Goal: Information Seeking & Learning: Learn about a topic

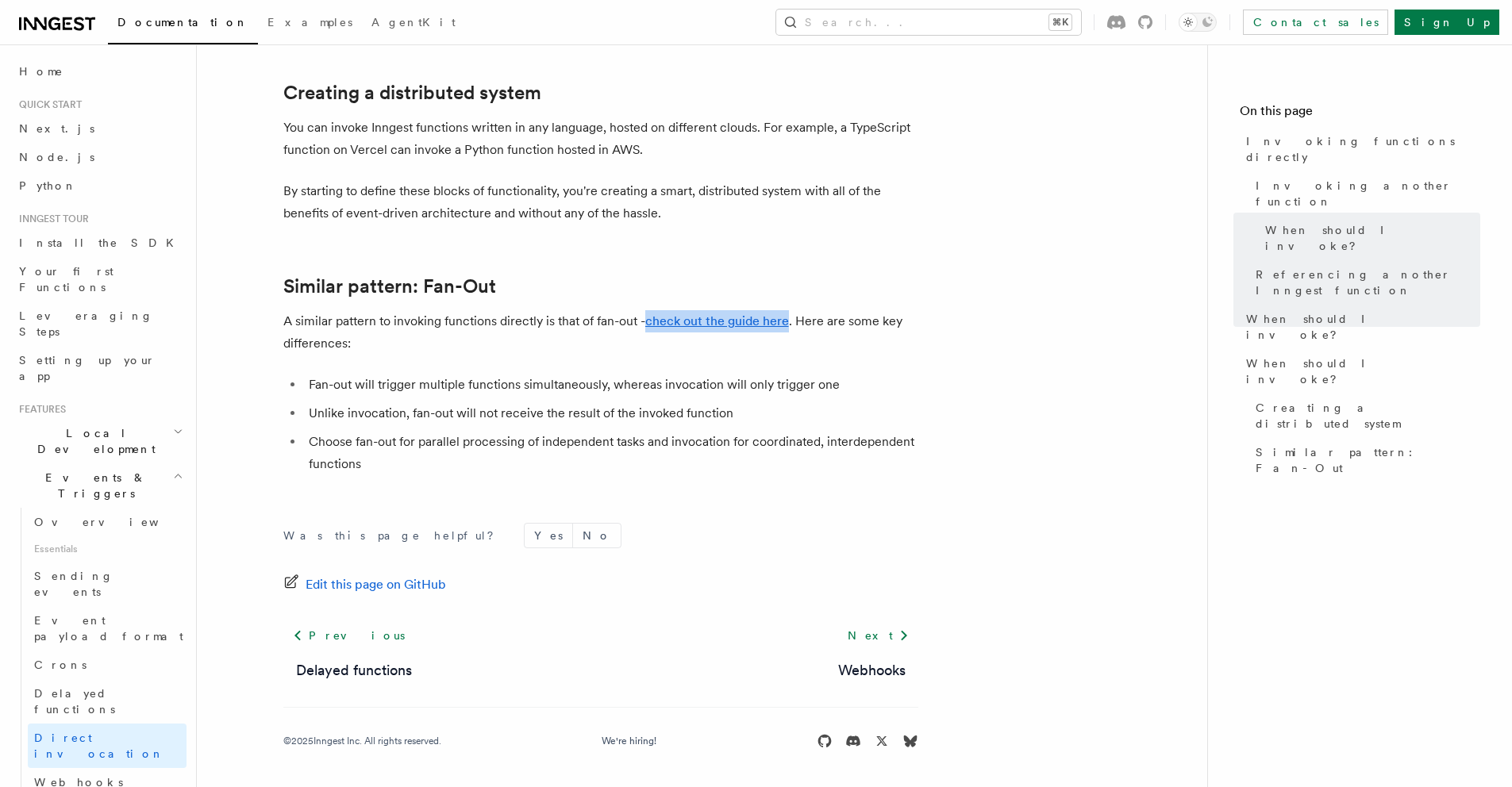
scroll to position [2097, 0]
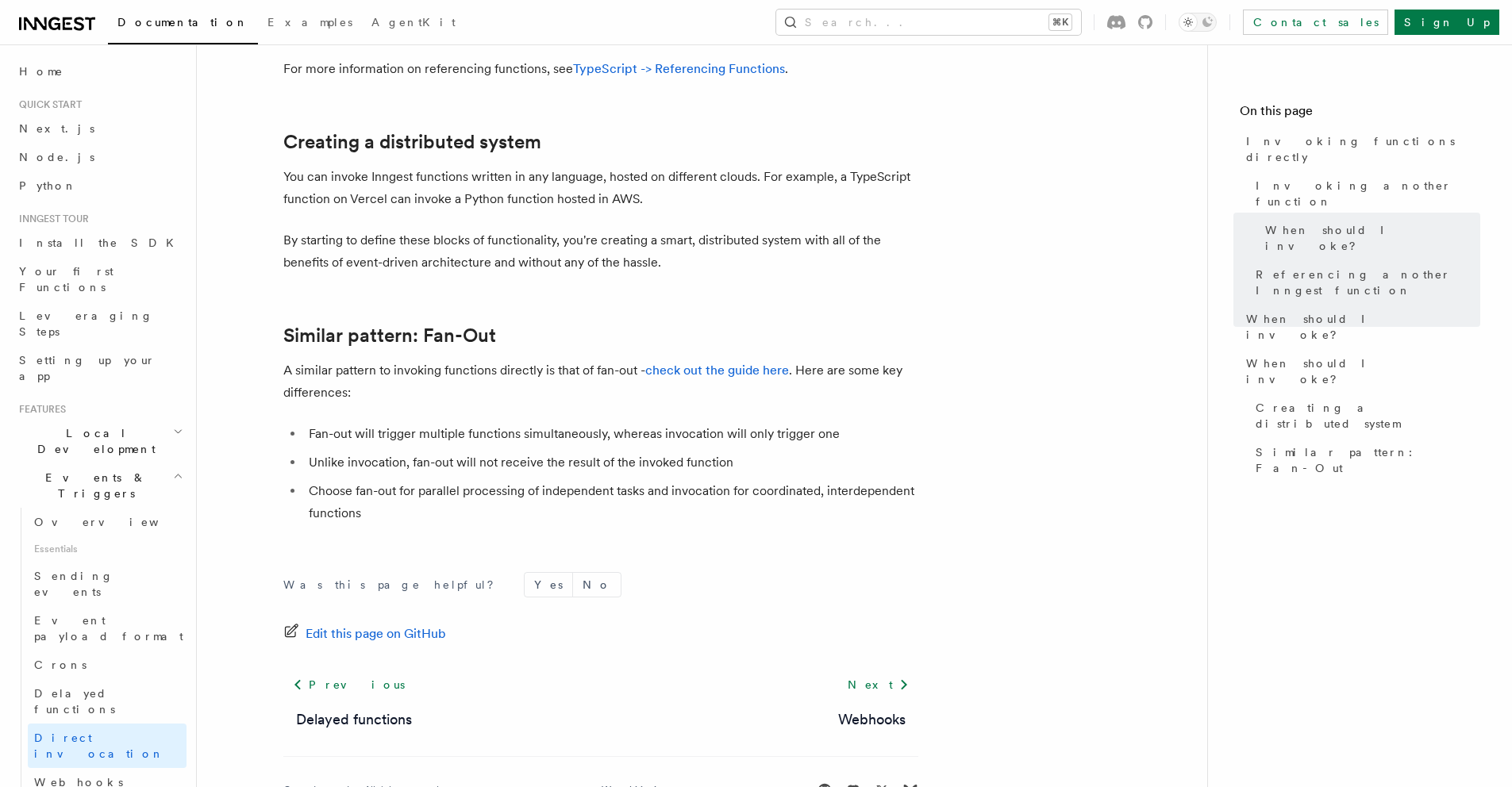
click at [82, 775] on span "Webhooks" at bounding box center [78, 781] width 89 height 13
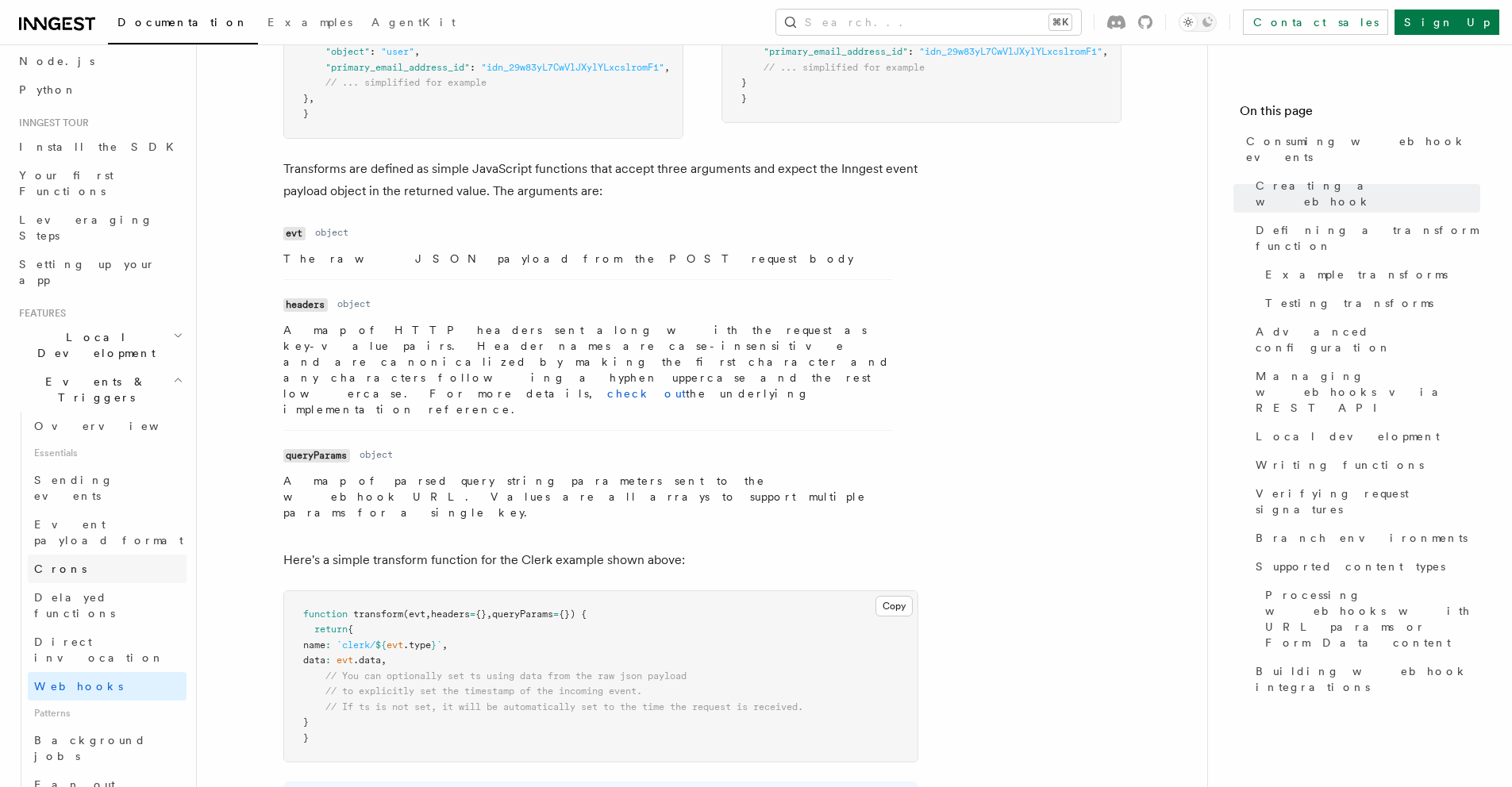
scroll to position [286, 0]
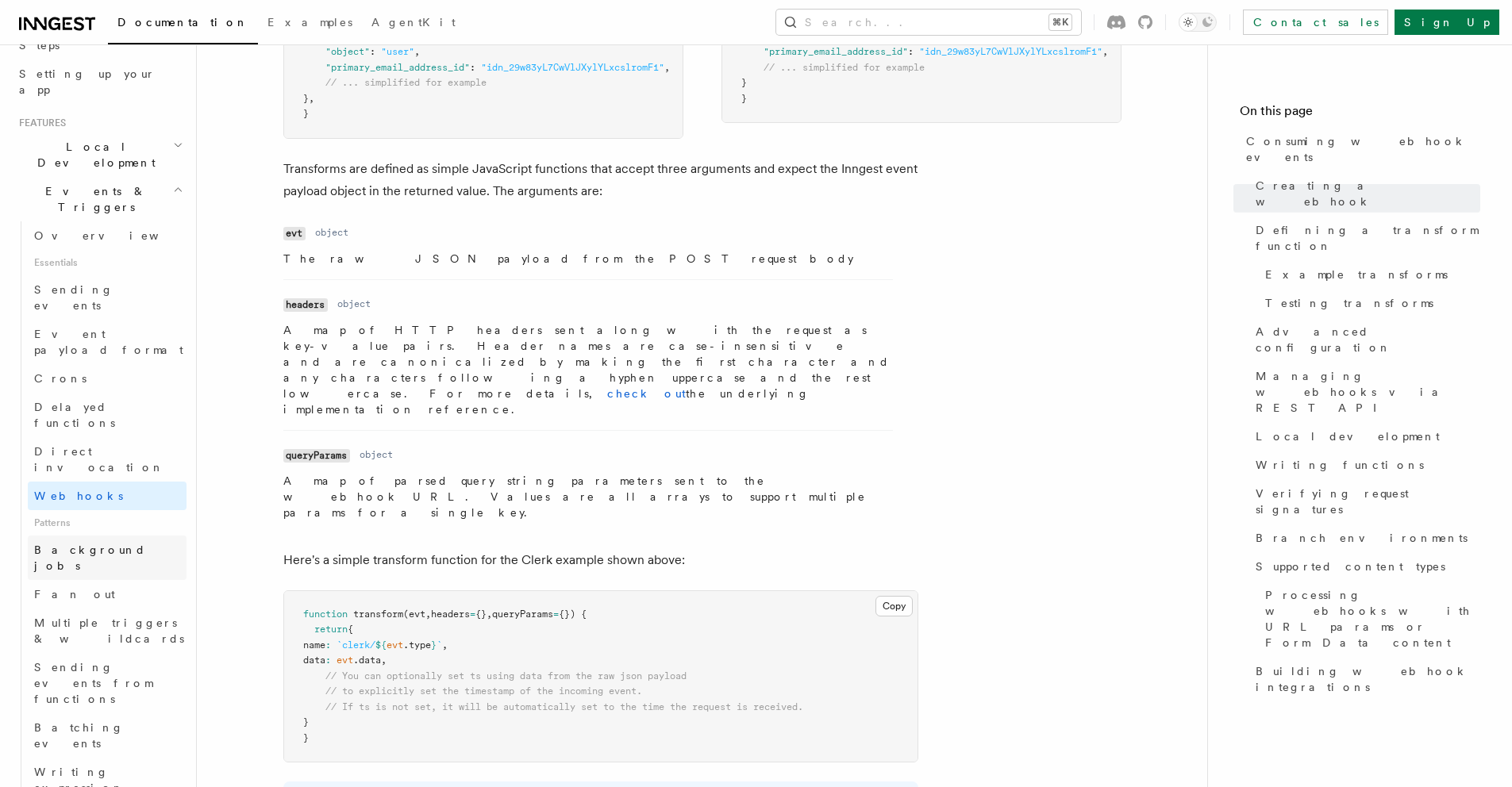
click at [87, 543] on span "Background jobs" at bounding box center [90, 558] width 112 height 29
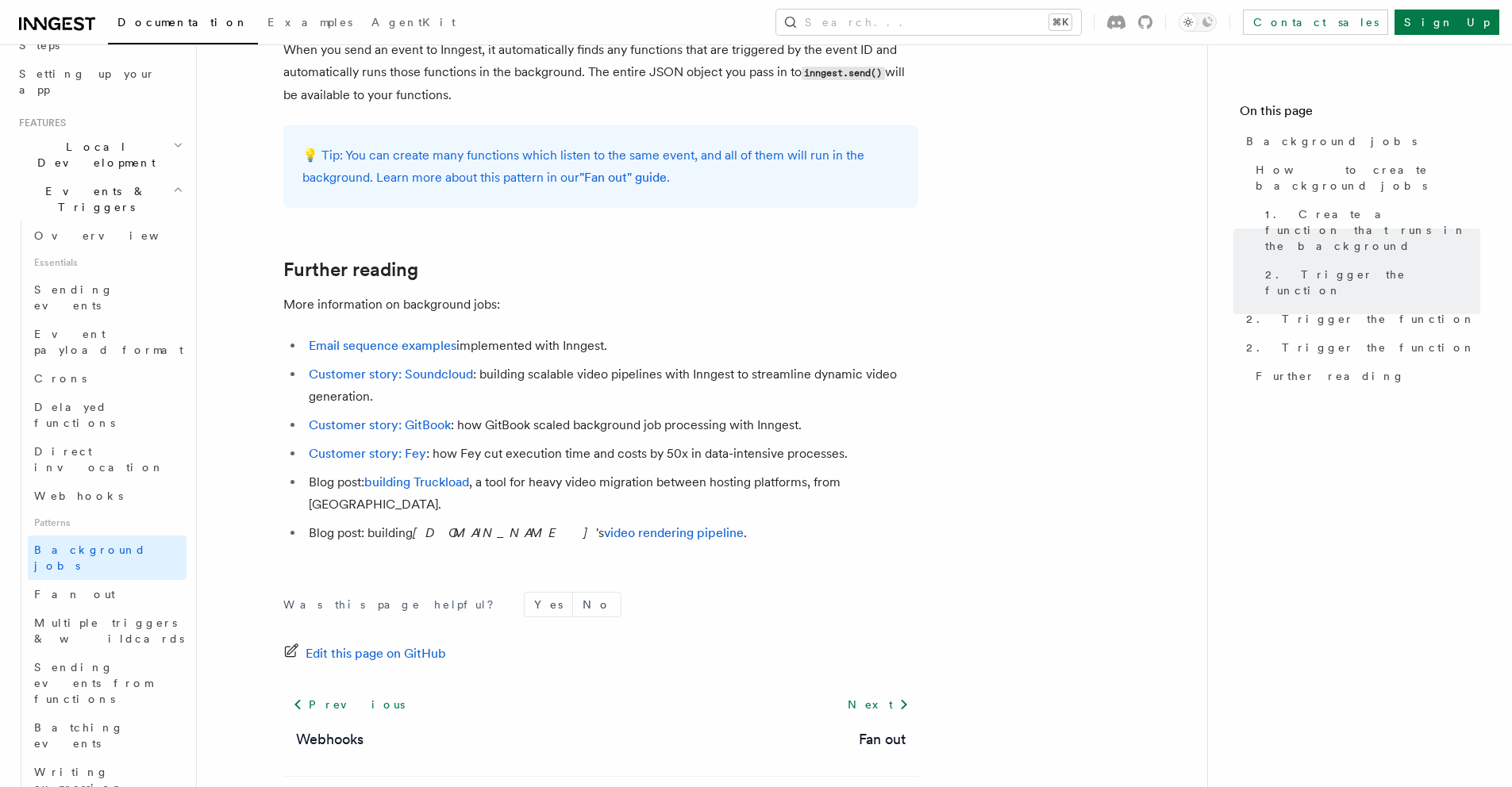
scroll to position [1362, 0]
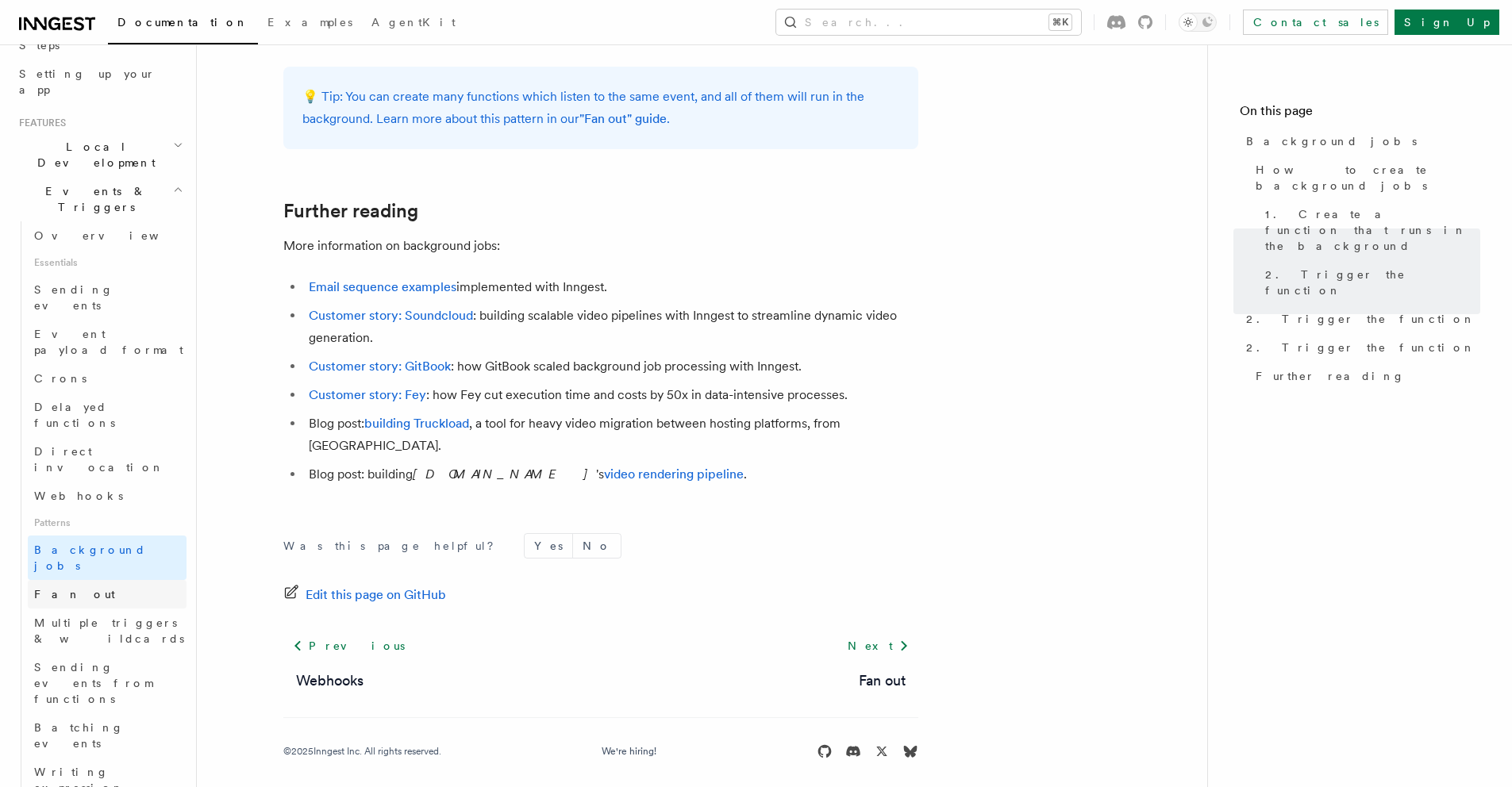
click at [82, 580] on link "Fan out" at bounding box center [107, 595] width 159 height 29
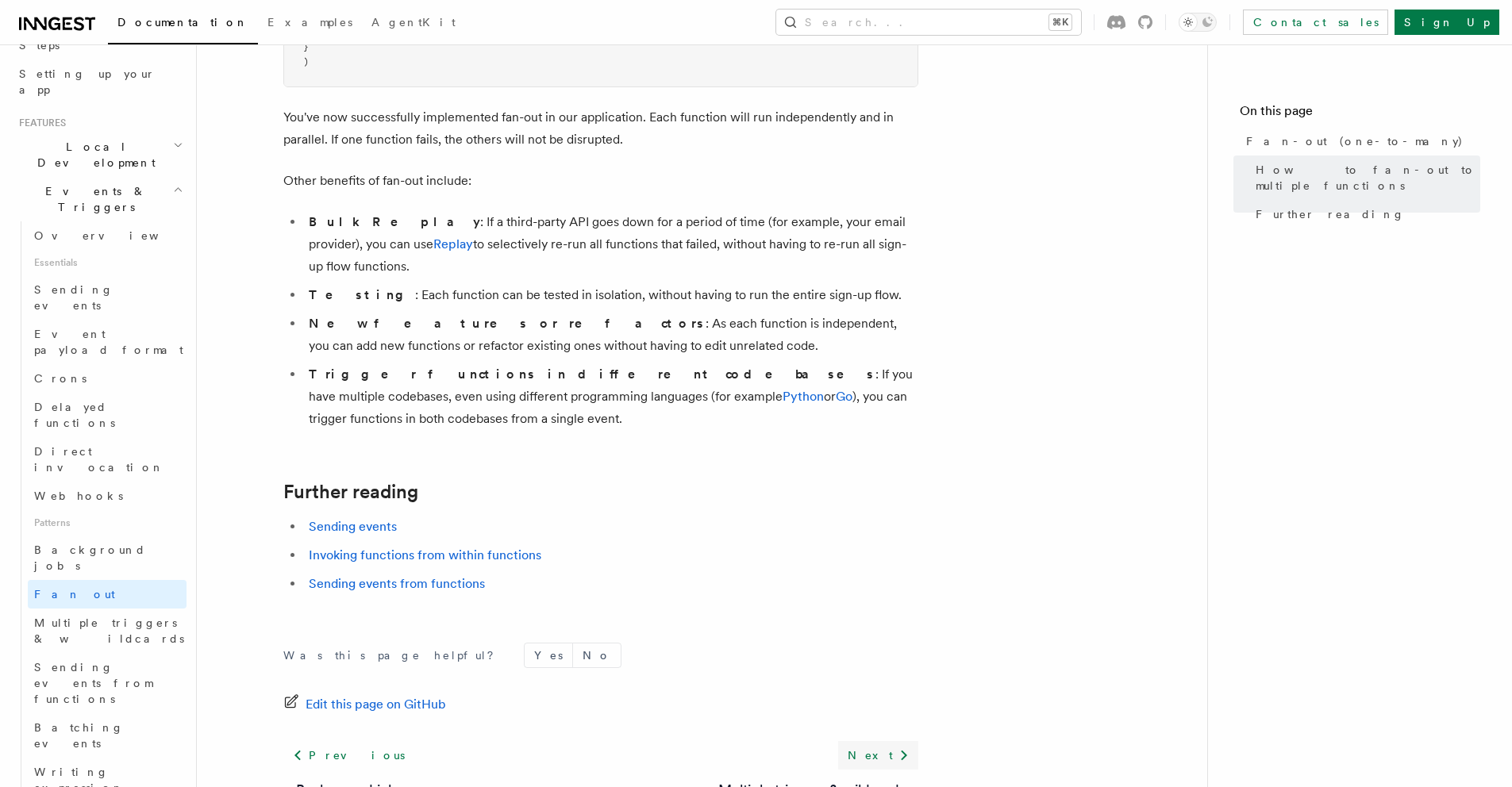
scroll to position [1990, 0]
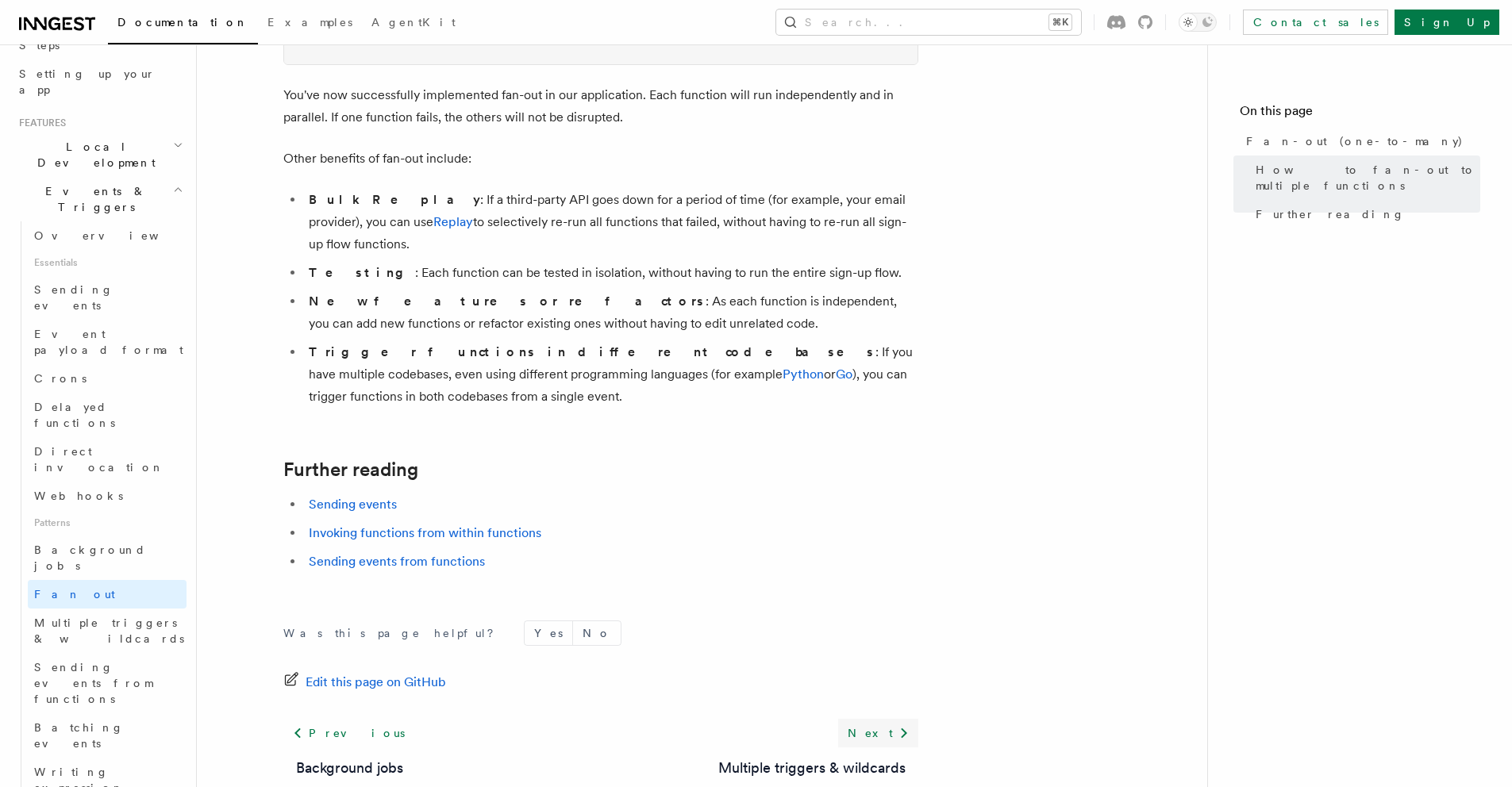
click at [886, 718] on link "Next" at bounding box center [877, 733] width 80 height 29
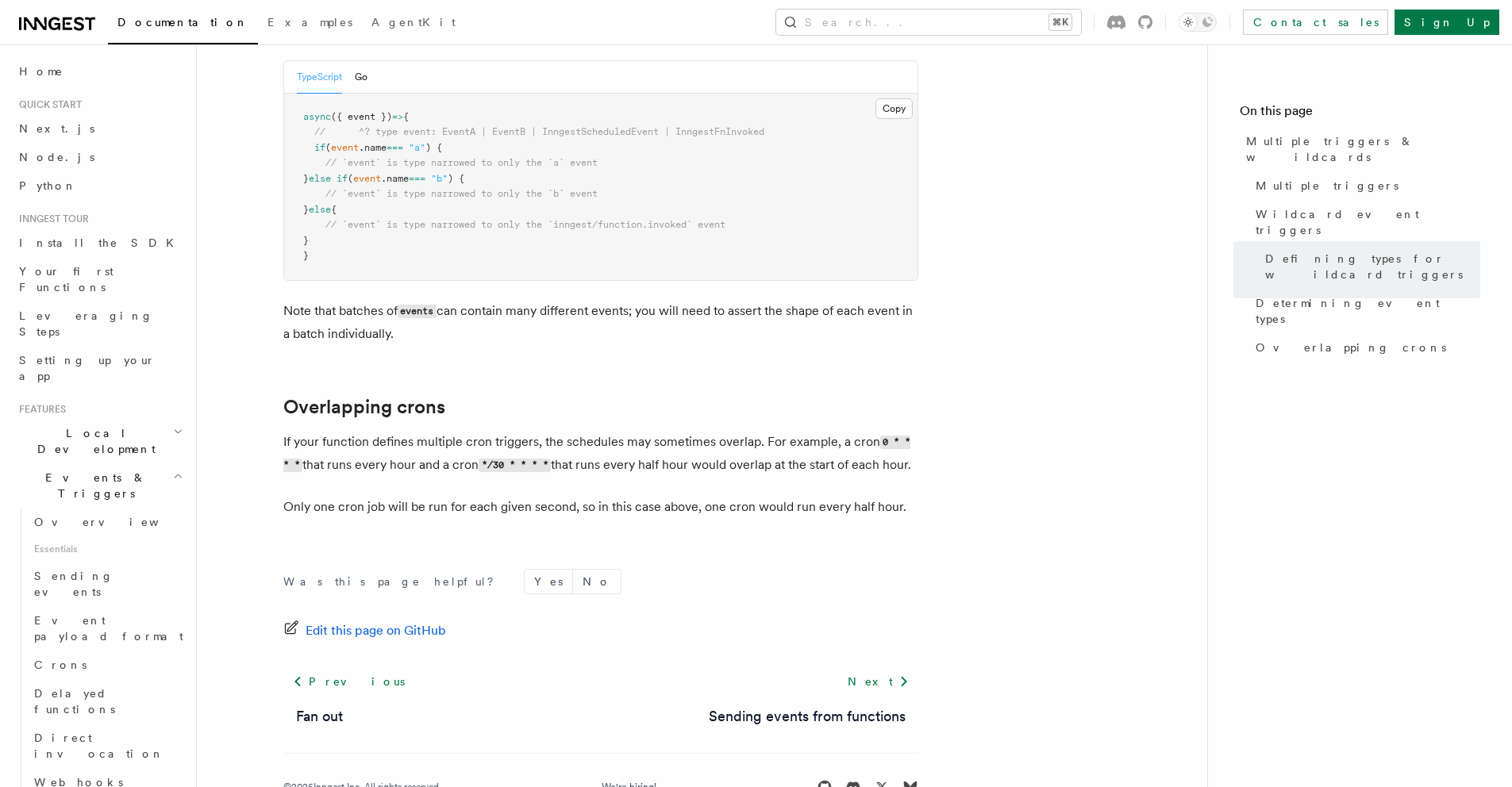
scroll to position [1667, 0]
click at [900, 692] on link "Next" at bounding box center [877, 683] width 80 height 29
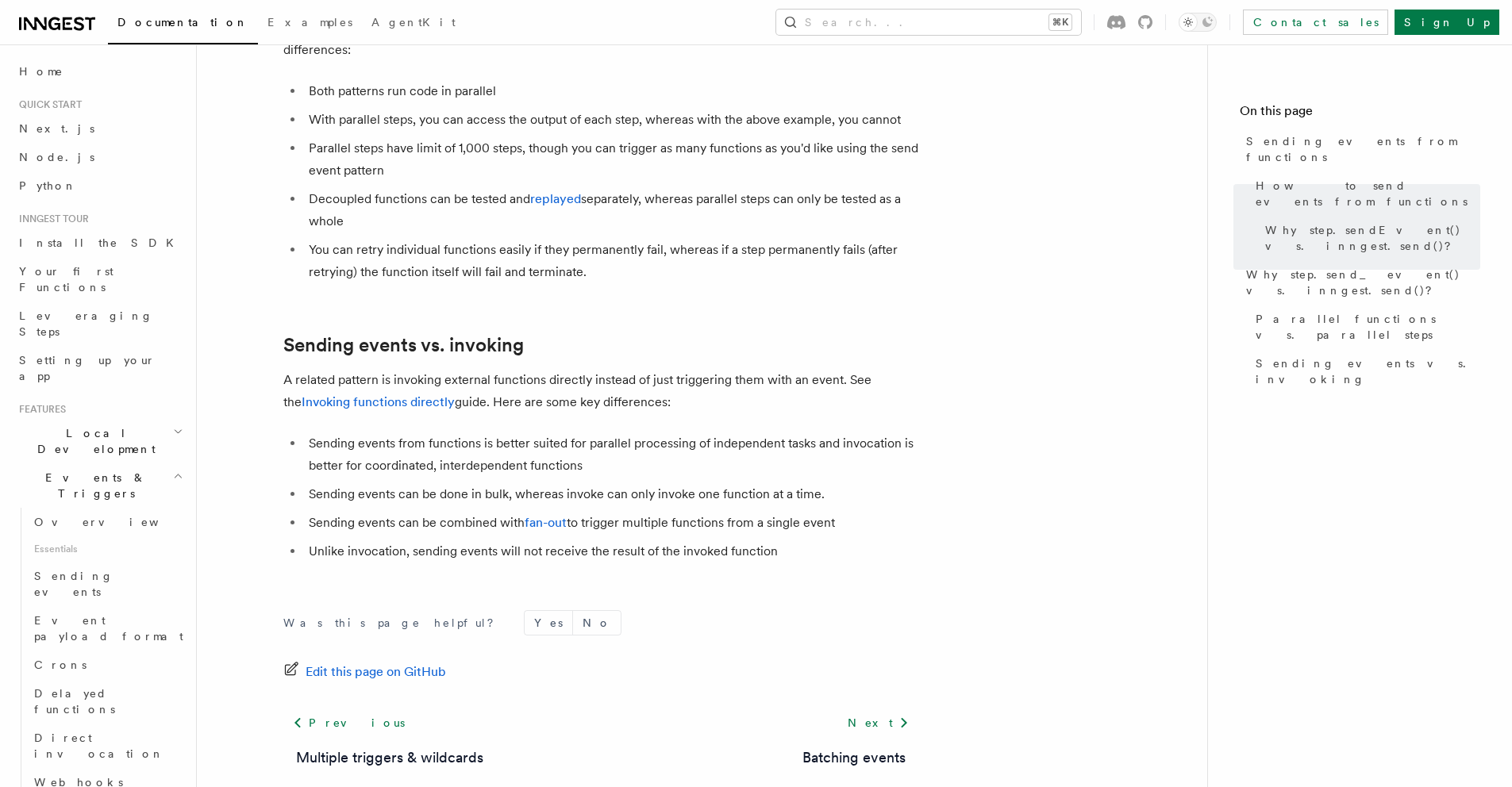
scroll to position [2009, 0]
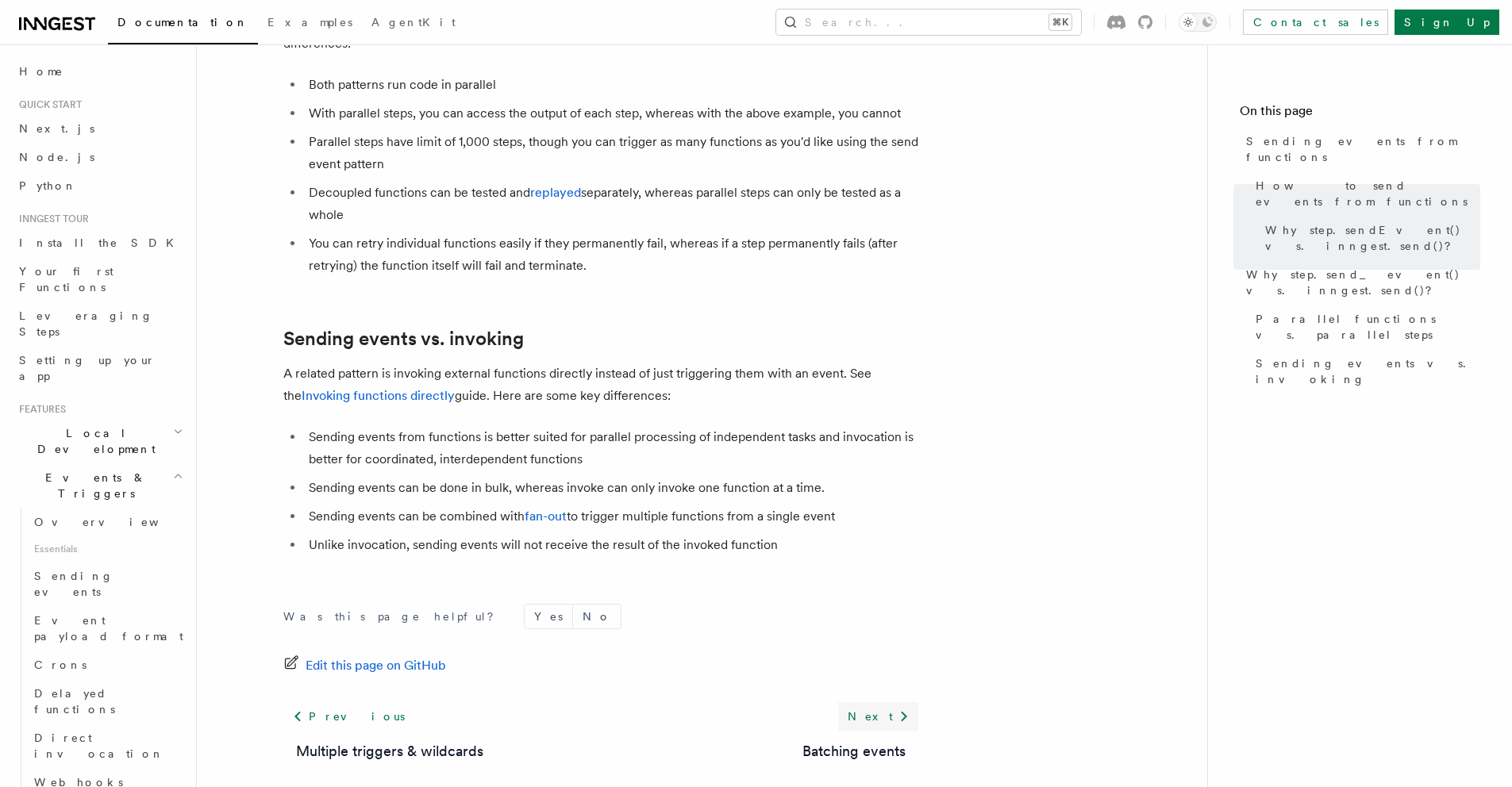
click at [900, 707] on icon at bounding box center [904, 716] width 19 height 19
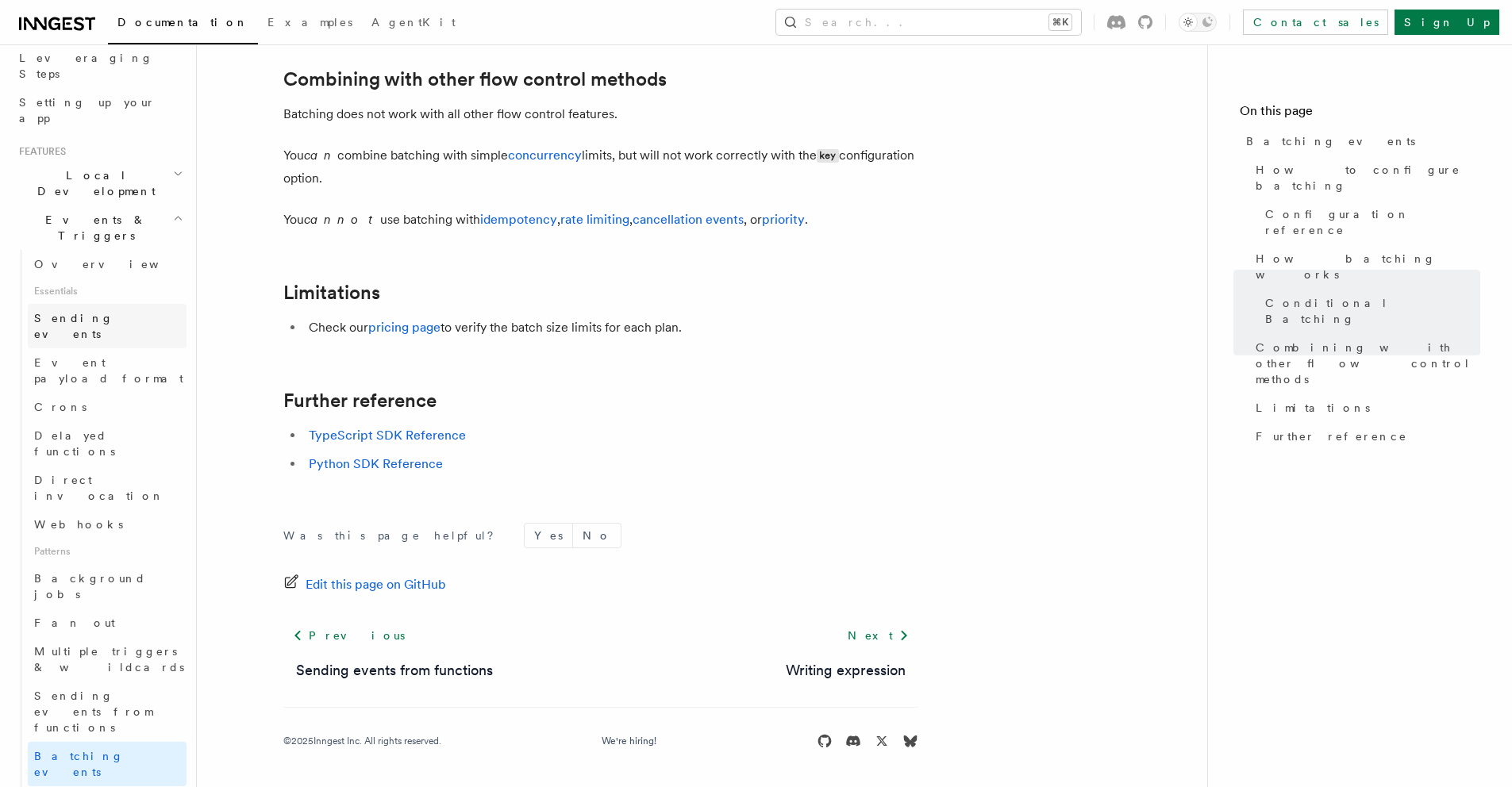
scroll to position [262, 0]
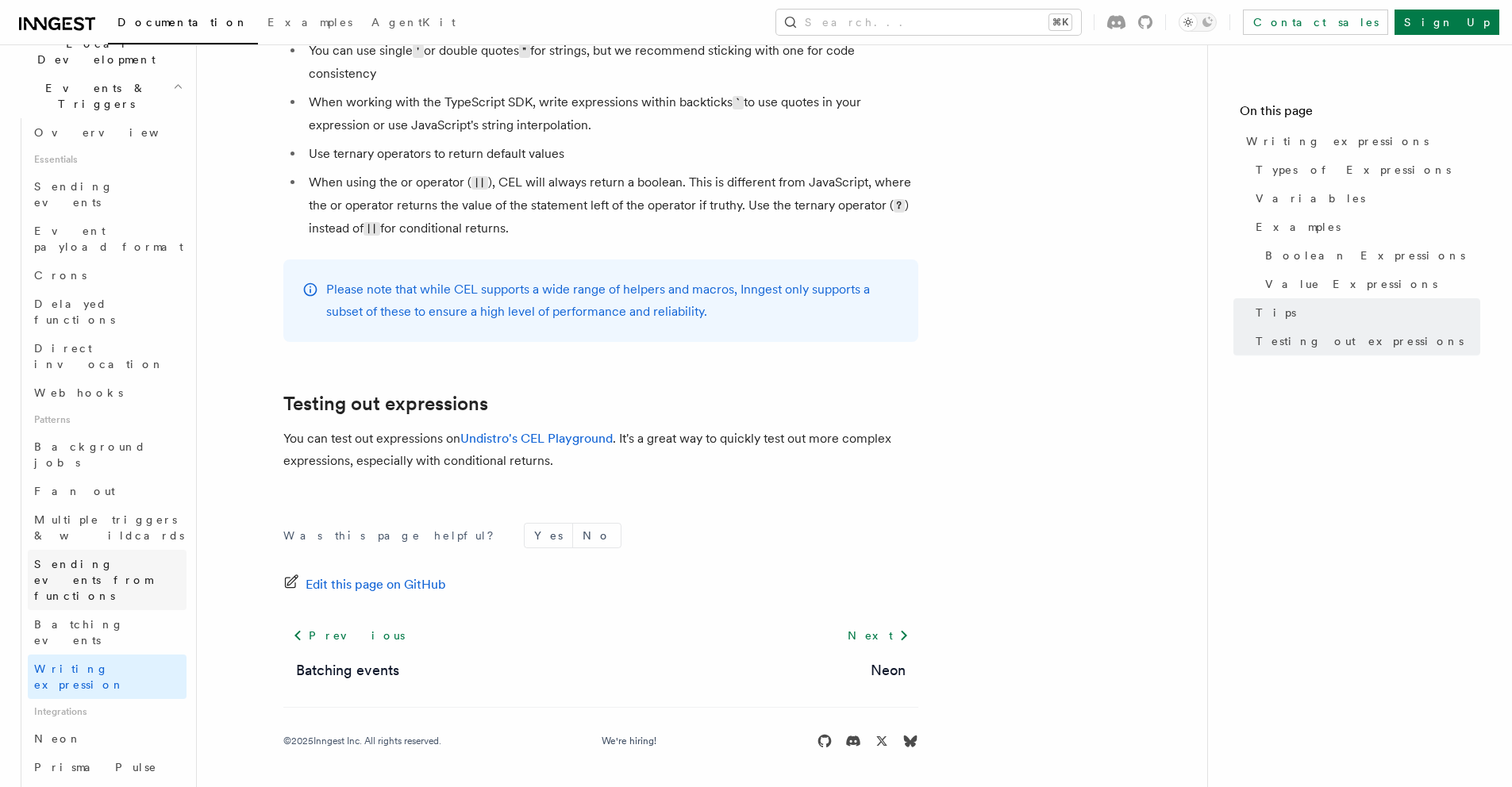
scroll to position [404, 0]
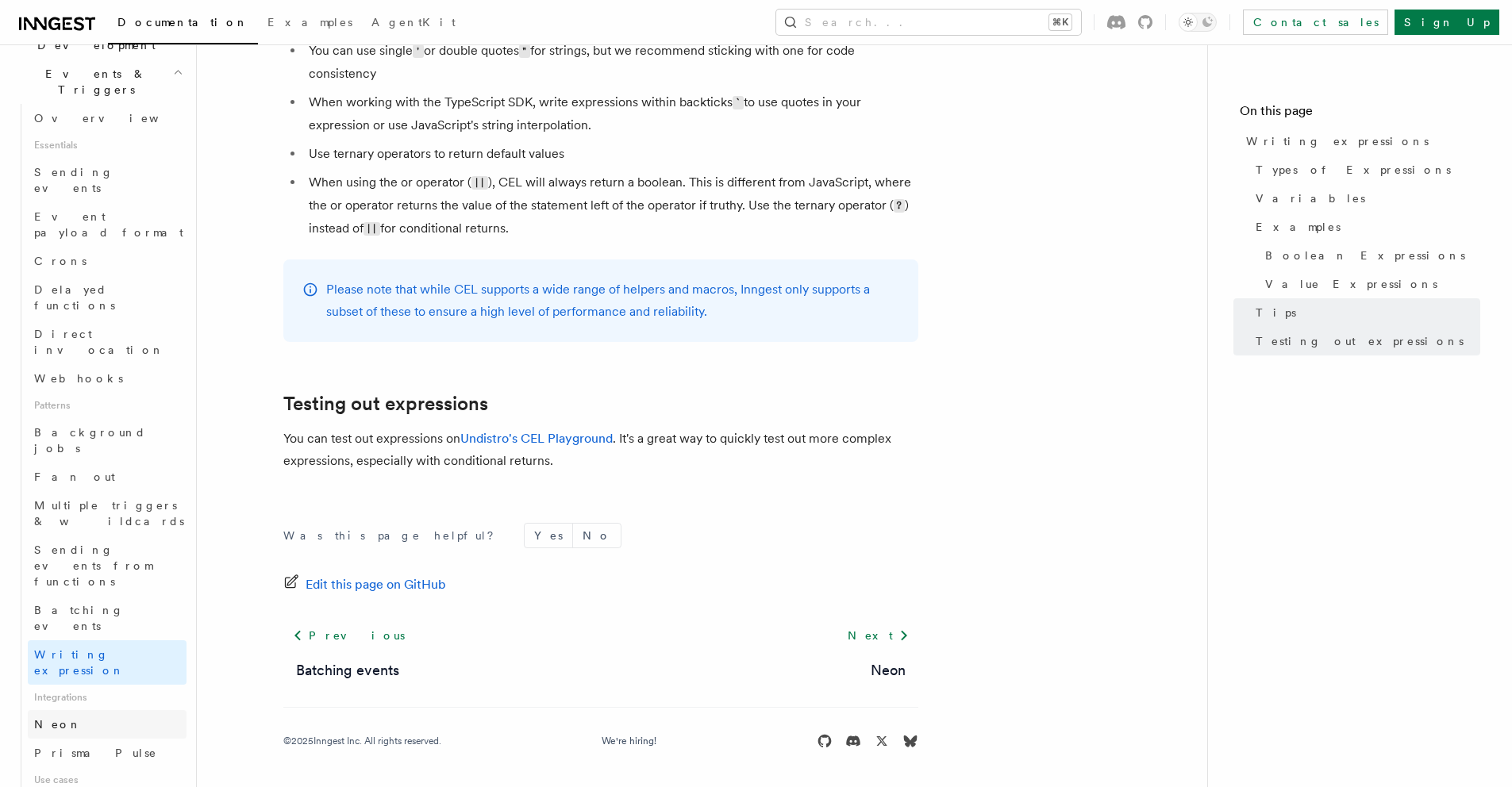
click at [73, 710] on link "Neon" at bounding box center [107, 724] width 159 height 29
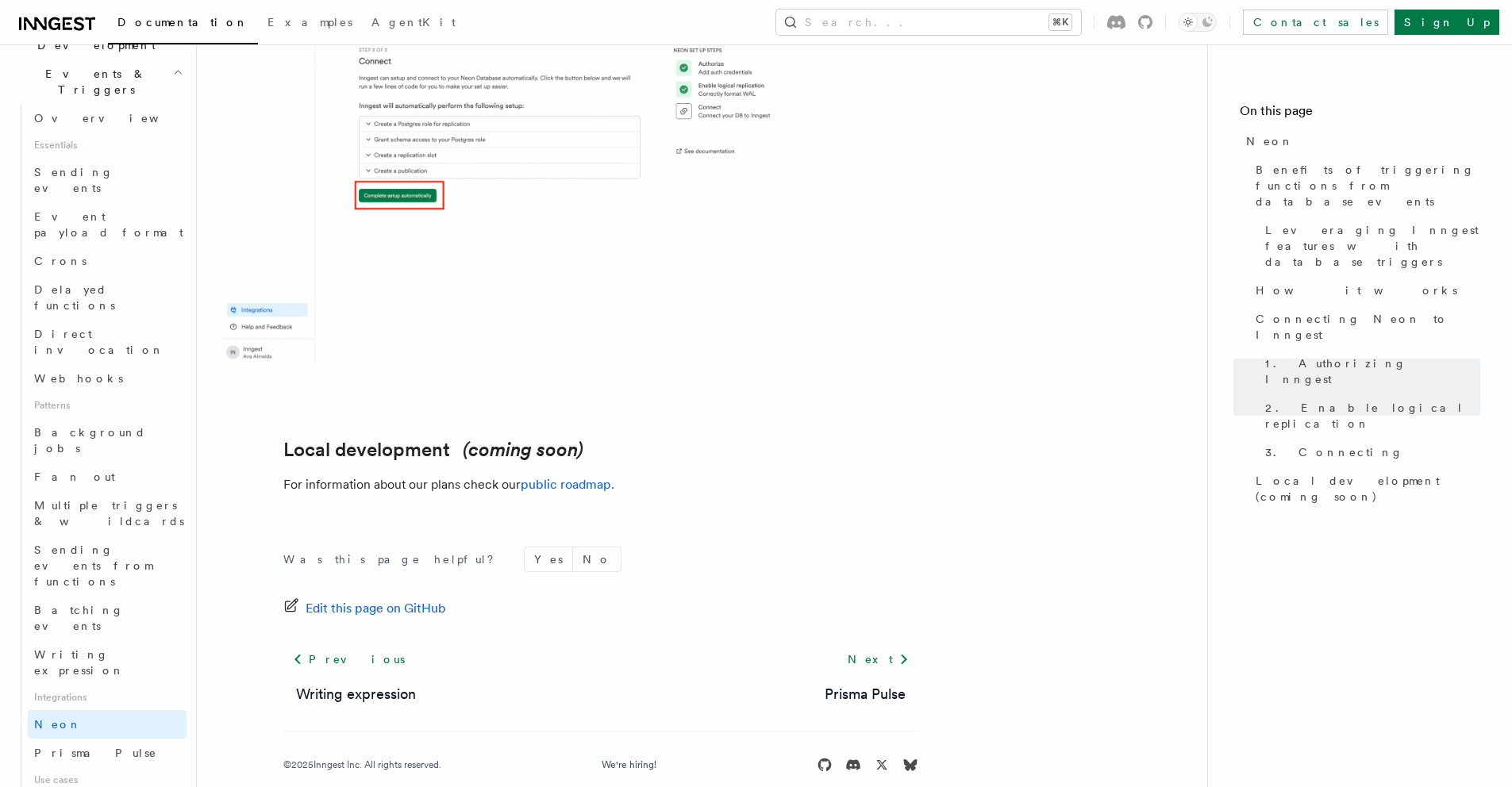
scroll to position [3671, 0]
click at [80, 746] on span "Prisma Pulse" at bounding box center [95, 752] width 123 height 13
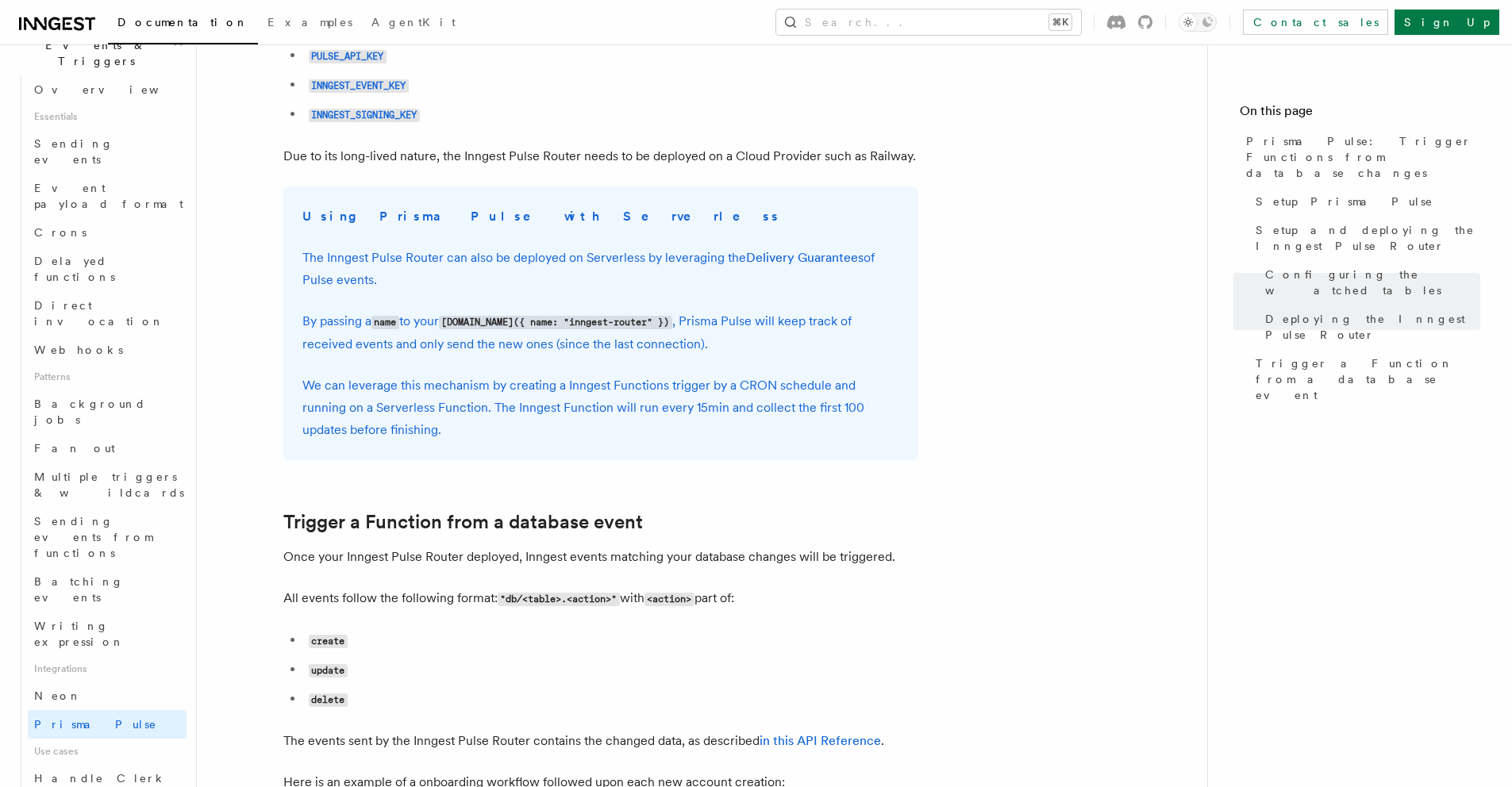
scroll to position [595, 0]
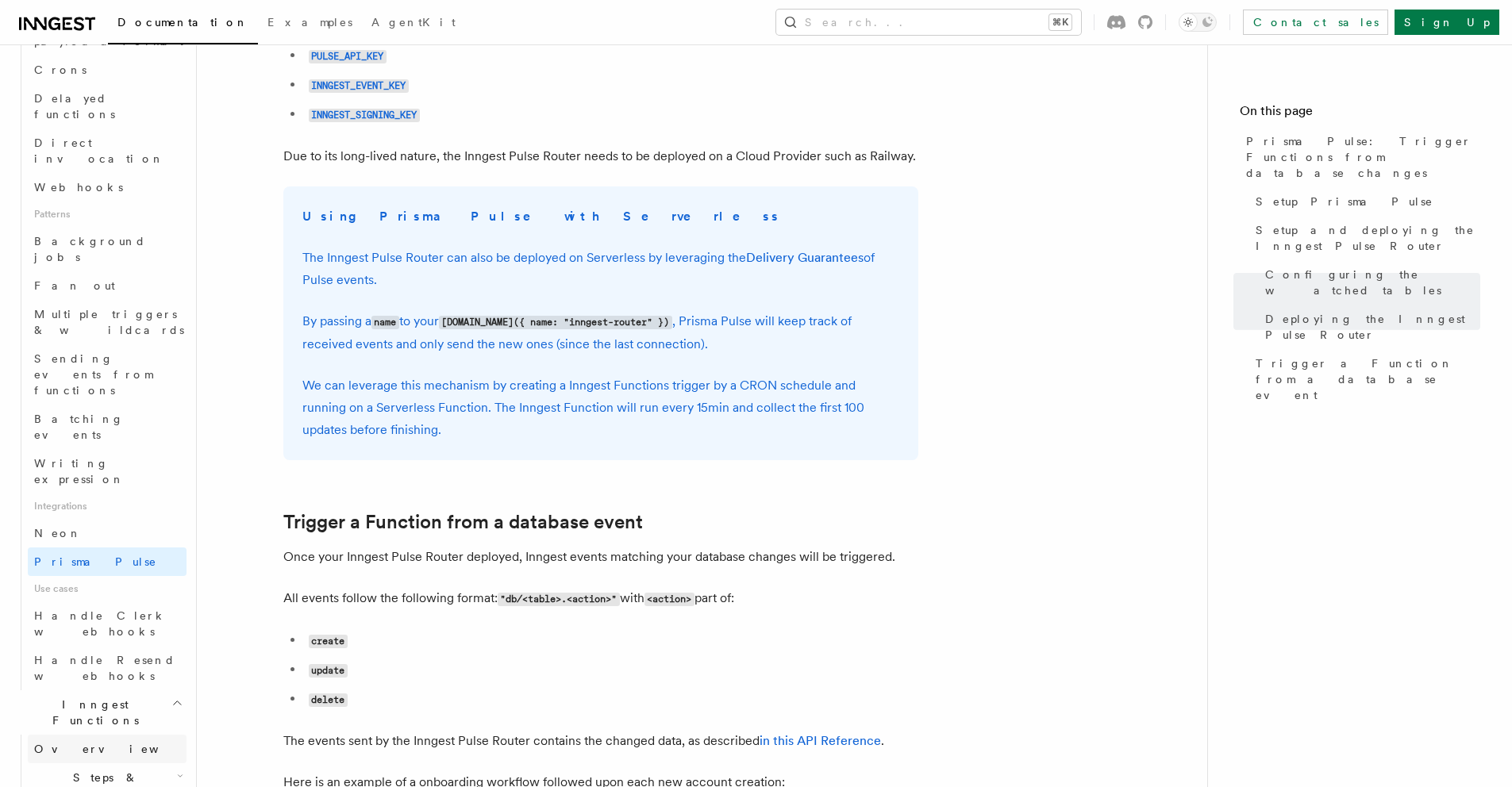
click at [101, 735] on link "Overview" at bounding box center [107, 749] width 159 height 29
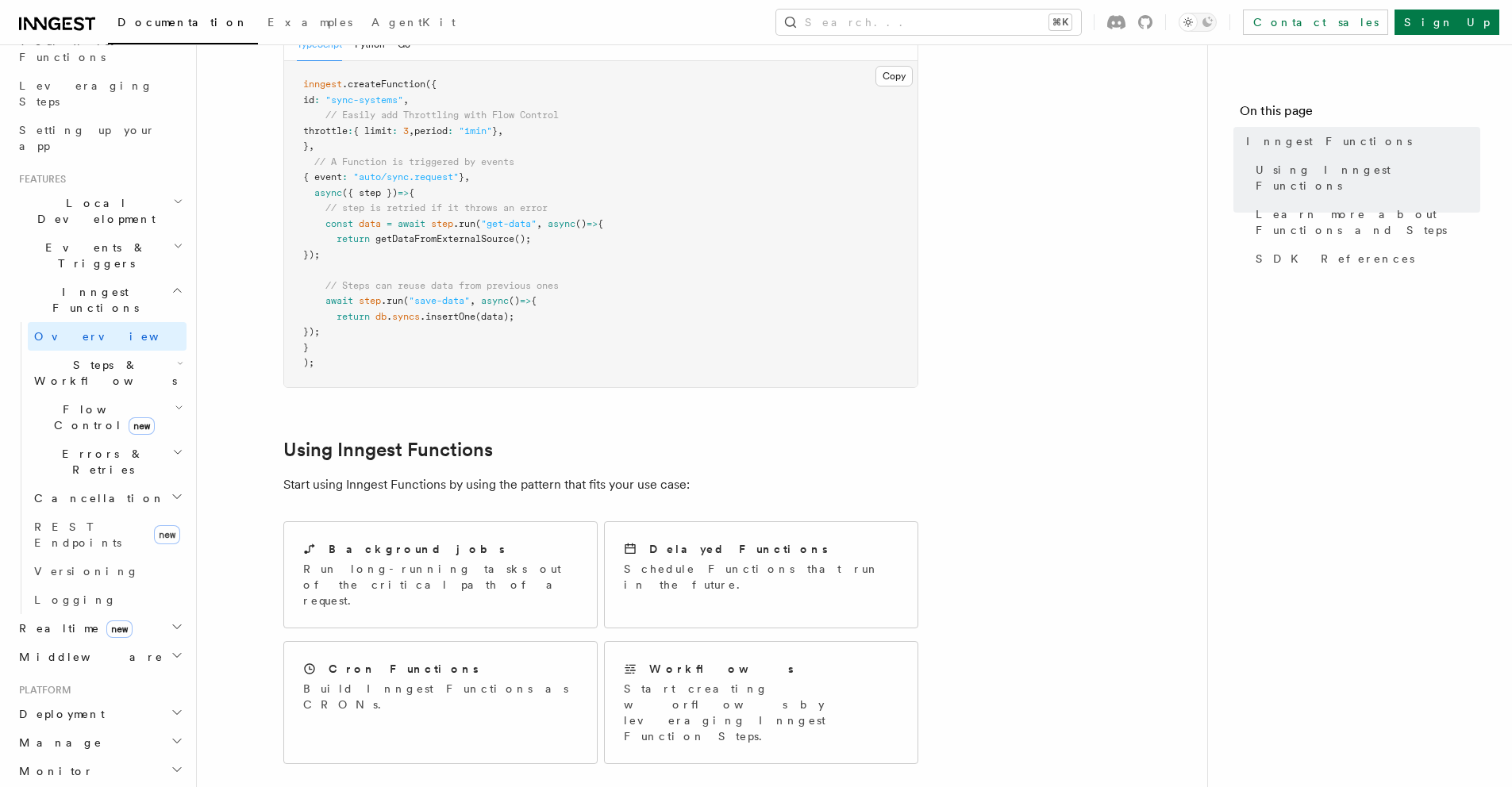
scroll to position [222, 0]
click at [109, 364] on span "Steps & Workflows" at bounding box center [103, 380] width 149 height 32
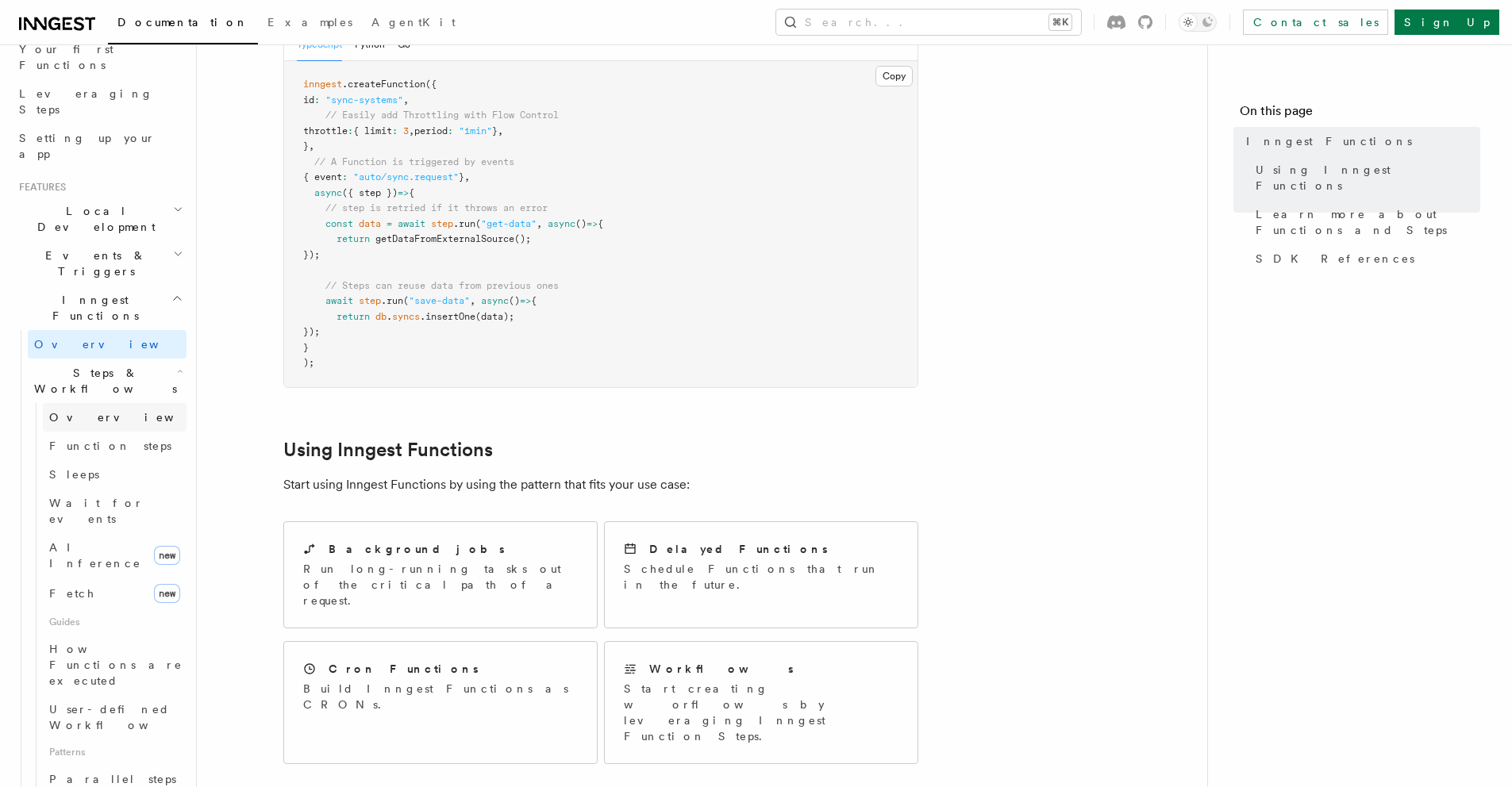
click at [99, 403] on link "Overview" at bounding box center [114, 418] width 144 height 29
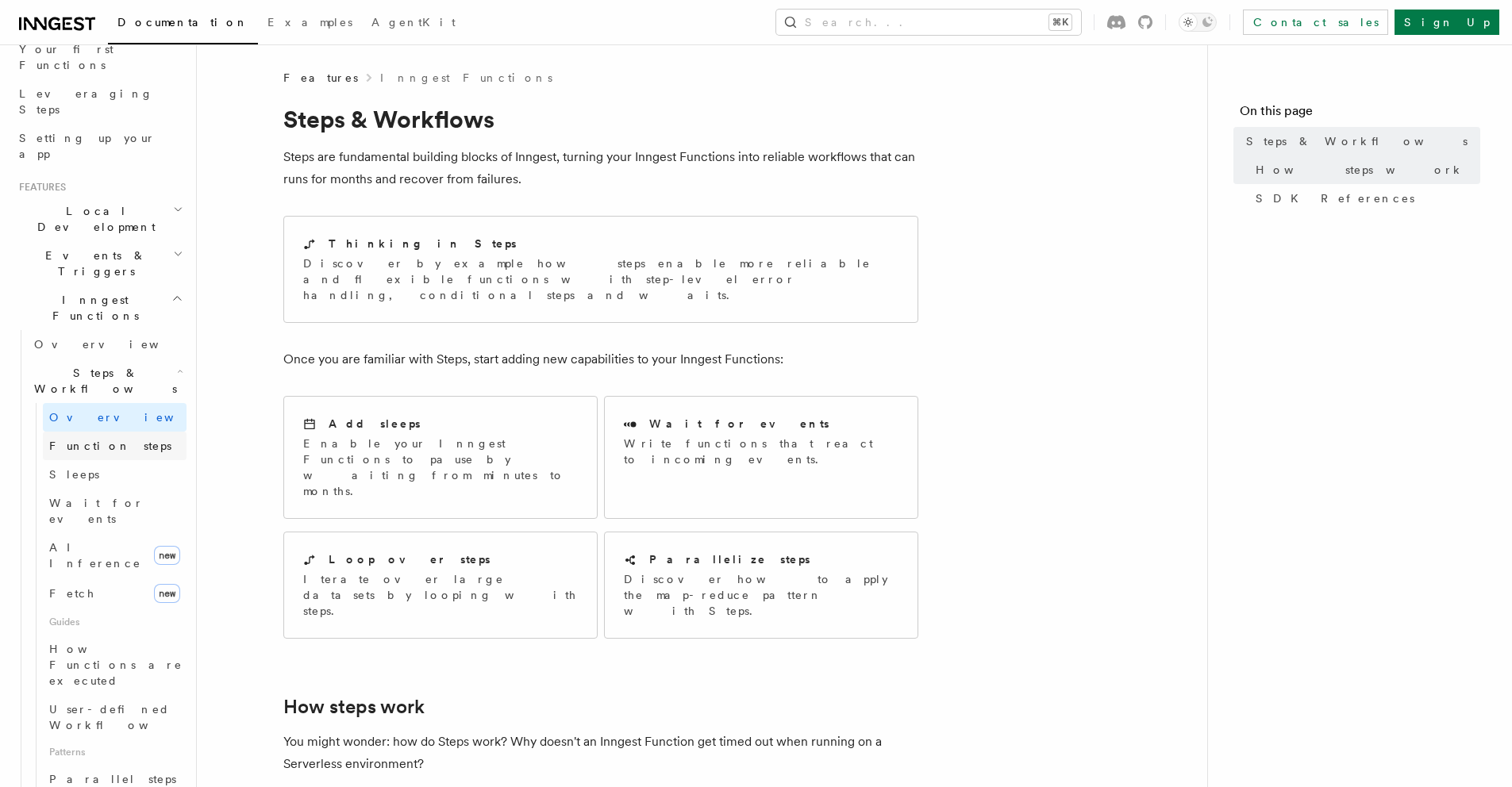
click at [104, 440] on span "Function steps" at bounding box center [110, 446] width 122 height 13
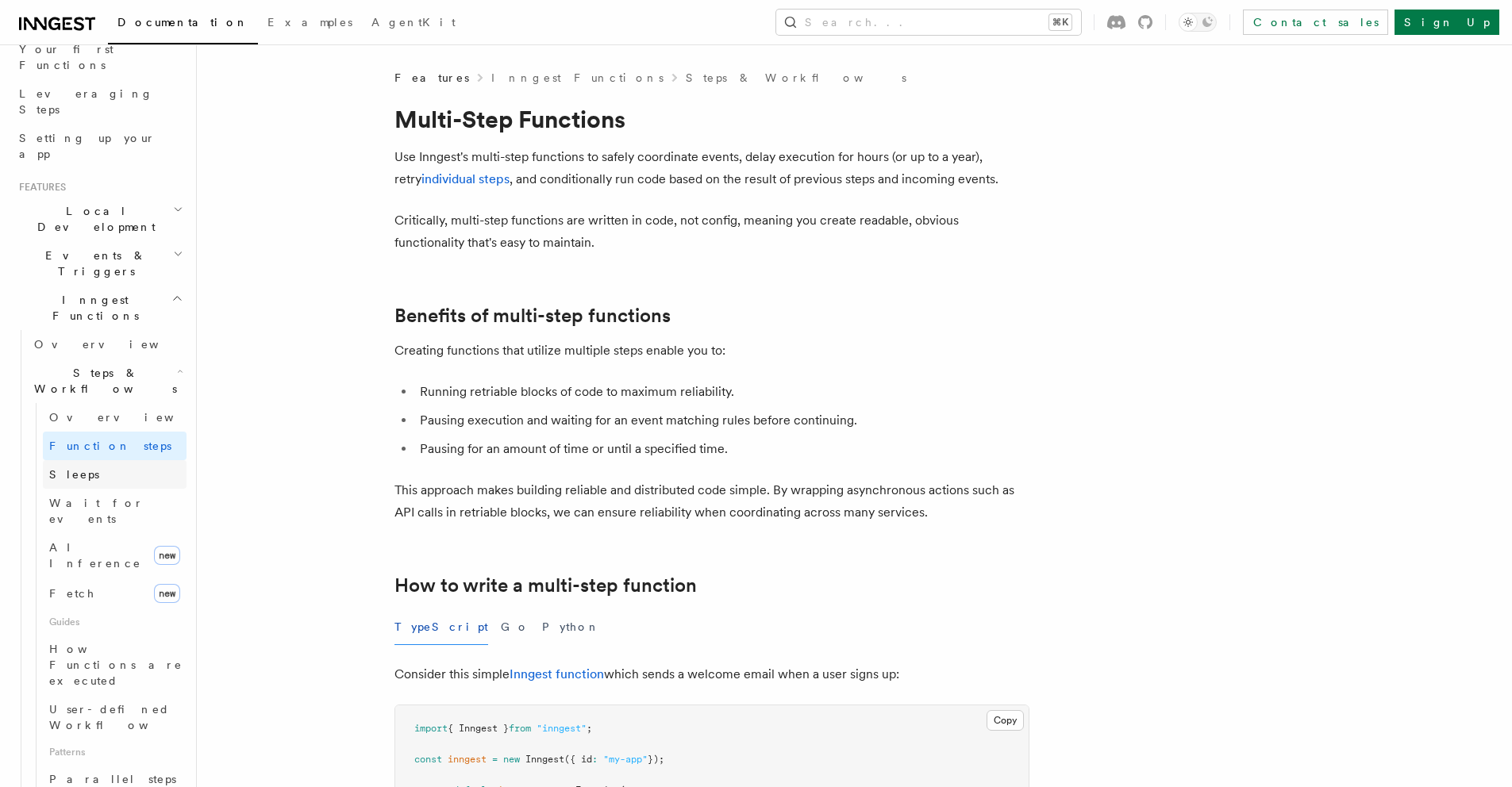
click at [91, 460] on link "Sleeps" at bounding box center [114, 475] width 144 height 29
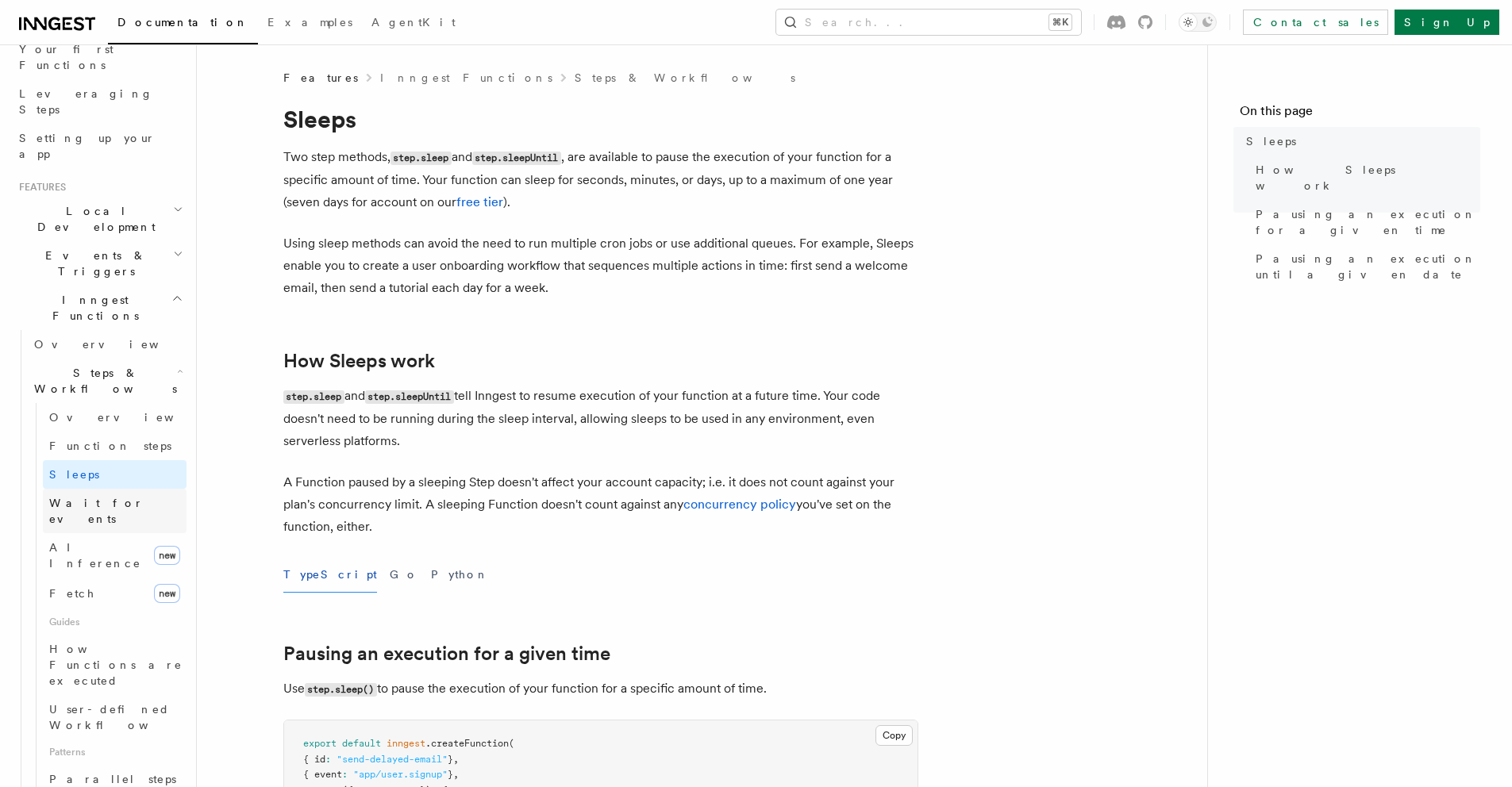
click at [93, 488] on link "Wait for events" at bounding box center [114, 510] width 144 height 44
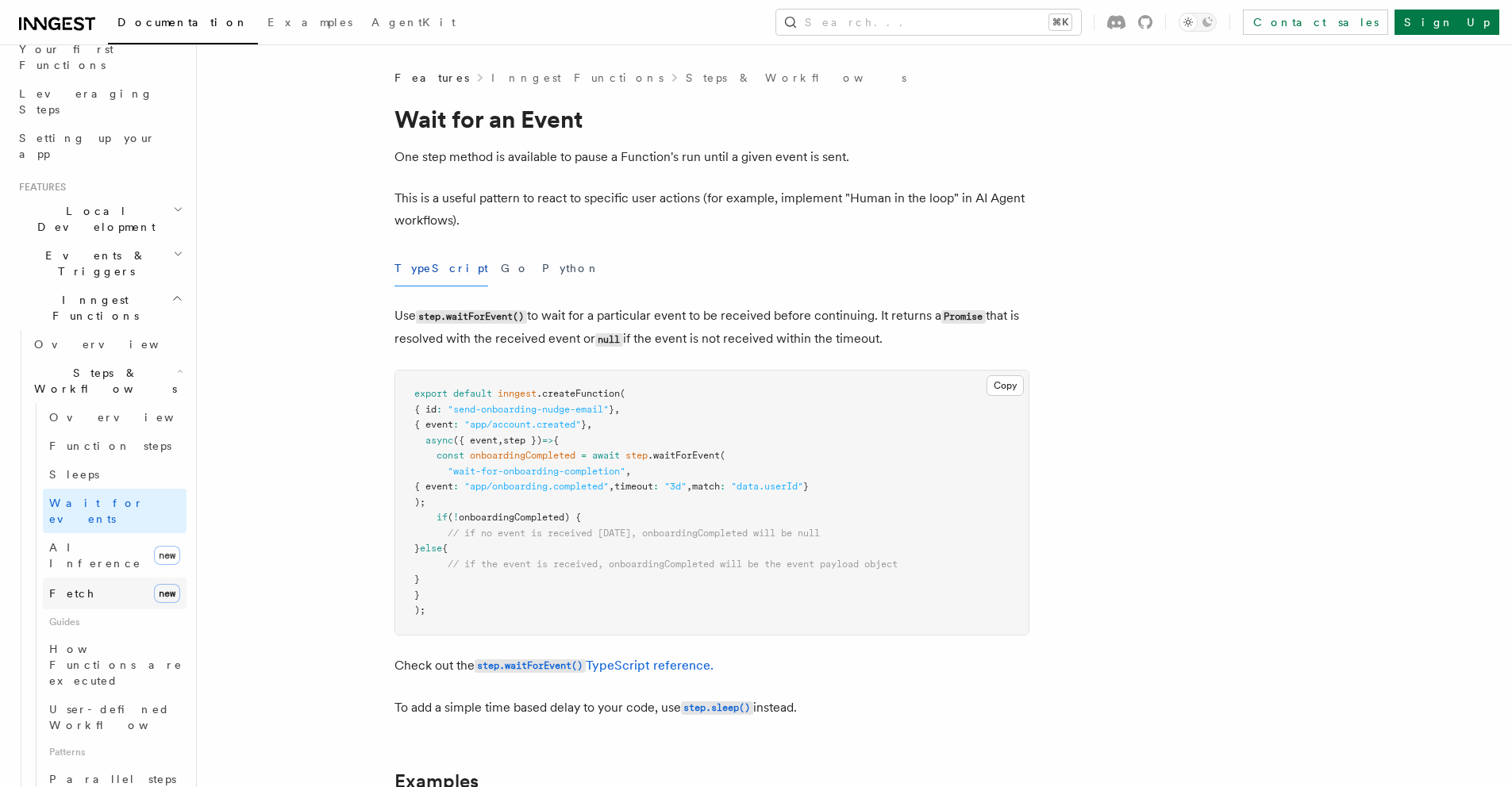
click at [99, 577] on link "Fetch new" at bounding box center [114, 593] width 144 height 32
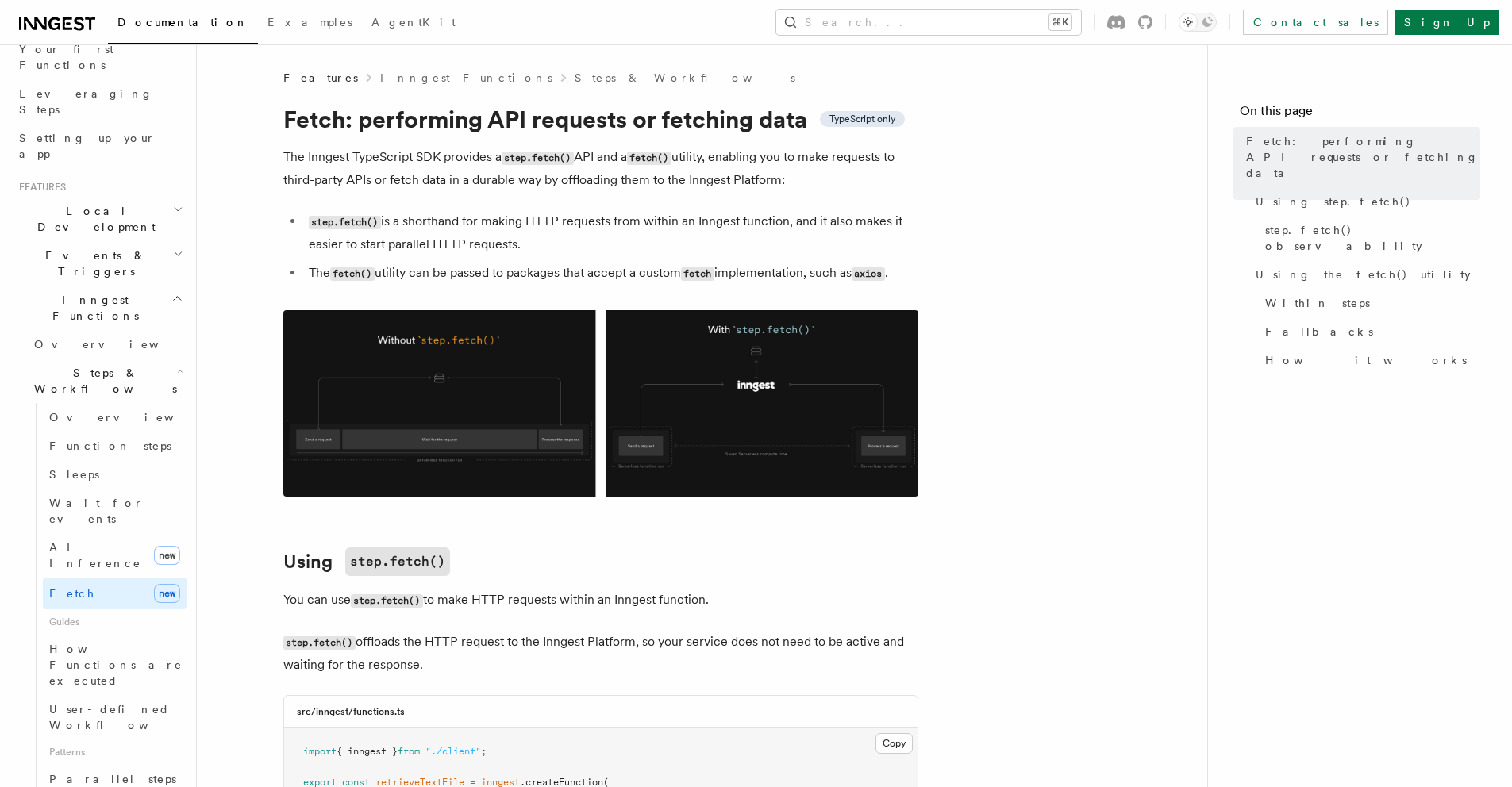
click at [720, 402] on img at bounding box center [601, 403] width 635 height 187
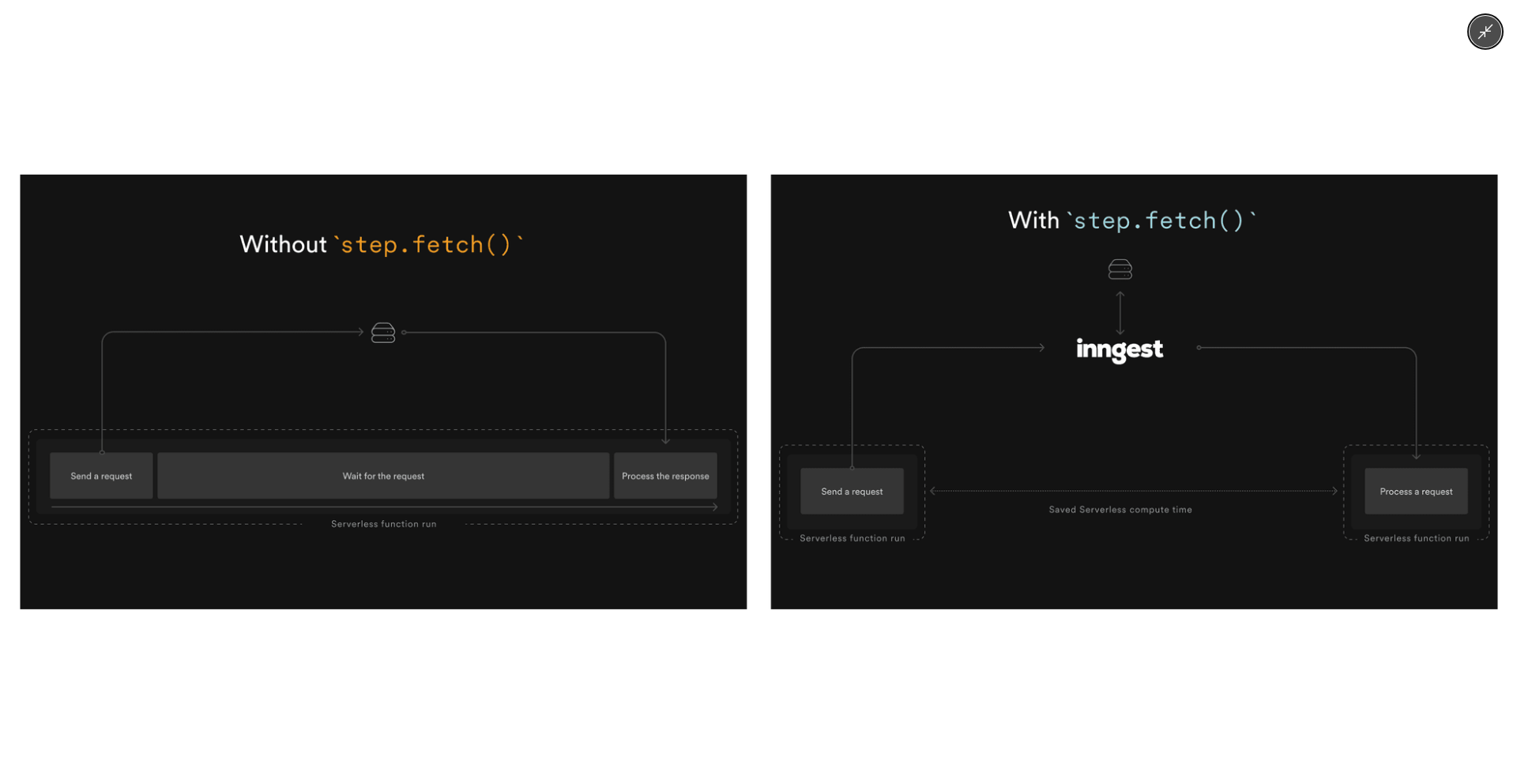
click at [745, 393] on img at bounding box center [759, 391] width 1478 height 434
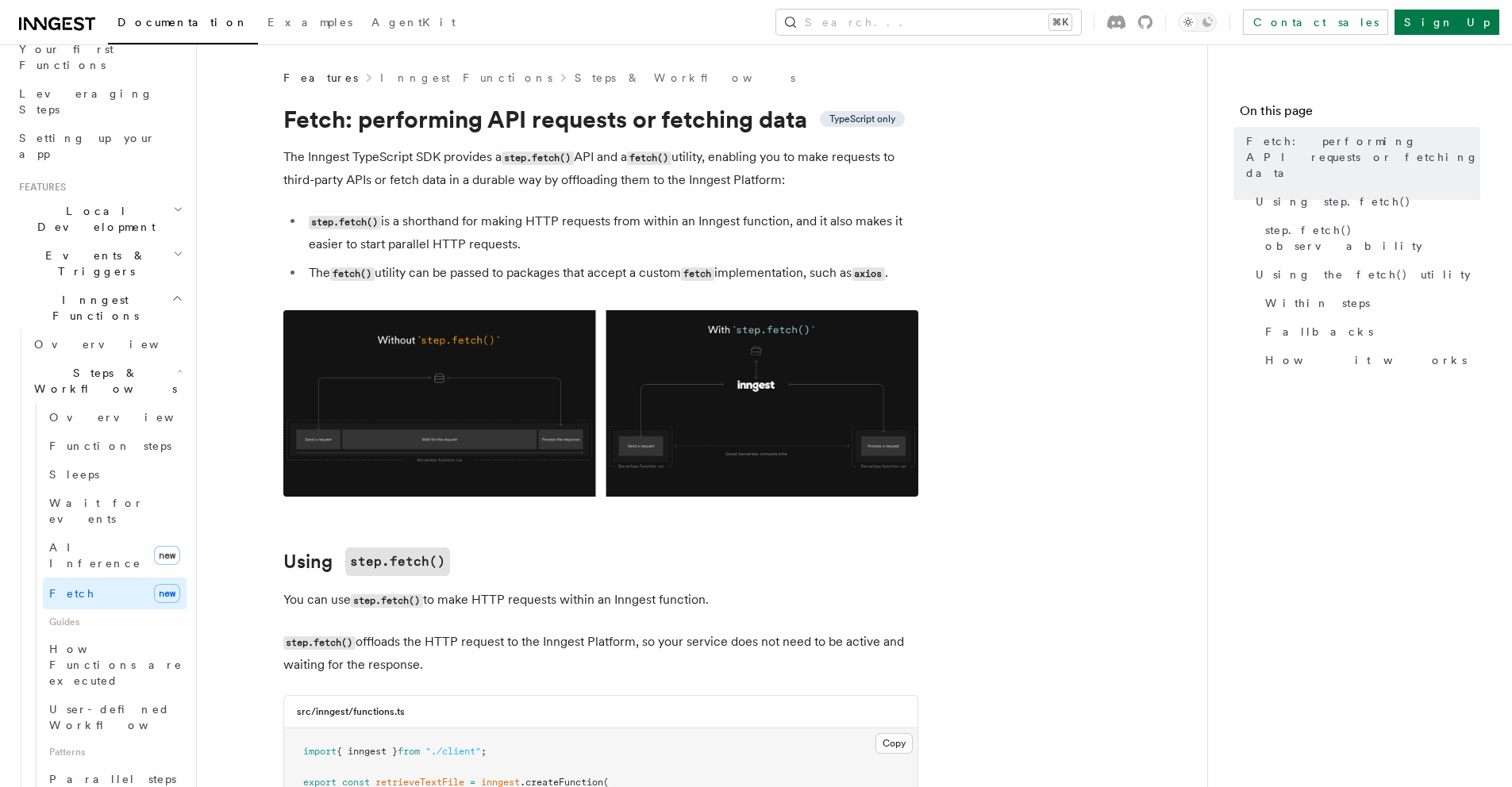
click at [400, 421] on img at bounding box center [601, 403] width 635 height 187
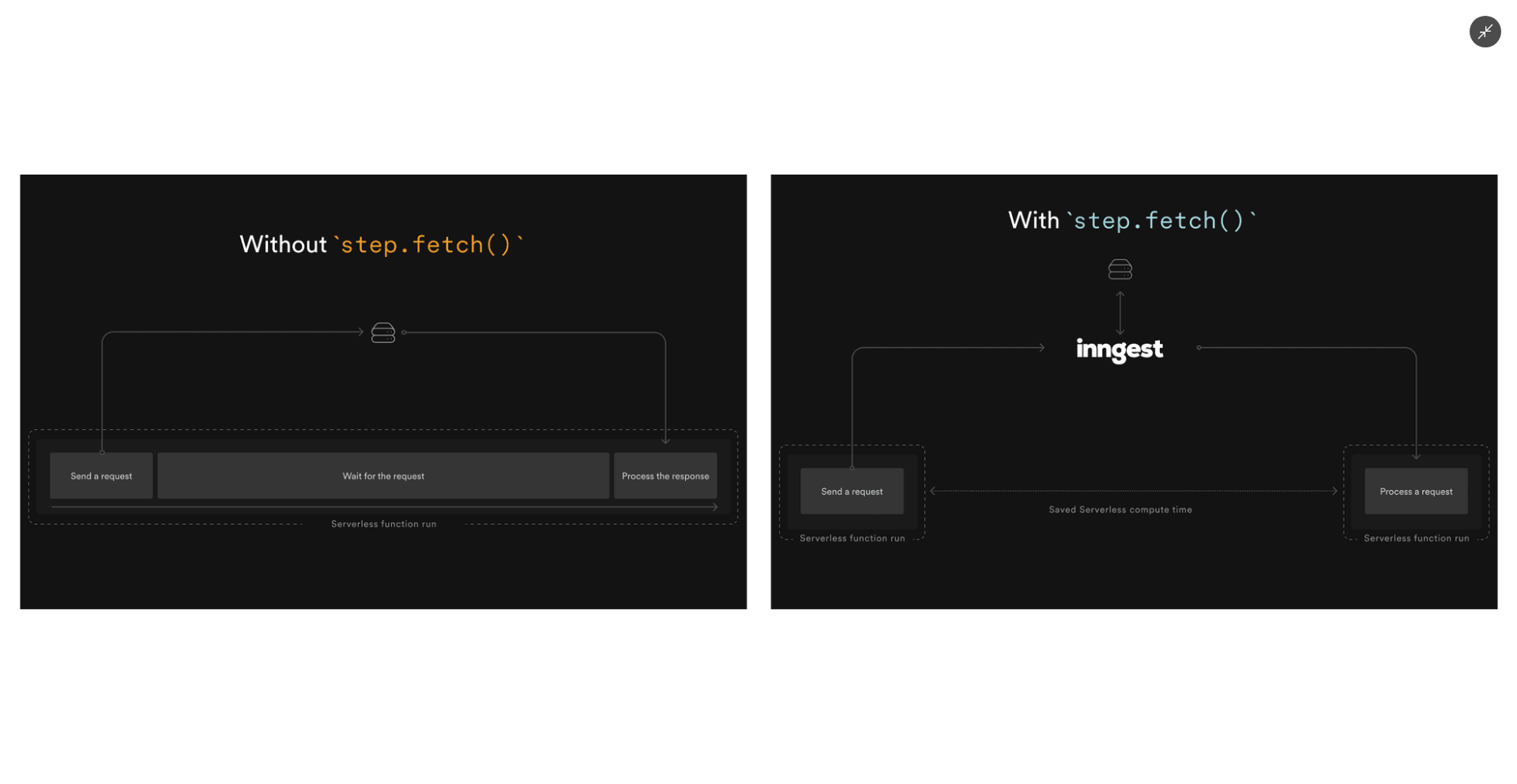
click at [557, 733] on div at bounding box center [758, 392] width 1517 height 784
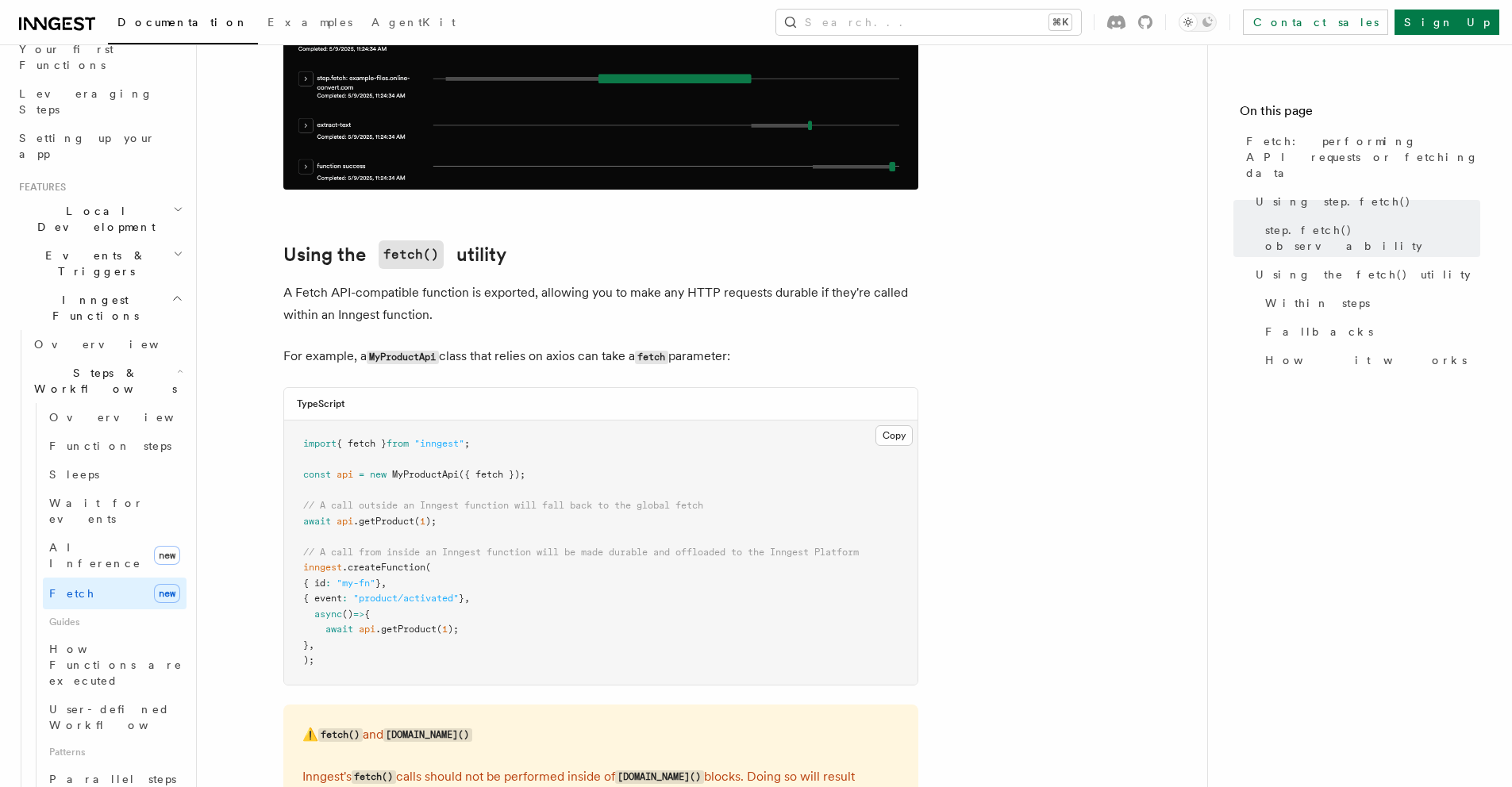
scroll to position [1812, 0]
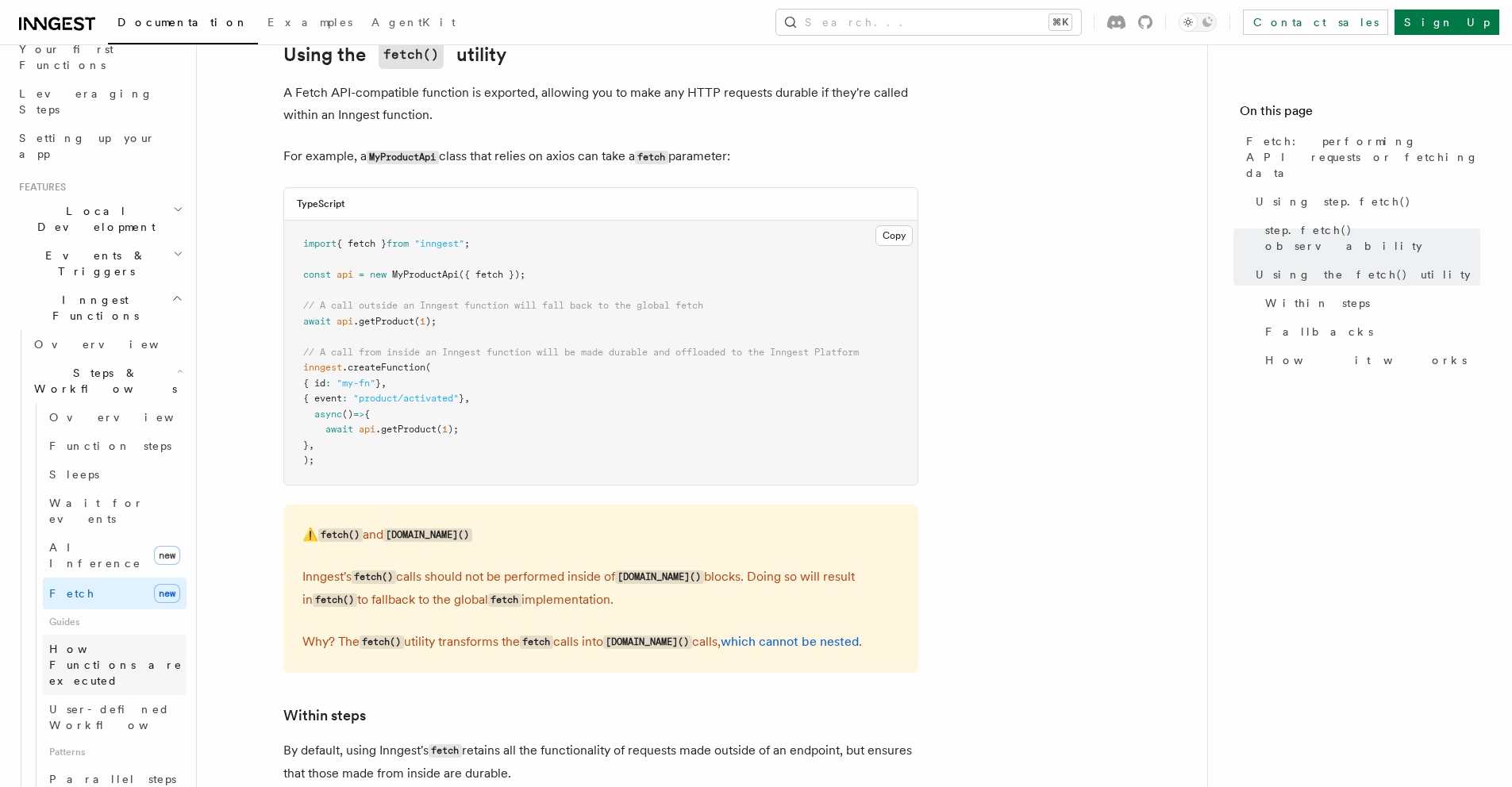
click at [101, 643] on span "How Functions are executed" at bounding box center [116, 665] width 133 height 44
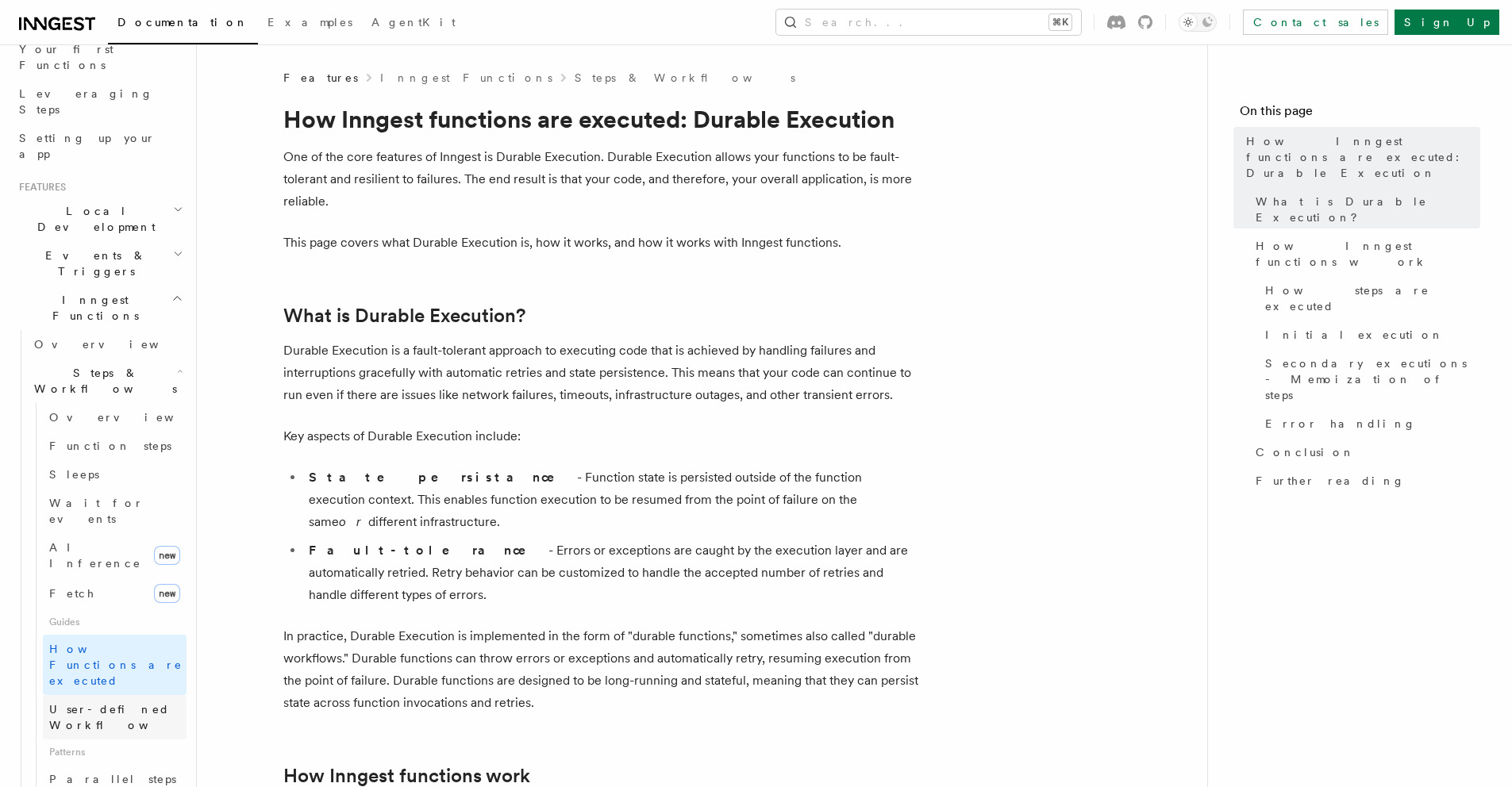
click at [100, 703] on span "User-defined Workflows" at bounding box center [121, 717] width 143 height 29
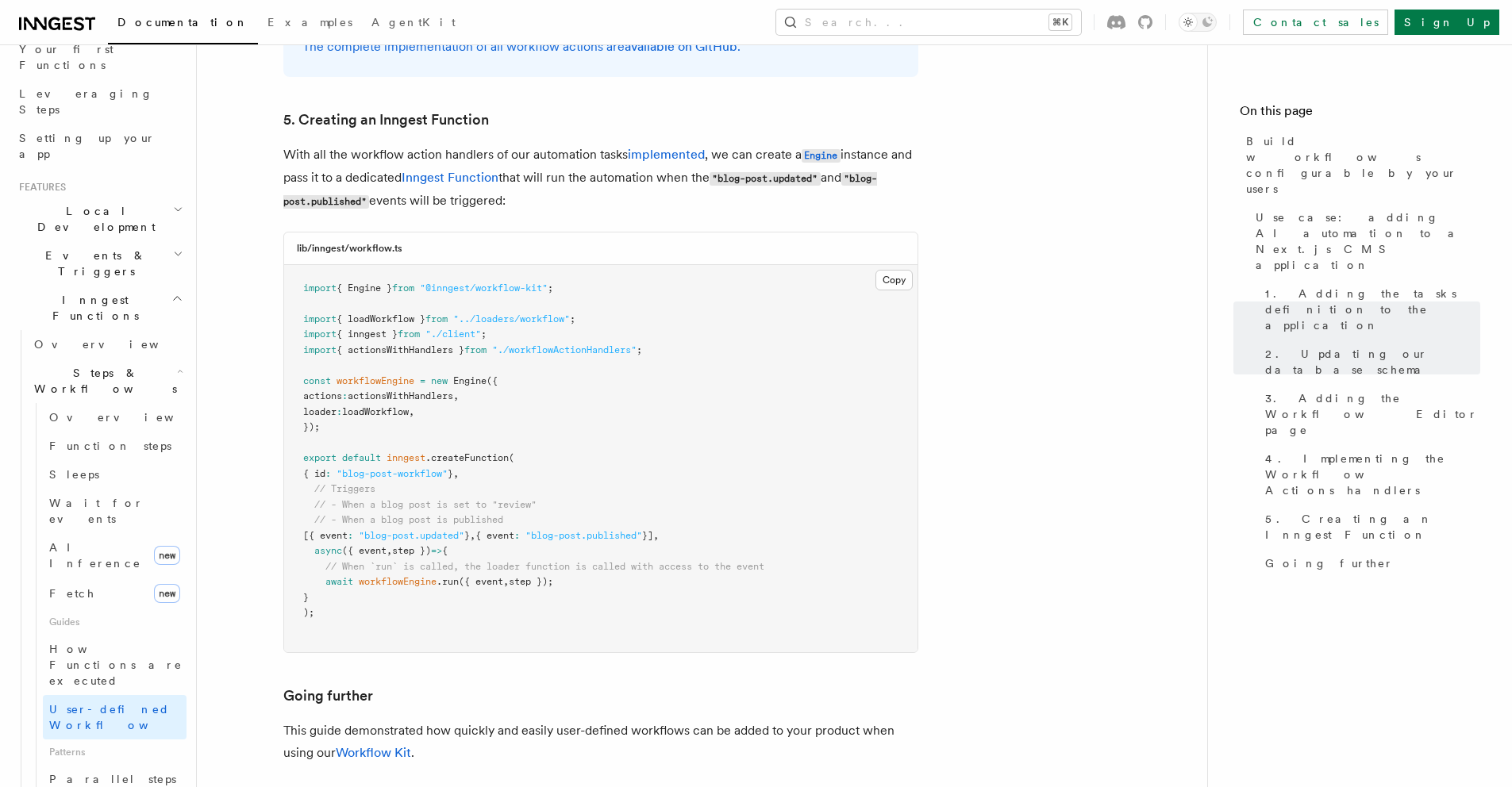
scroll to position [7010, 0]
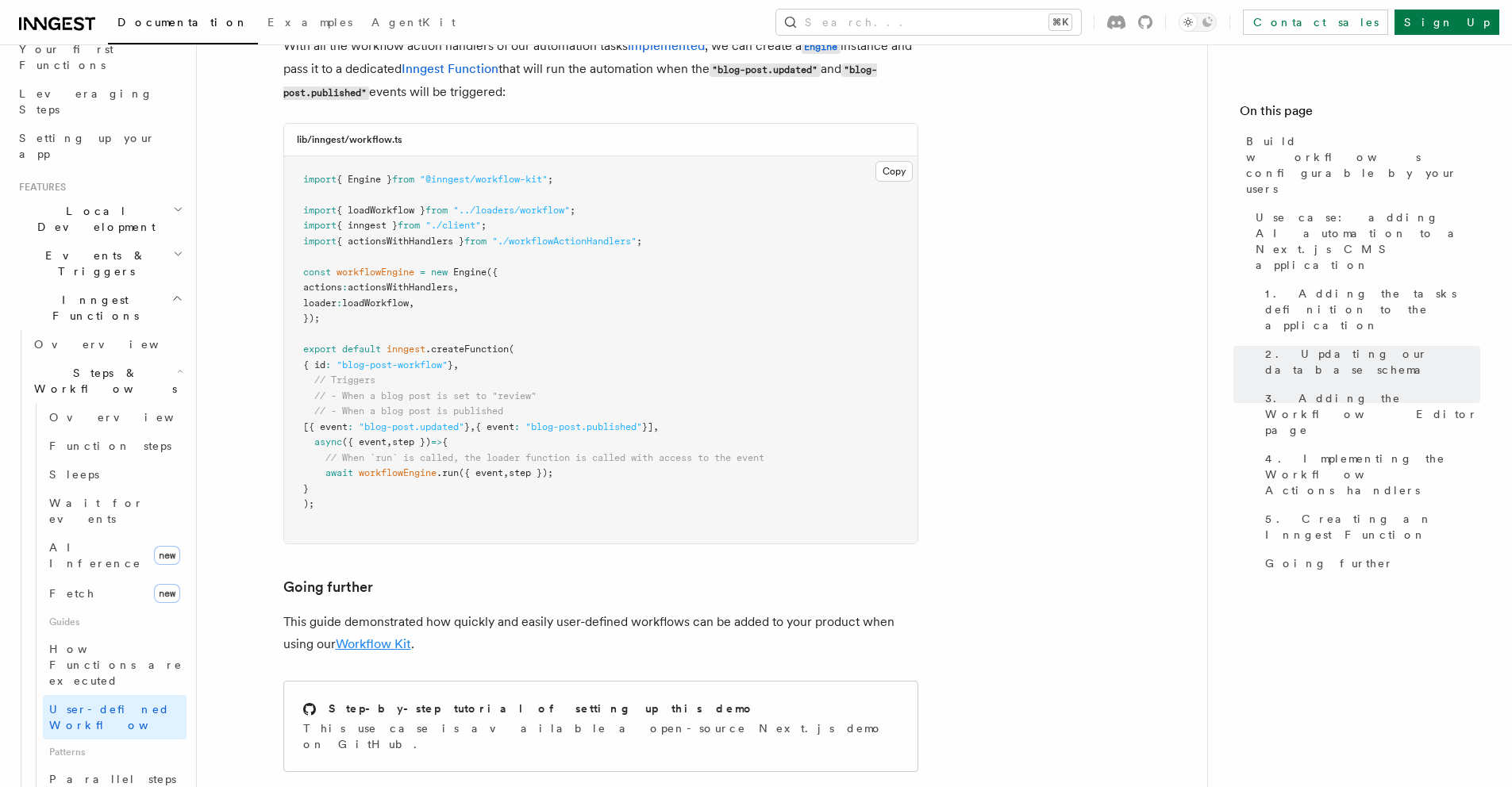
click at [396, 636] on link "Workflow Kit" at bounding box center [373, 644] width 75 height 15
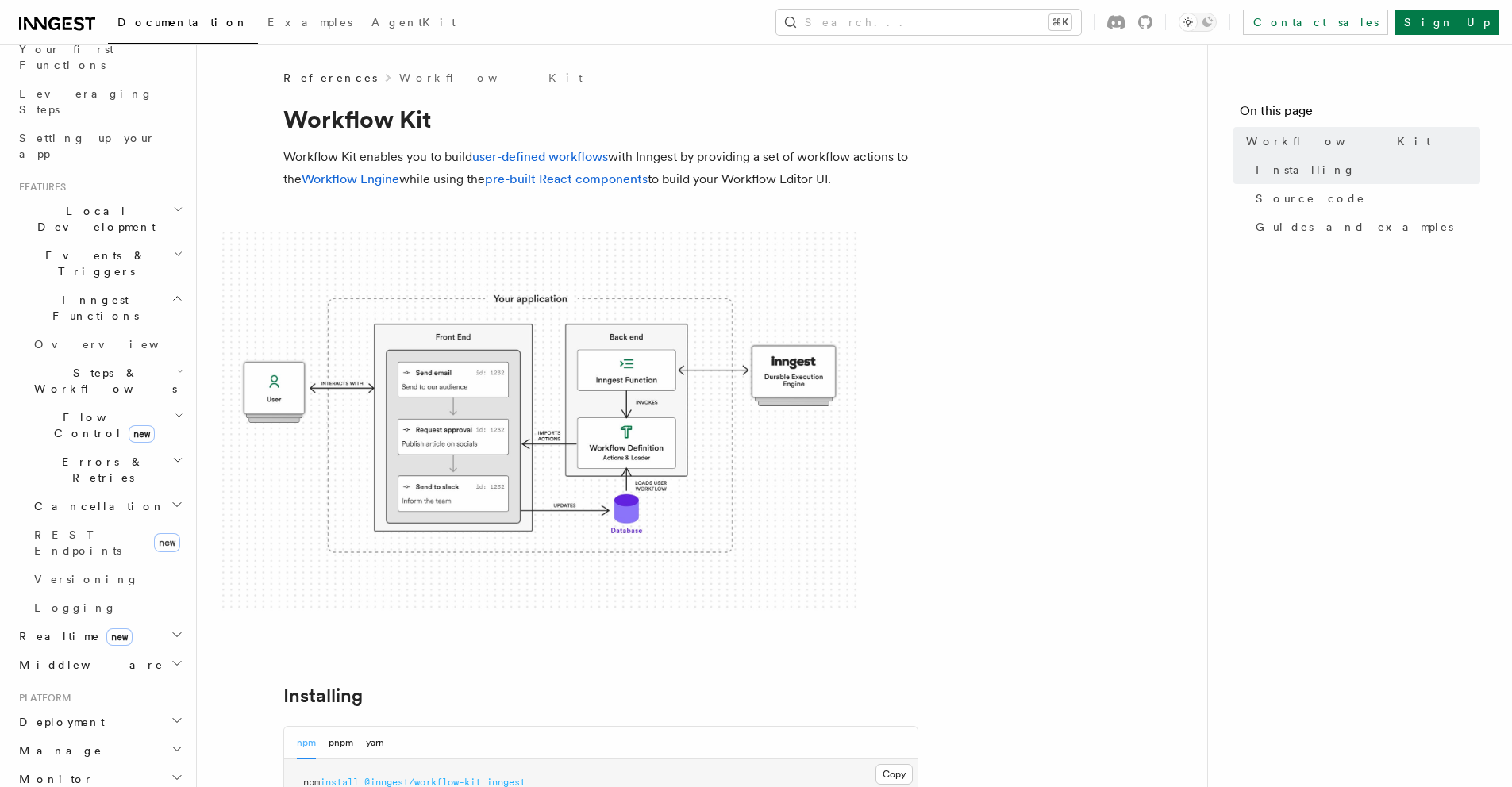
click at [151, 403] on h2 "Flow Control new" at bounding box center [107, 425] width 159 height 44
click at [140, 359] on h2 "Steps & Workflows" at bounding box center [107, 381] width 159 height 44
click at [108, 497] on span "Wait for events" at bounding box center [97, 511] width 95 height 29
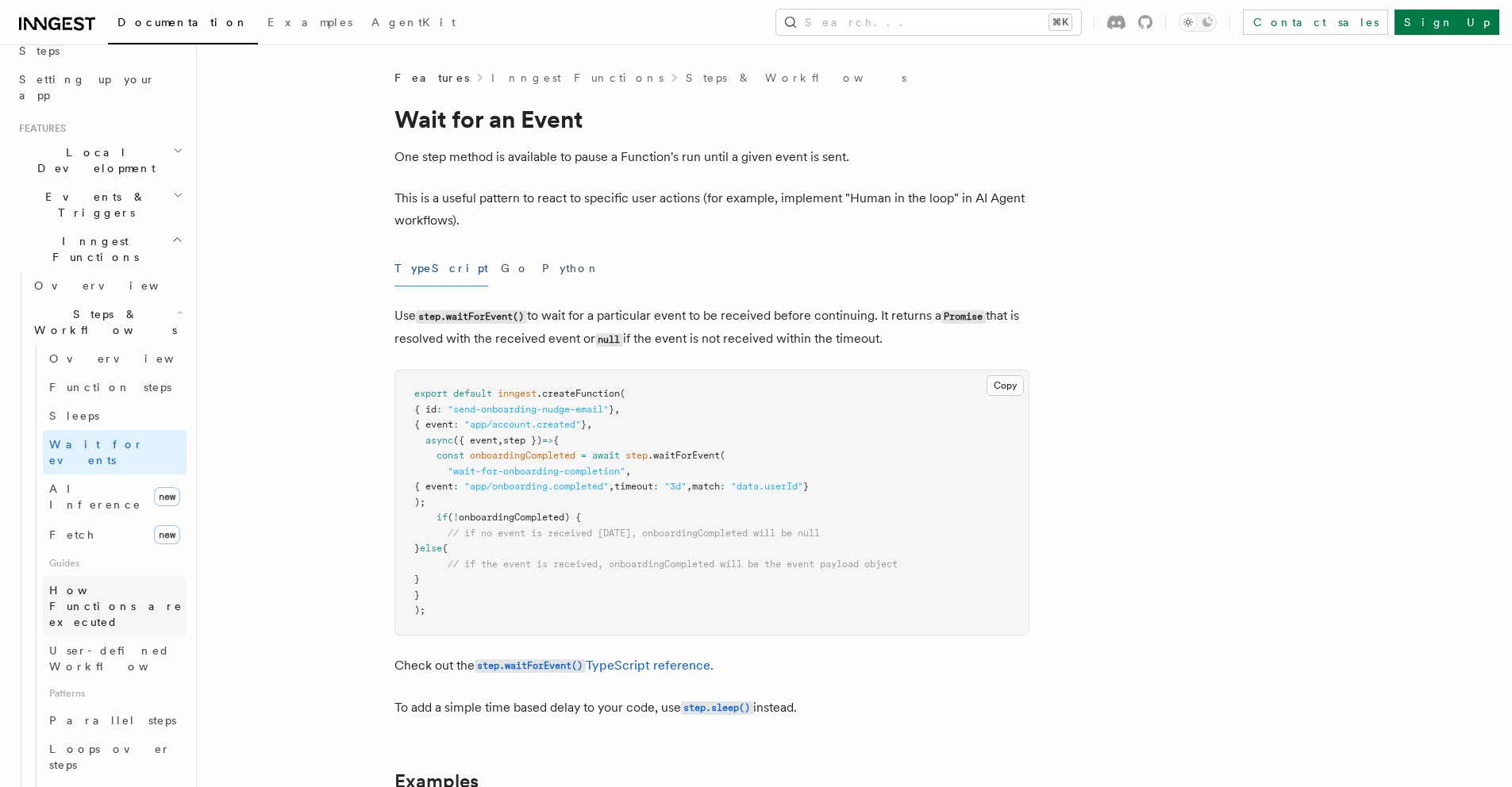
scroll to position [356, 0]
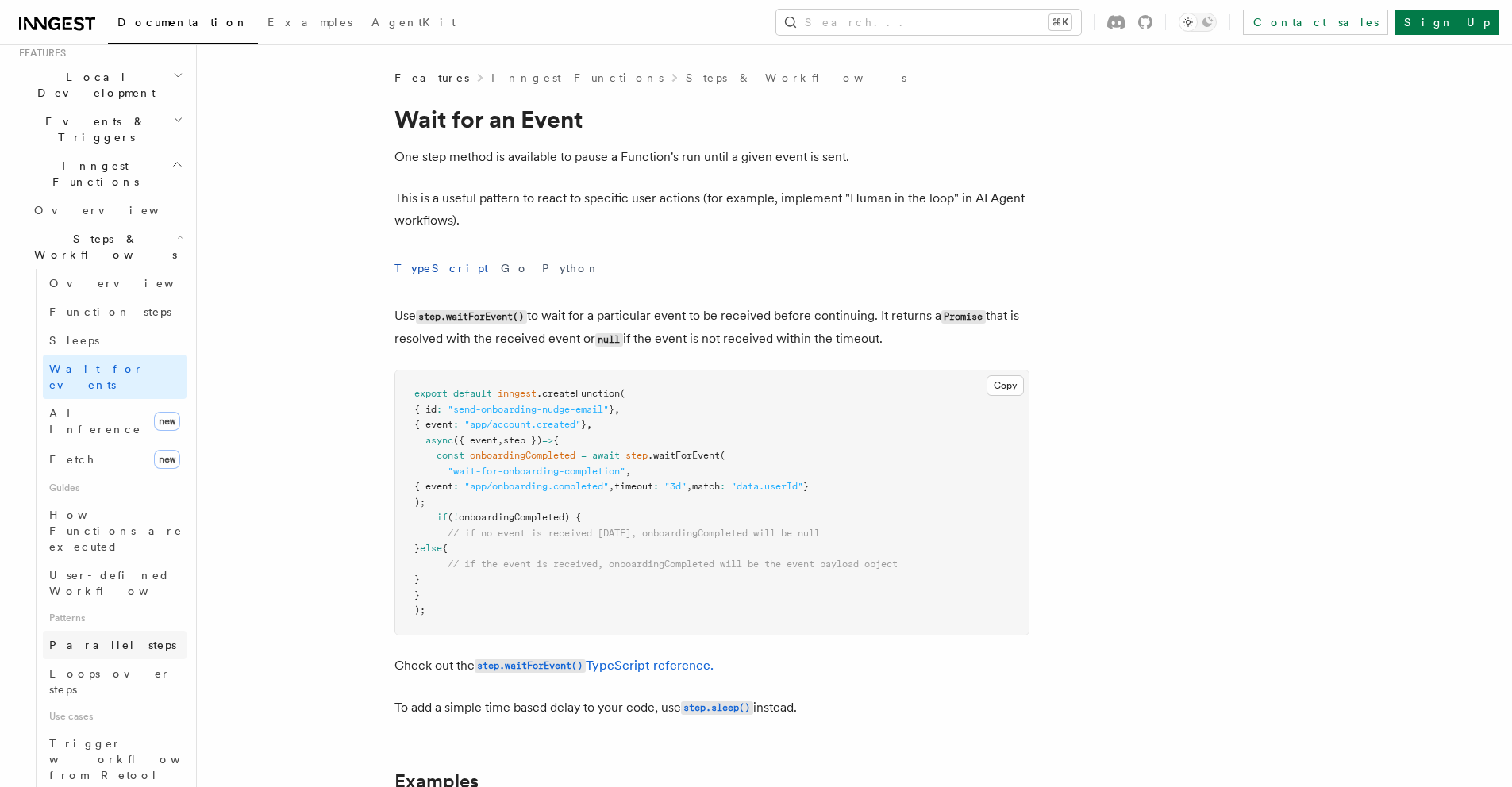
click at [100, 639] on span "Parallel steps" at bounding box center [112, 645] width 127 height 13
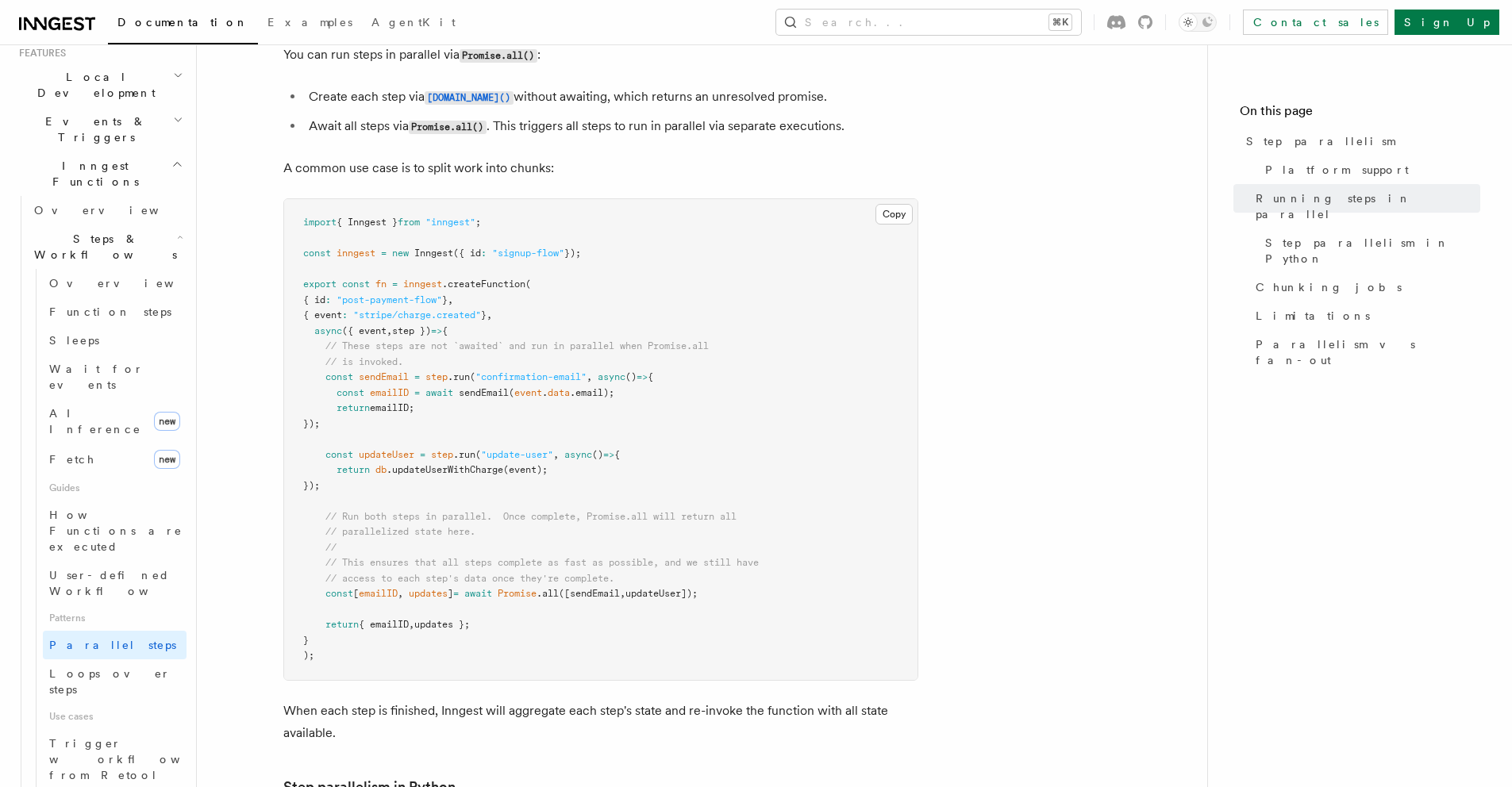
scroll to position [410, 0]
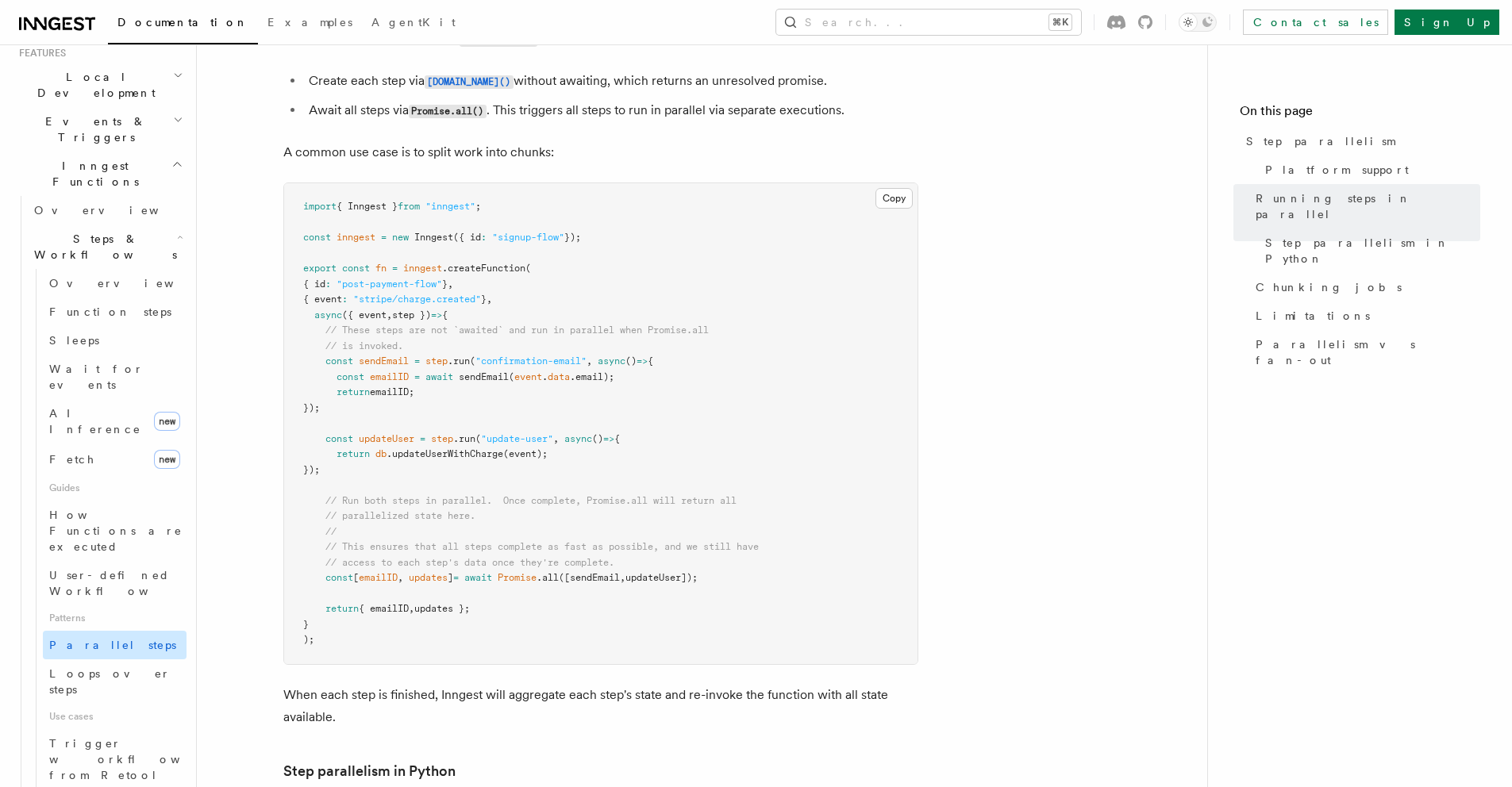
click at [107, 630] on link "Parallel steps" at bounding box center [114, 645] width 144 height 29
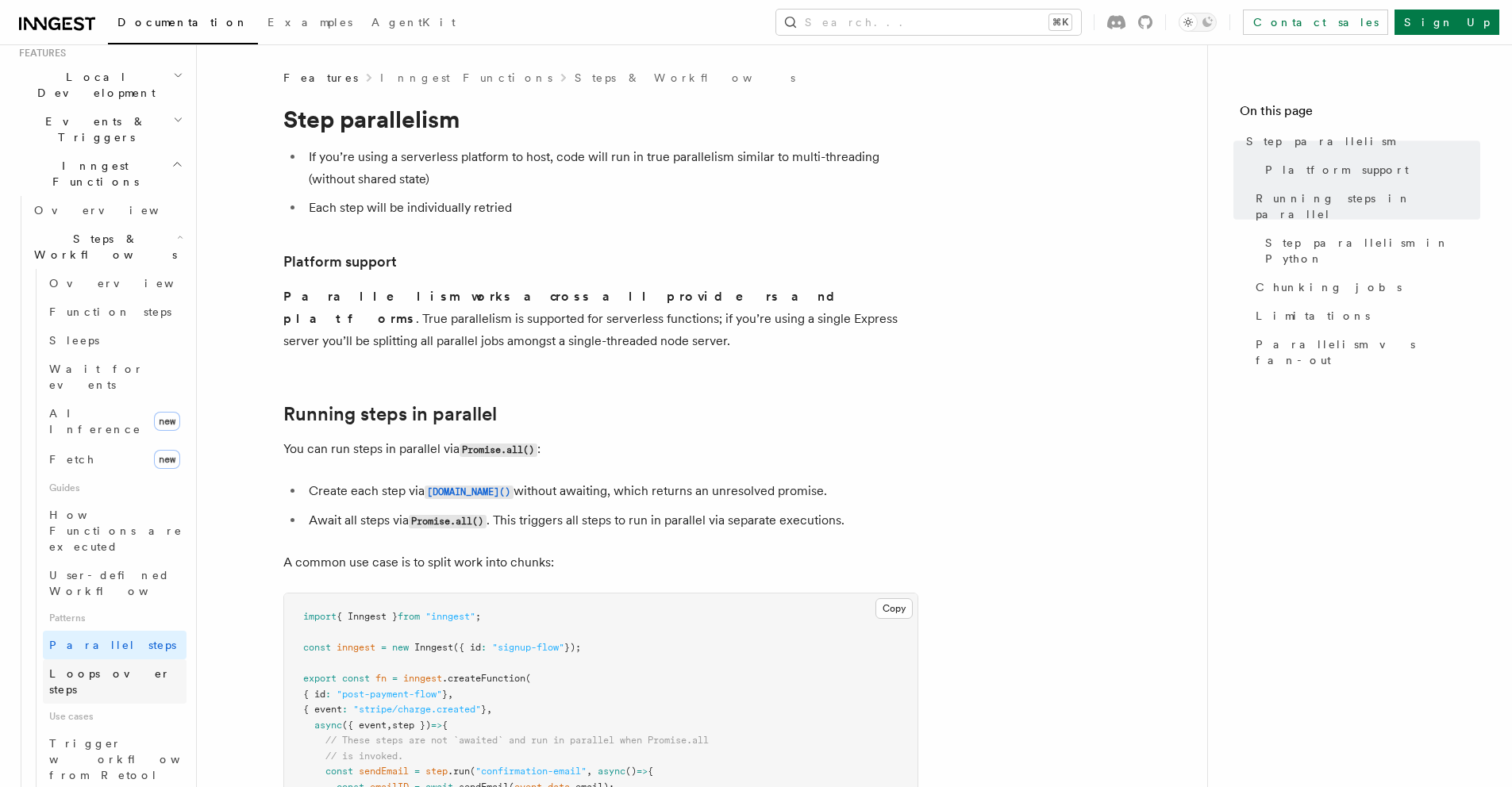
click at [113, 667] on span "Loops over steps" at bounding box center [110, 682] width 122 height 29
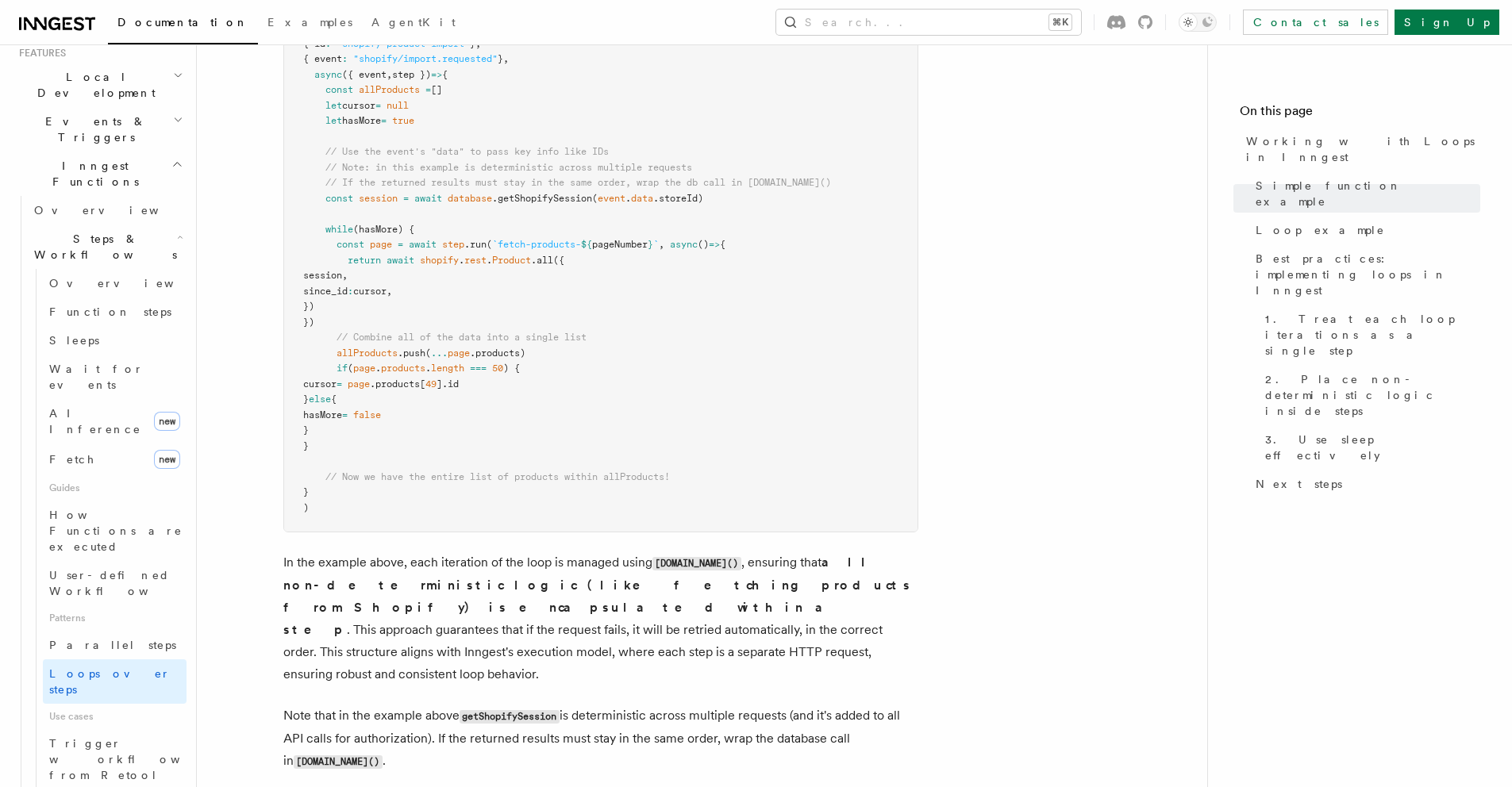
scroll to position [1674, 0]
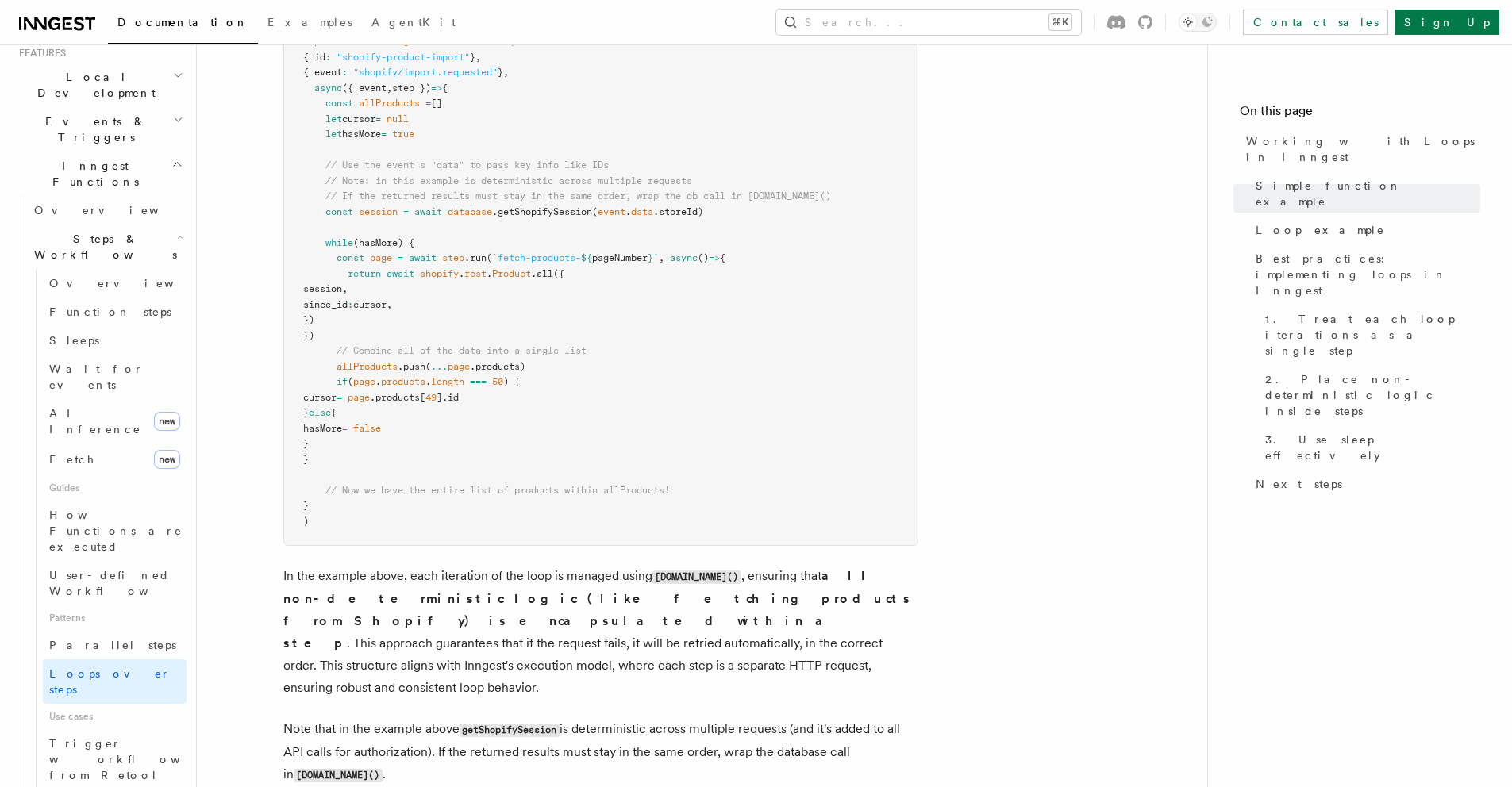
click at [622, 258] on span "pageNumber" at bounding box center [619, 257] width 55 height 11
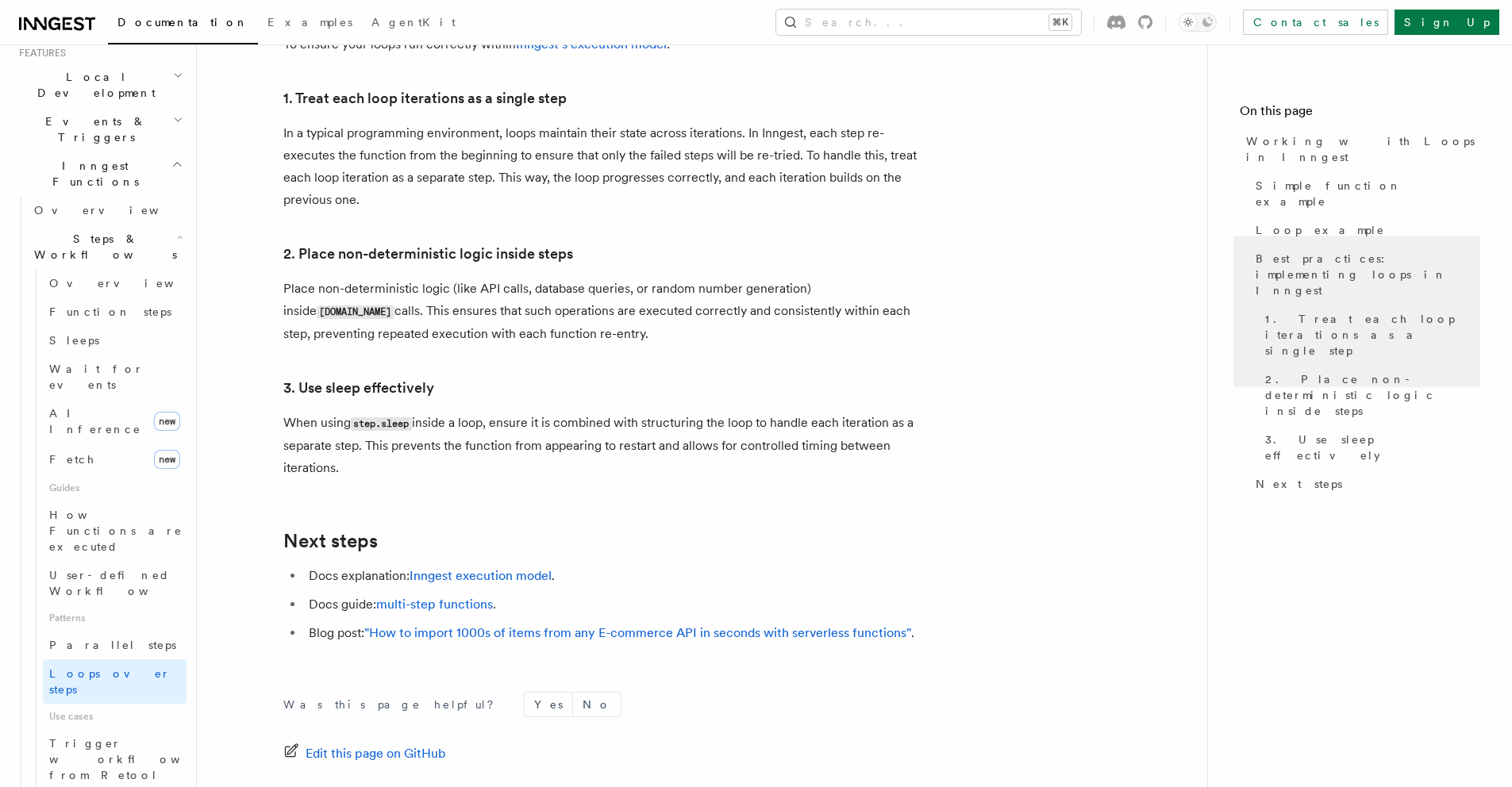
scroll to position [2554, 0]
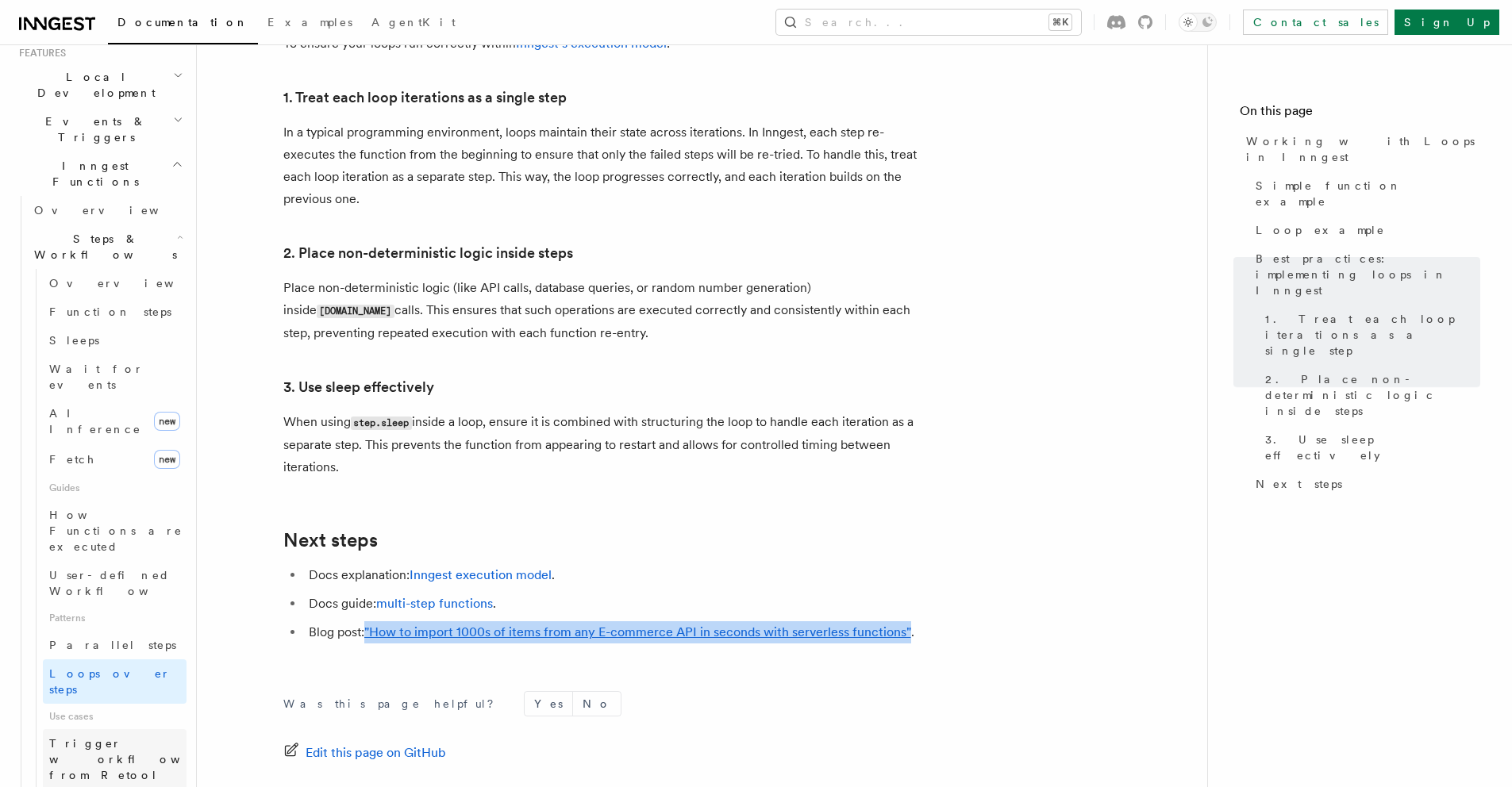
click at [64, 737] on span "Trigger workflows from Retool" at bounding box center [136, 759] width 175 height 44
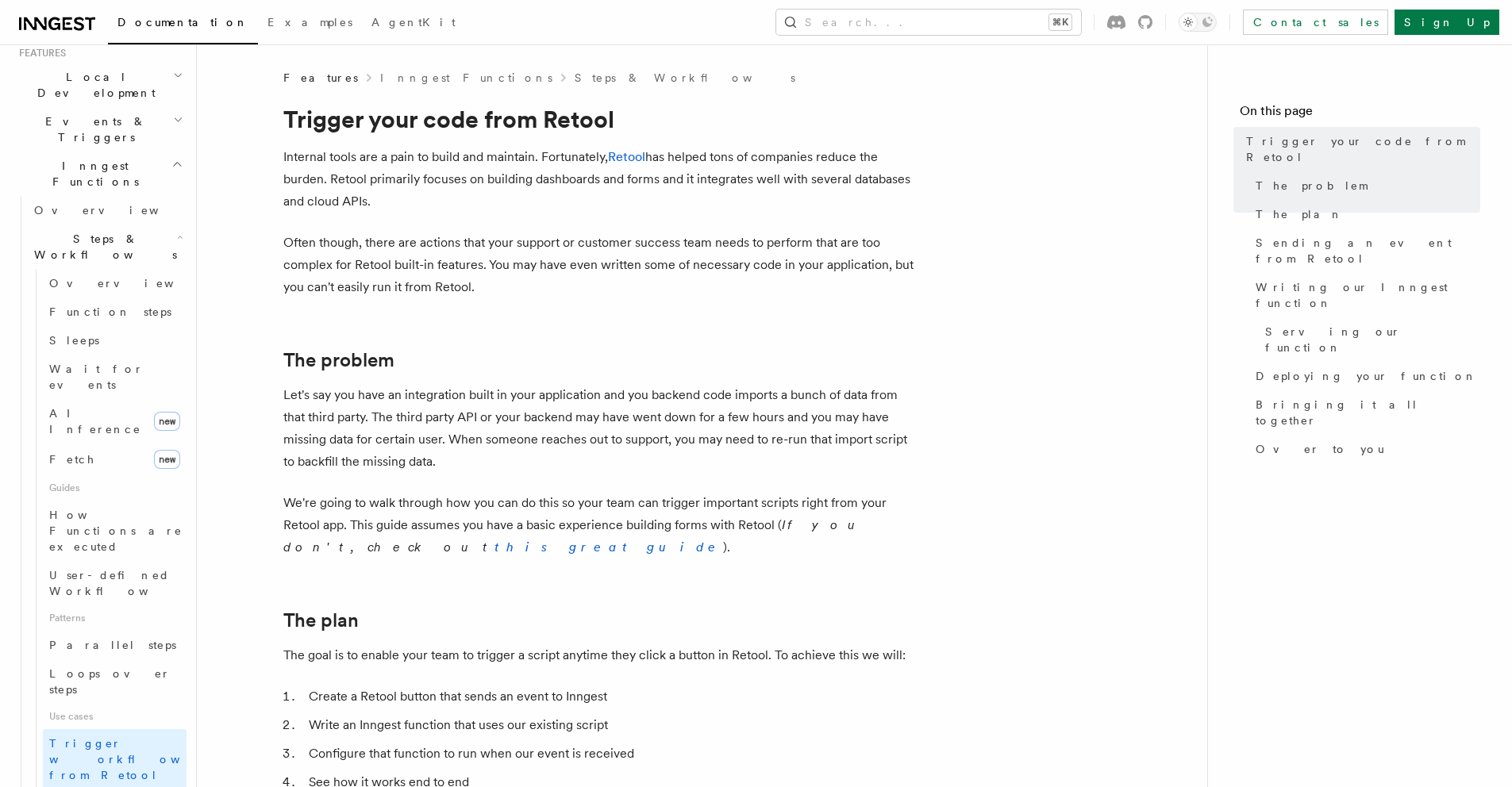
click at [175, 786] on icon "button" at bounding box center [179, 802] width 9 height 13
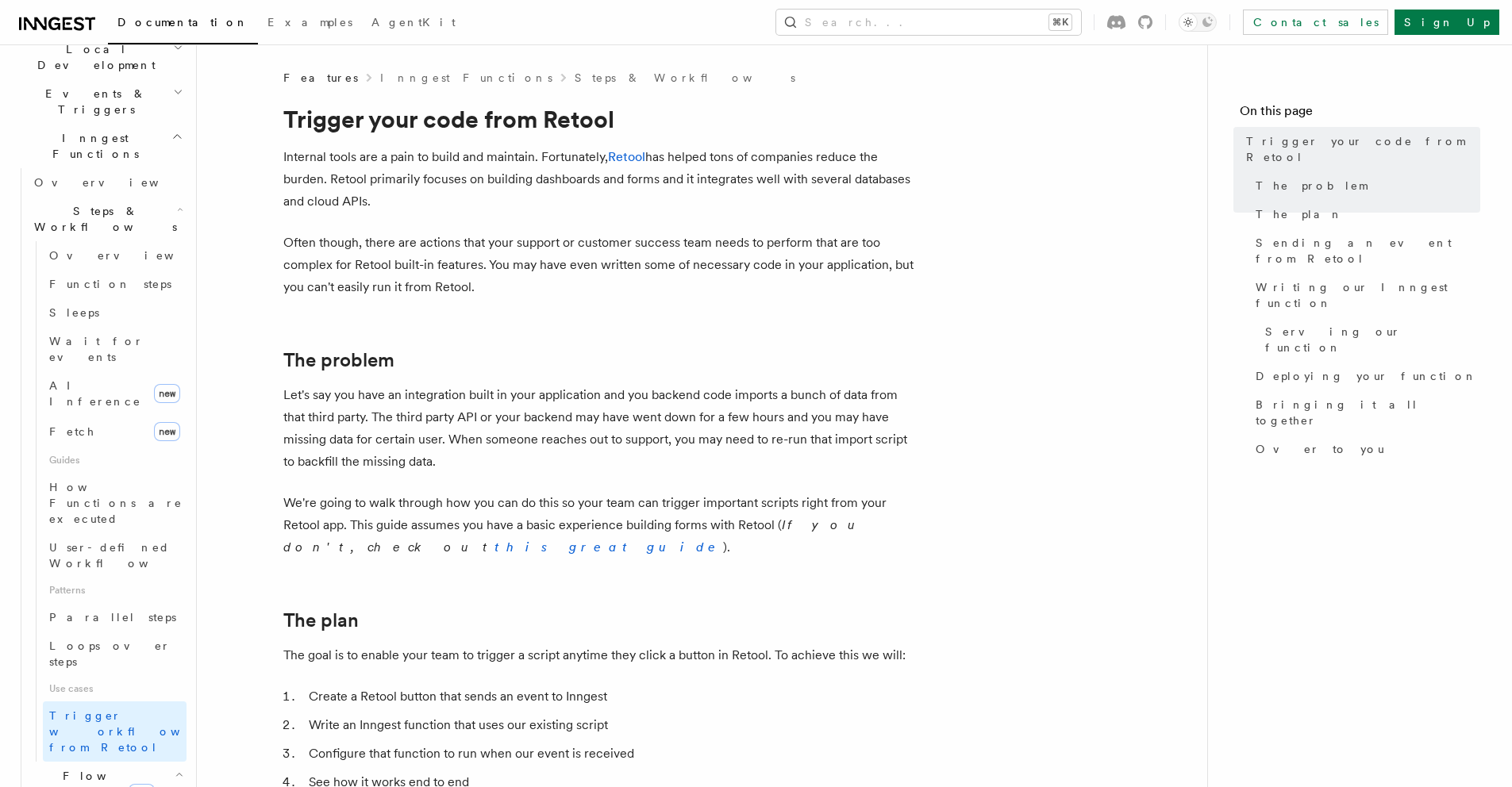
scroll to position [474, 0]
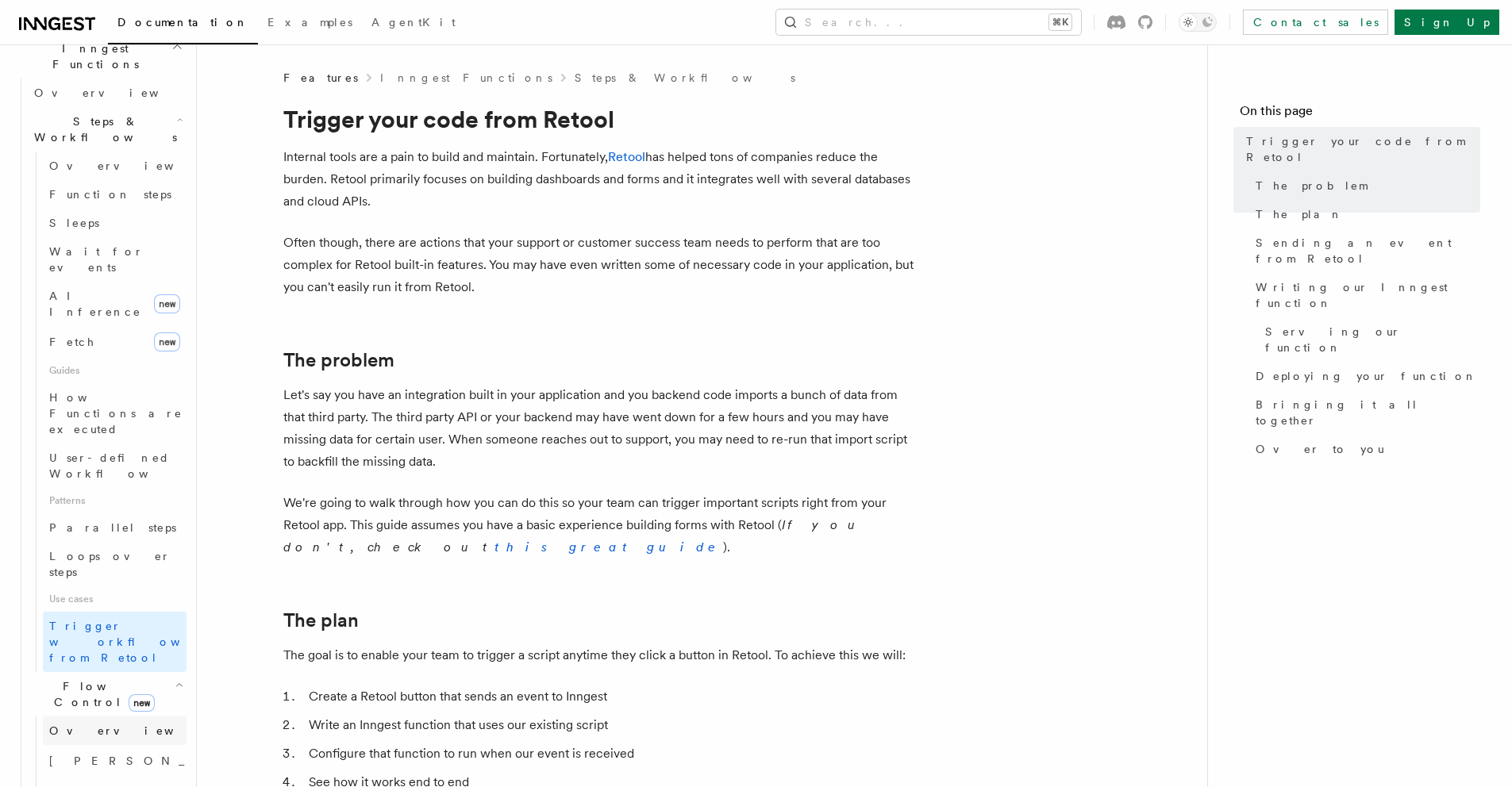
click at [108, 716] on link "Overview" at bounding box center [114, 731] width 144 height 29
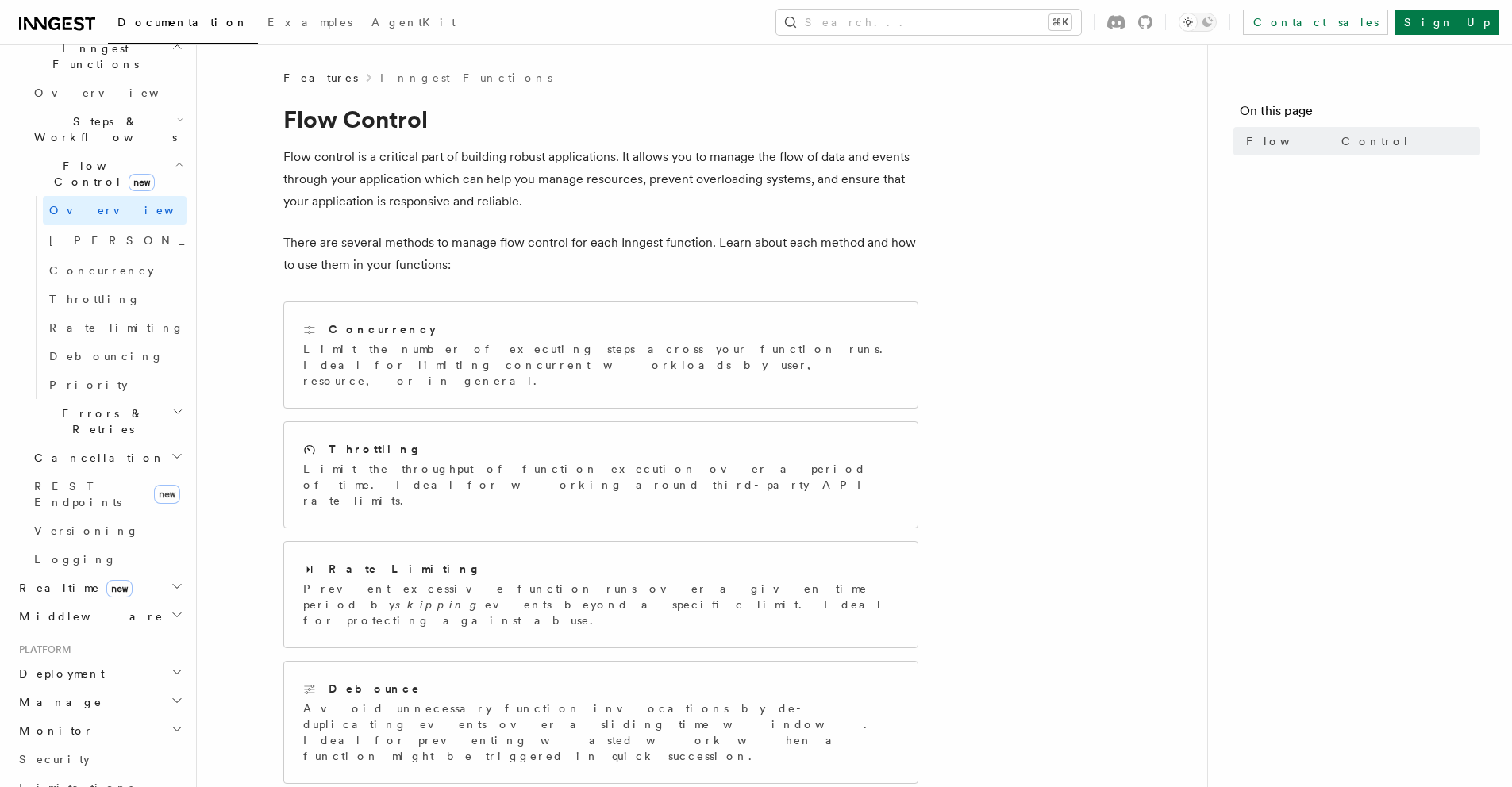
scroll to position [302, 0]
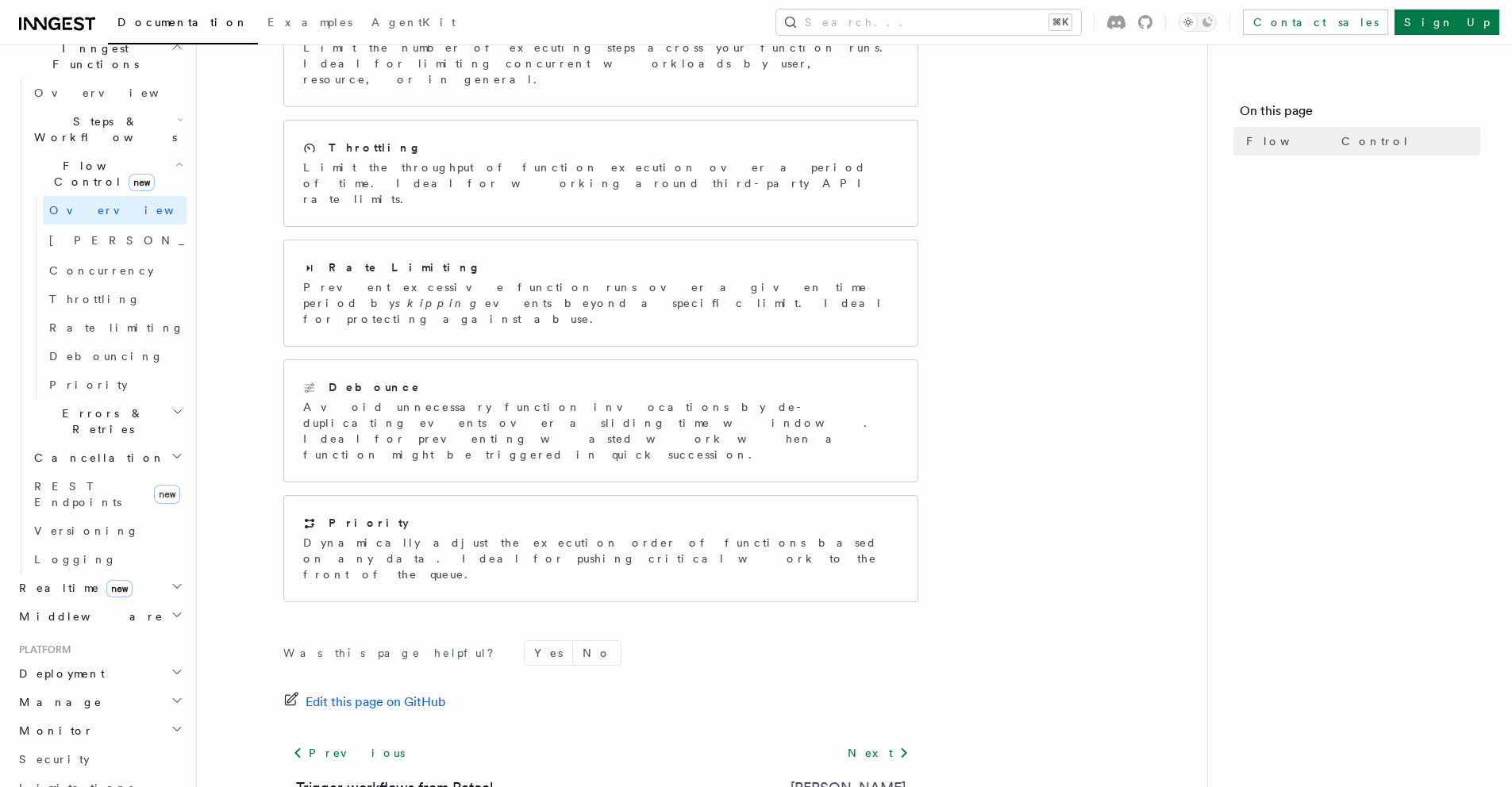
click at [879, 776] on link "Singleton" at bounding box center [847, 787] width 115 height 22
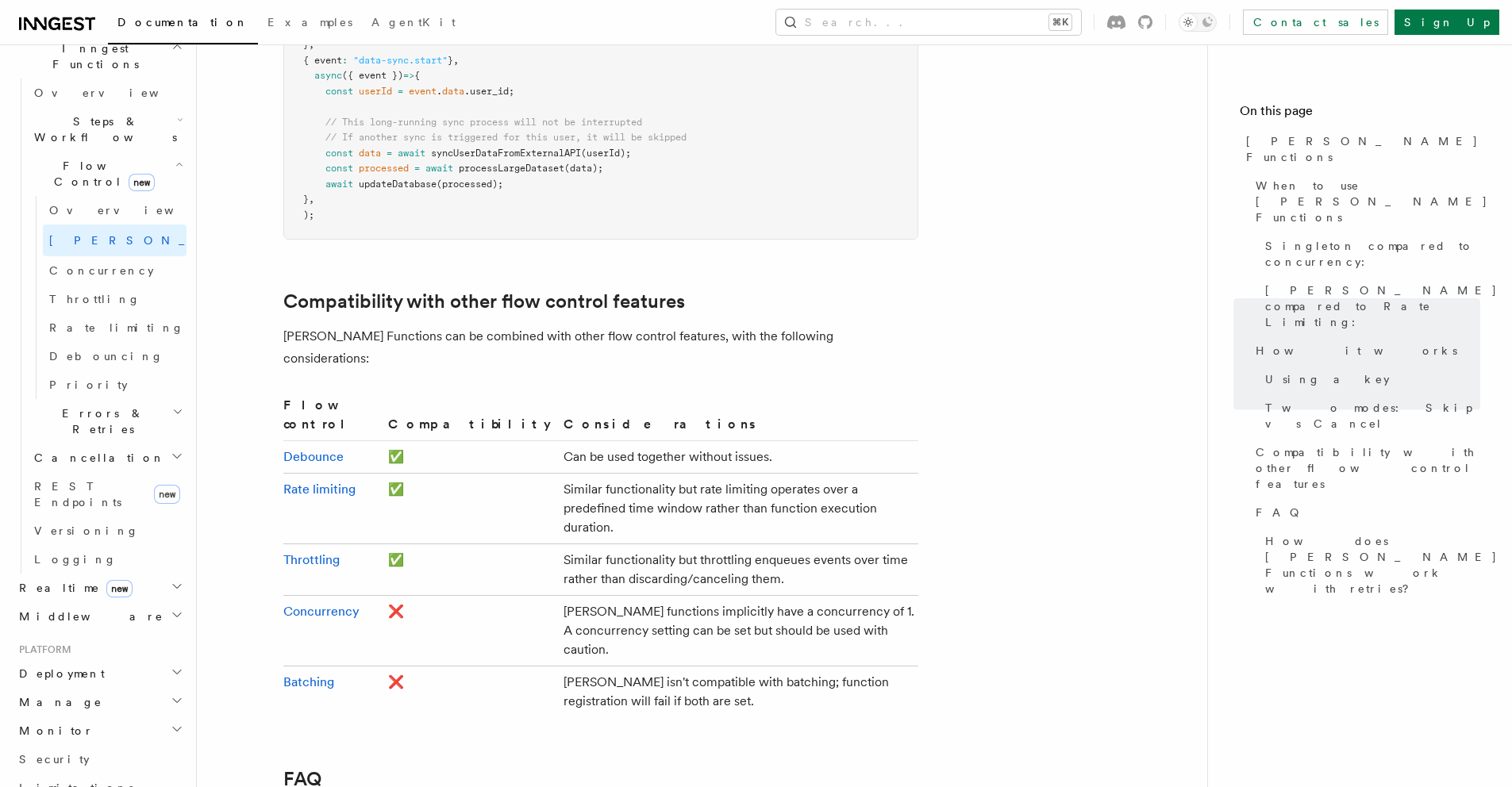
scroll to position [2646, 0]
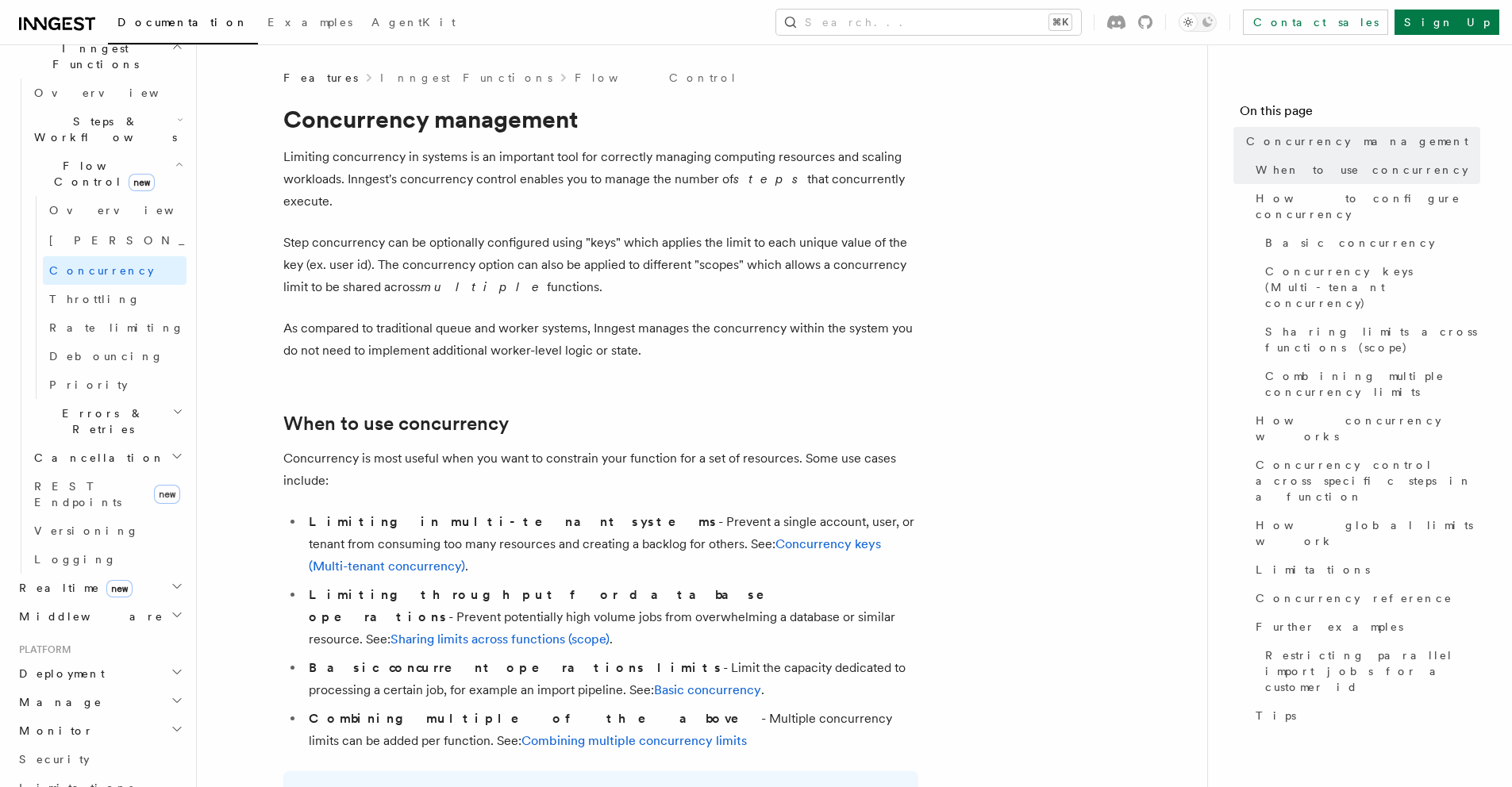
click at [763, 584] on li "Limiting throughput for database operations - Prevent potentially high volume j…" at bounding box center [610, 617] width 614 height 67
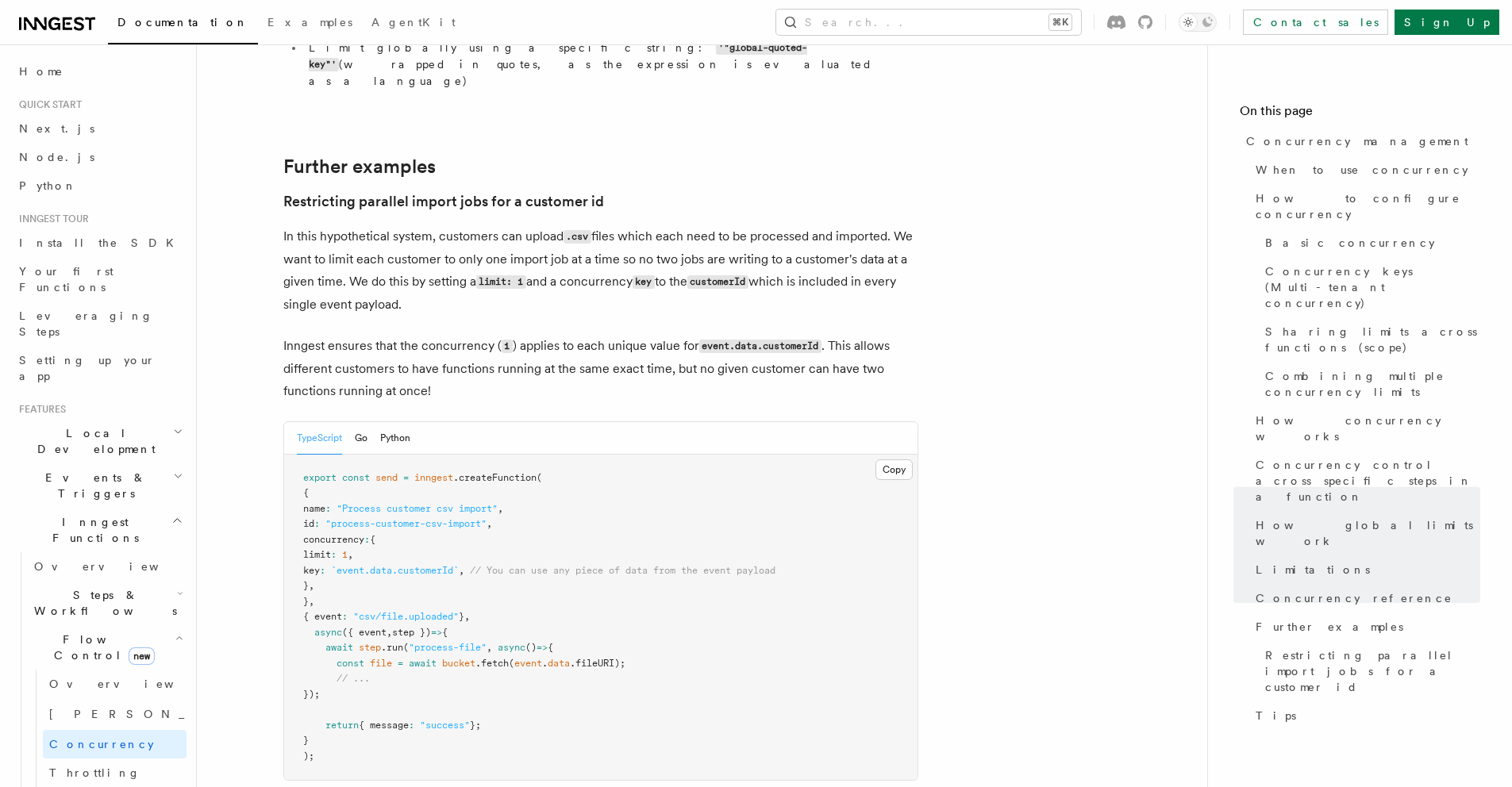
scroll to position [6301, 0]
click at [127, 758] on link "Throttling" at bounding box center [114, 772] width 144 height 29
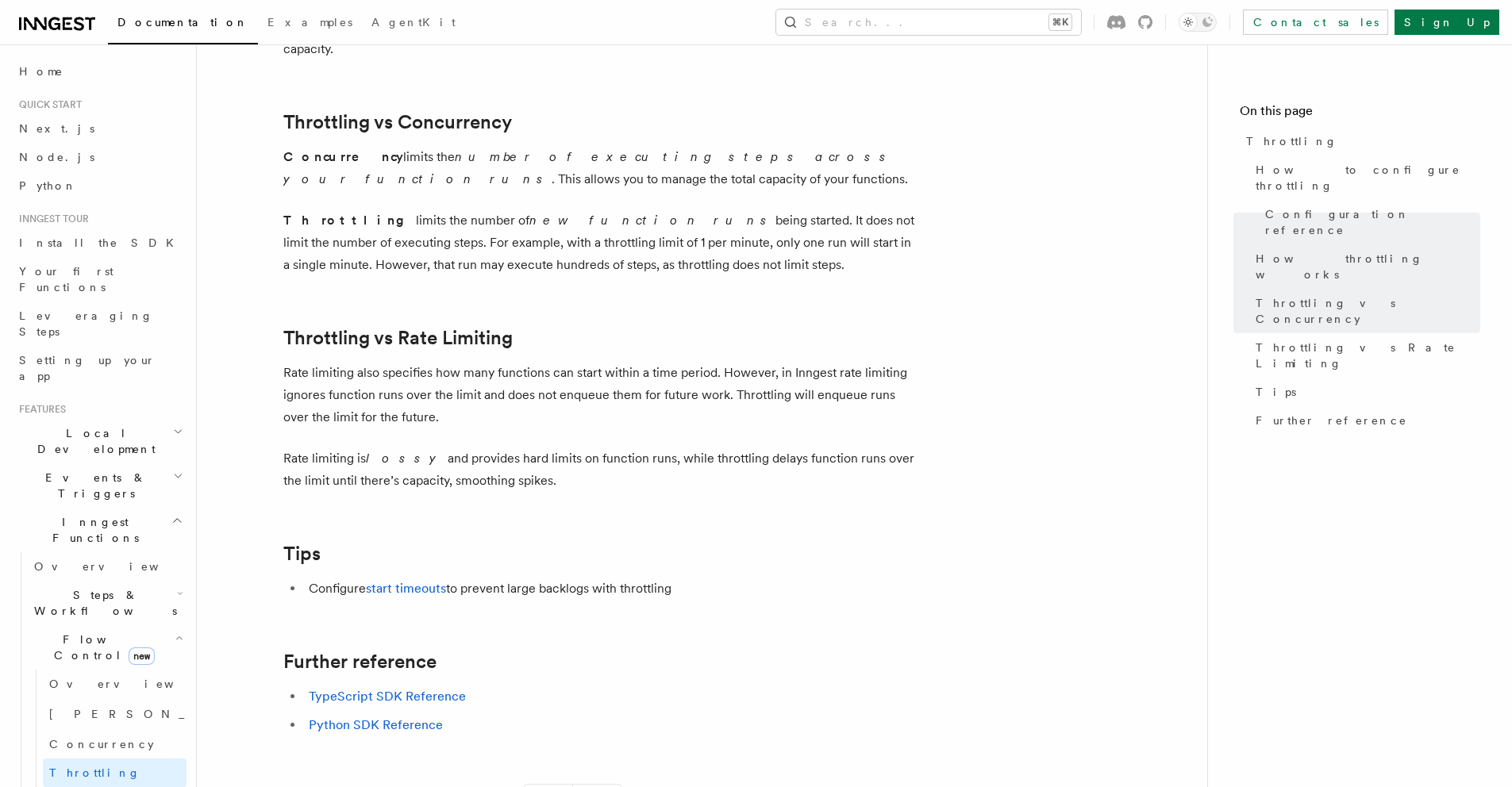
scroll to position [1470, 0]
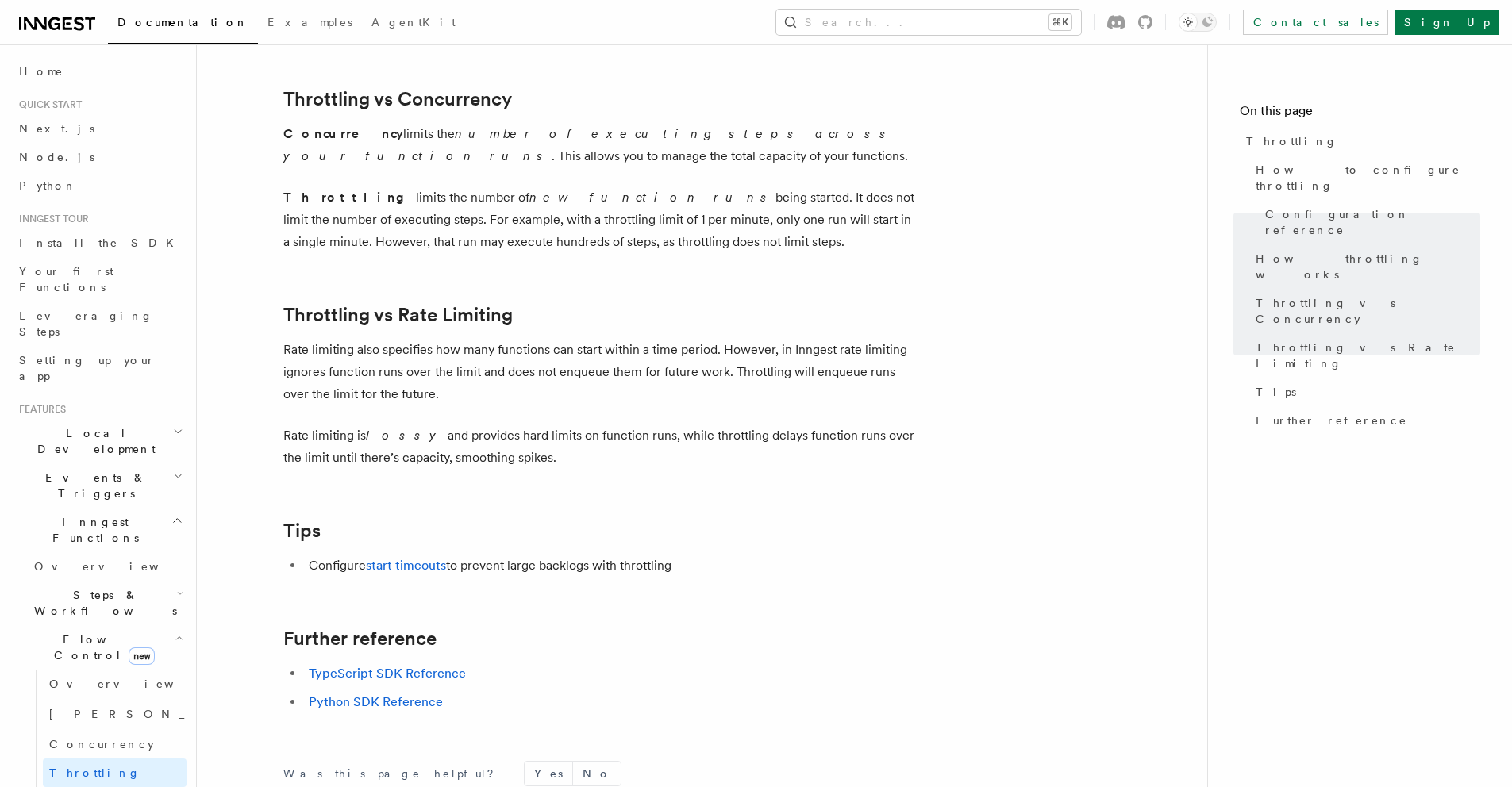
click at [70, 786] on span "Rate limiting" at bounding box center [116, 801] width 134 height 13
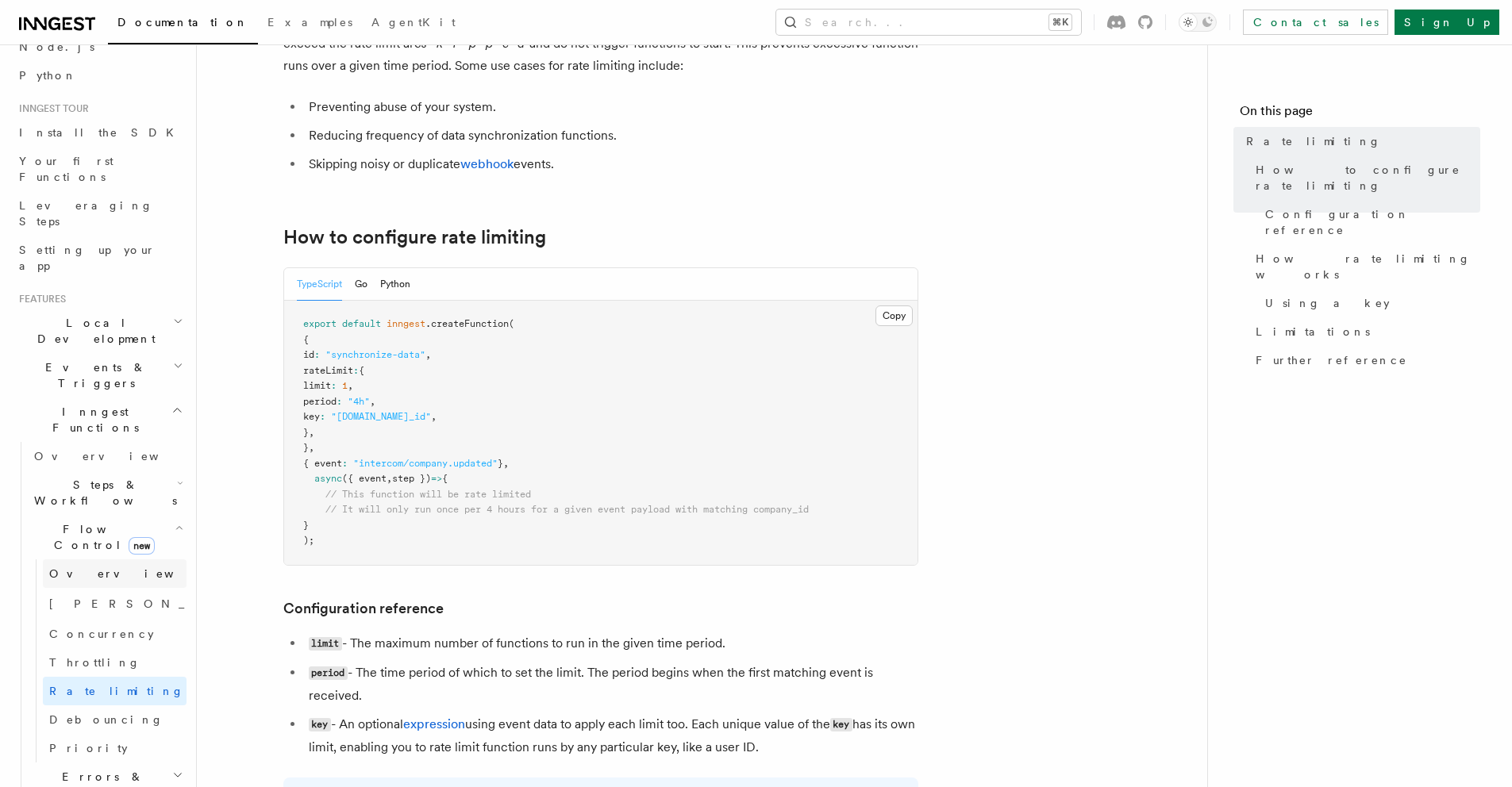
scroll to position [113, 0]
click at [118, 703] on link "Debouncing" at bounding box center [114, 717] width 144 height 29
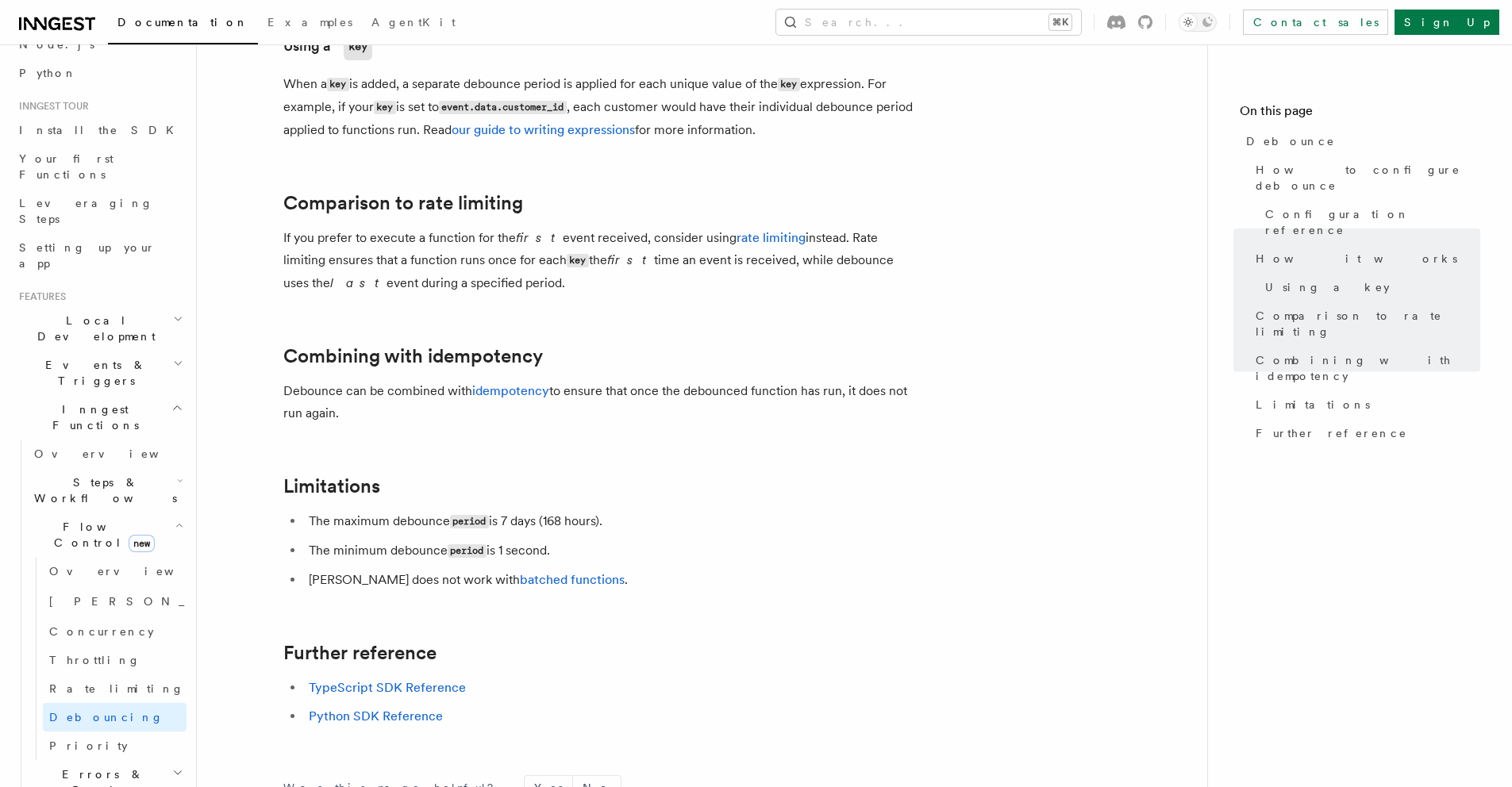
scroll to position [1512, 0]
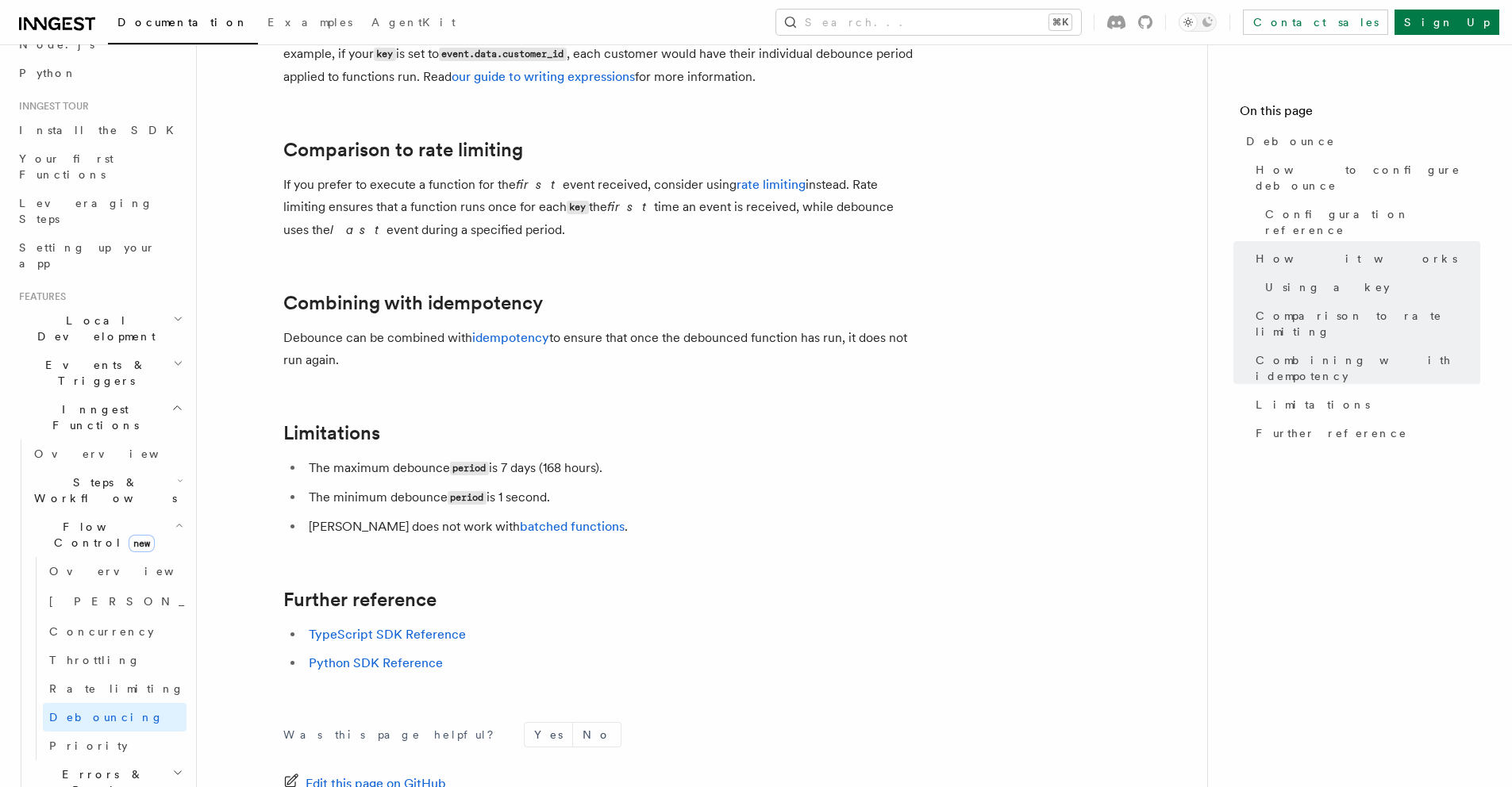
click at [73, 760] on h2 "Errors & Retries" at bounding box center [107, 782] width 159 height 44
click at [73, 732] on link "Priority" at bounding box center [114, 746] width 144 height 29
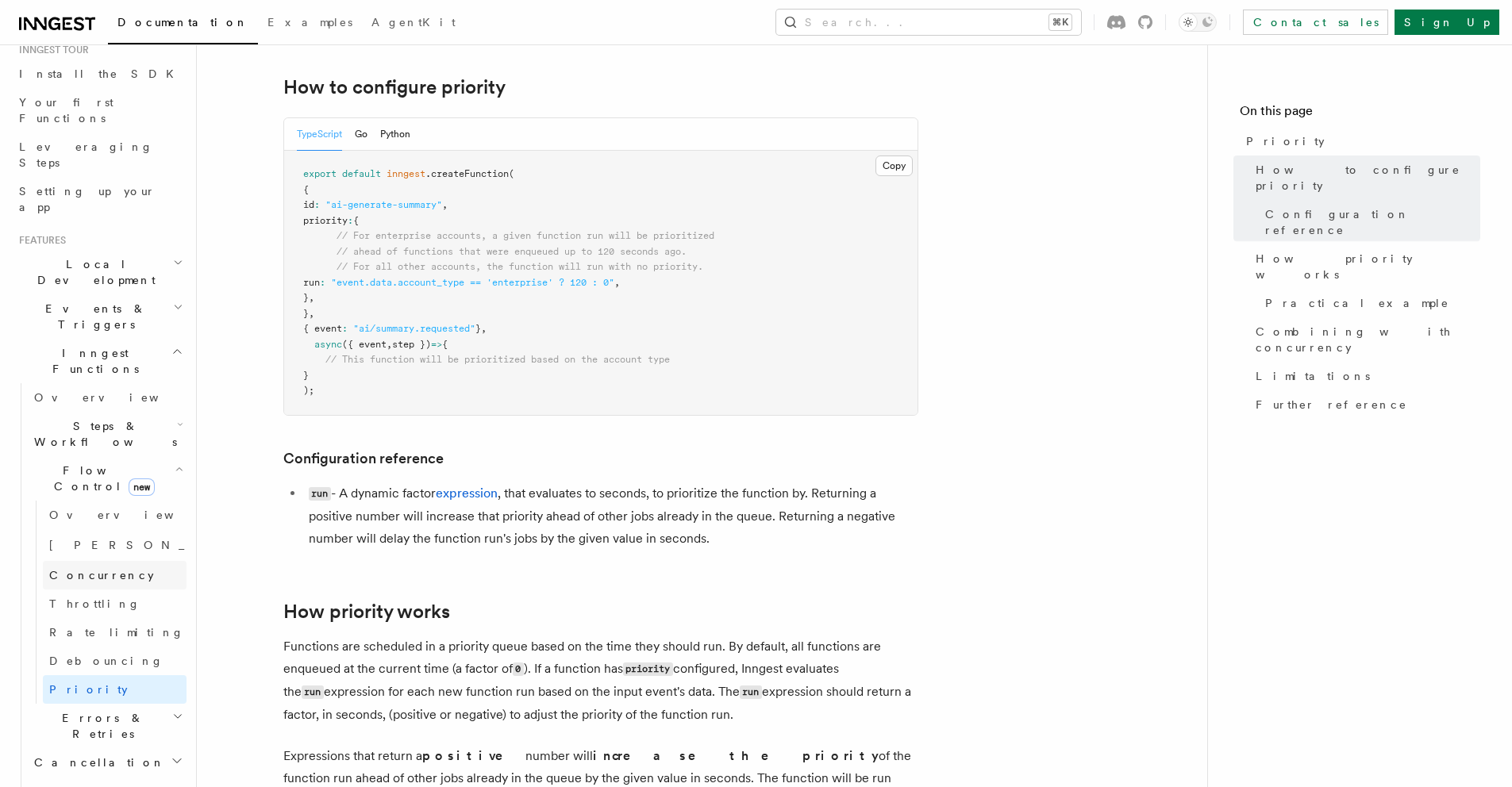
scroll to position [381, 0]
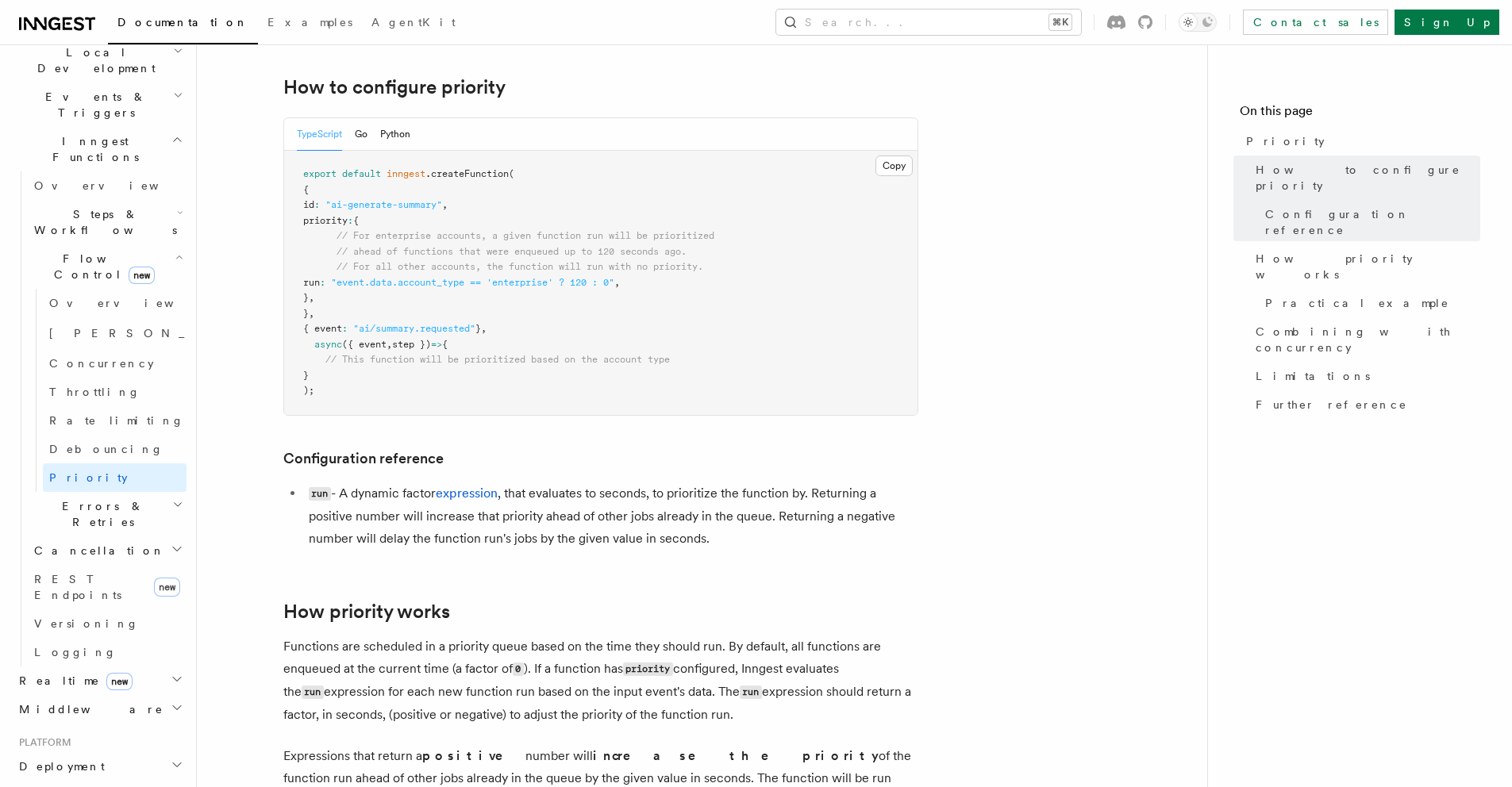
click at [122, 492] on h2 "Errors & Retries" at bounding box center [107, 514] width 159 height 44
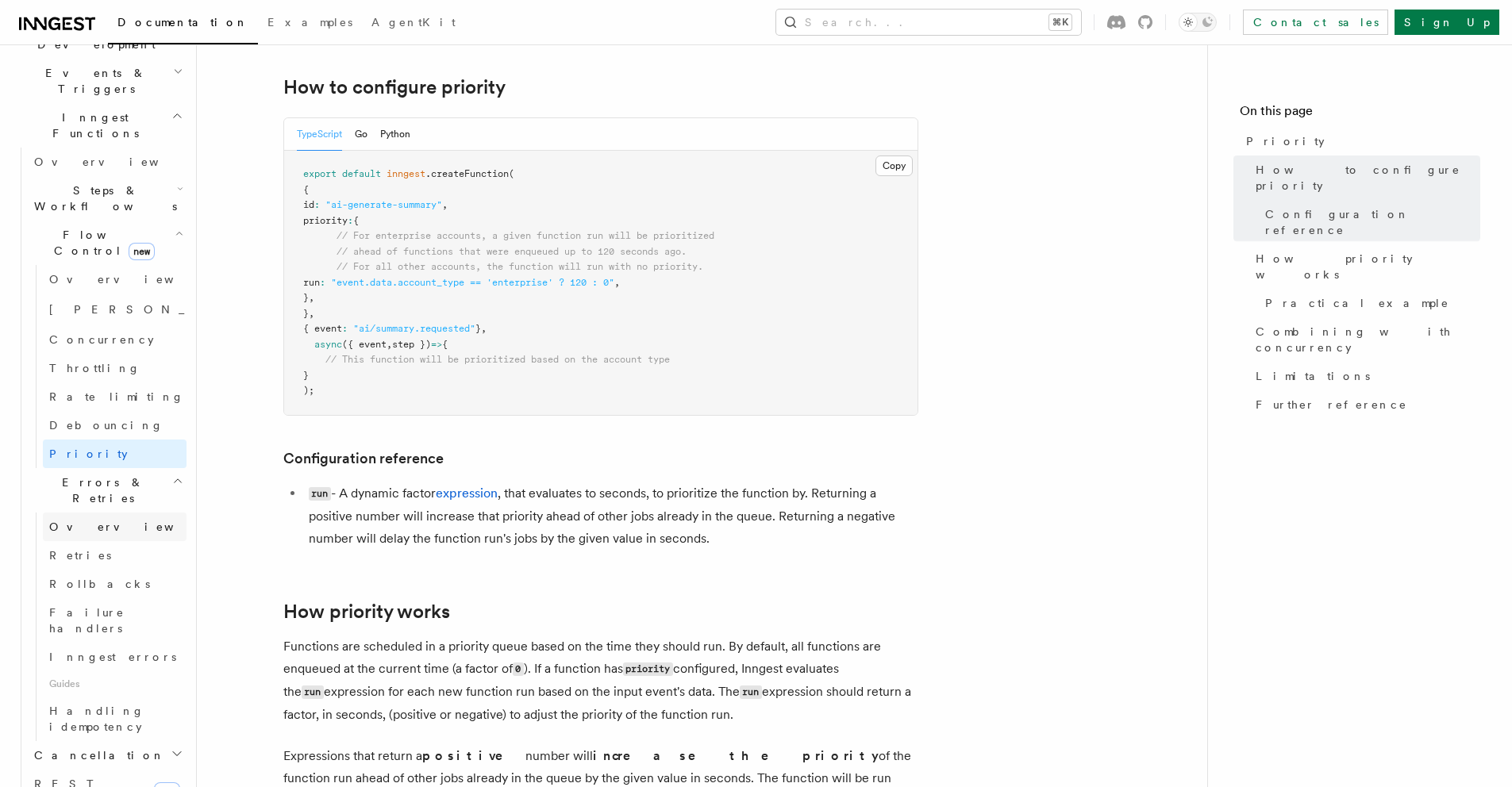
scroll to position [407, 0]
click at [92, 518] on span "Overview" at bounding box center [131, 524] width 163 height 13
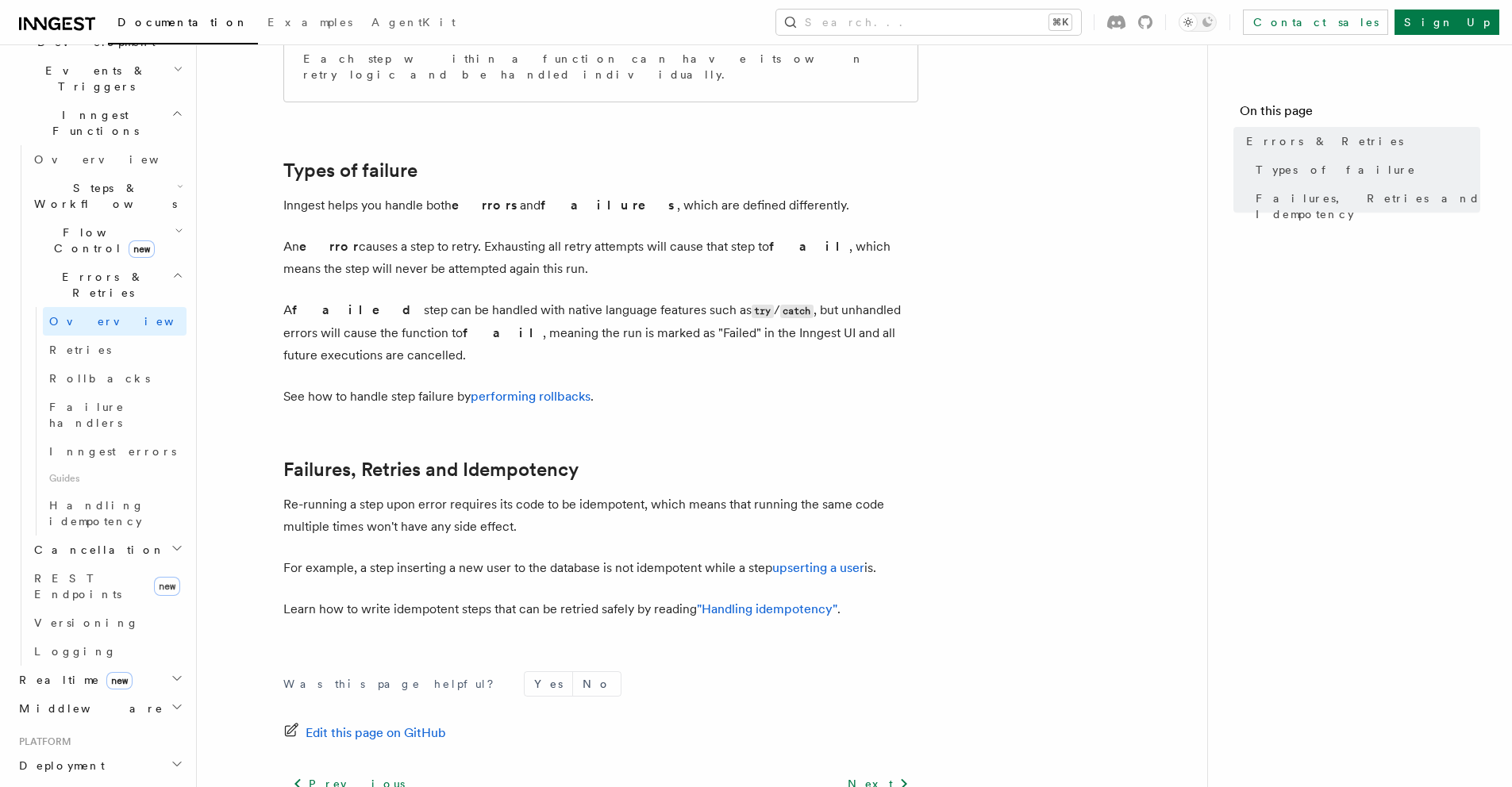
scroll to position [461, 0]
click at [605, 559] on article "Features Inngest Functions Errors & Retries Inngest Functions are designed to h…" at bounding box center [702, 271] width 960 height 1326
click at [69, 343] on span "Retries" at bounding box center [80, 349] width 62 height 13
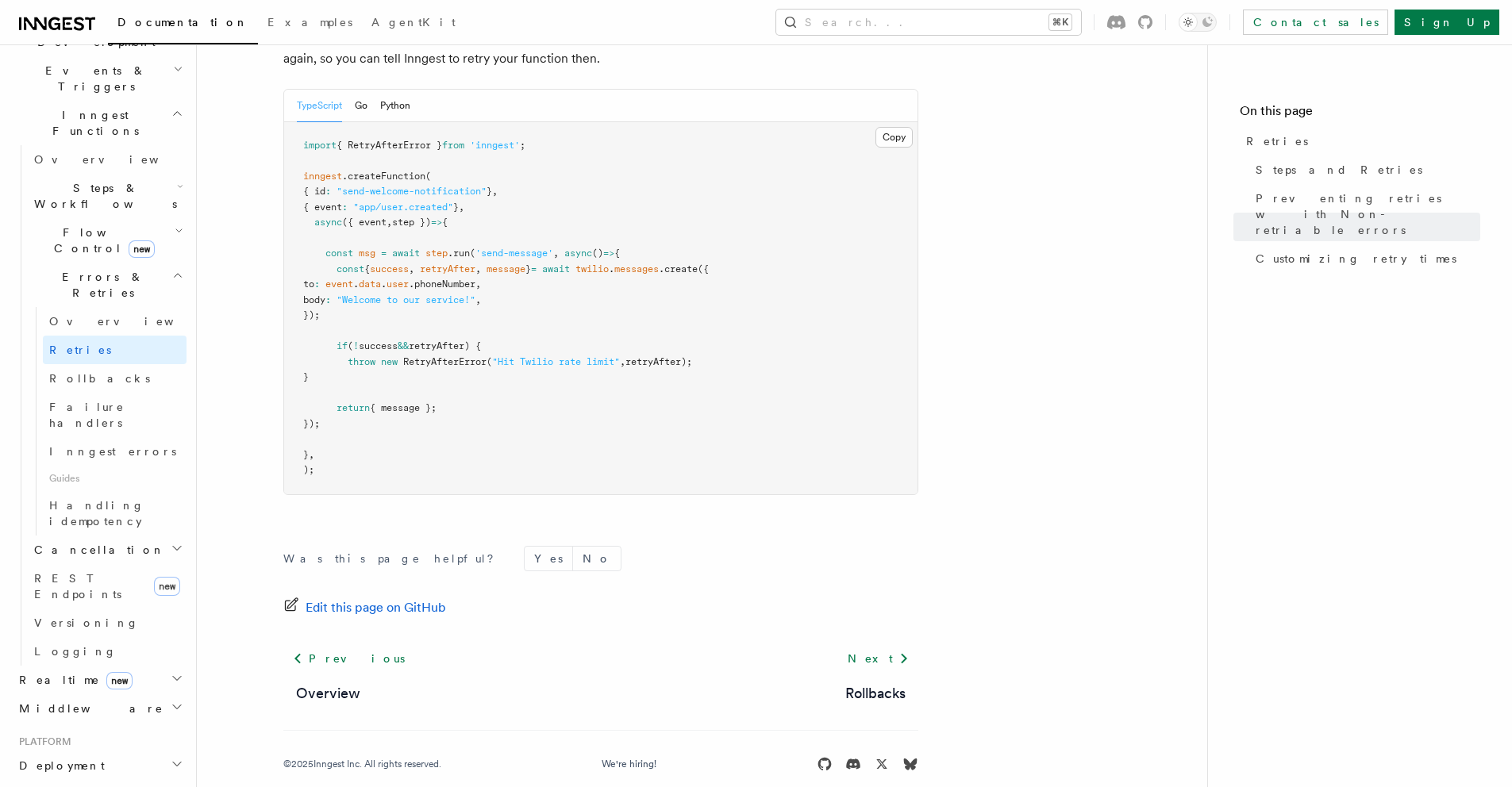
scroll to position [2223, 0]
click at [870, 643] on link "Next" at bounding box center [877, 657] width 80 height 29
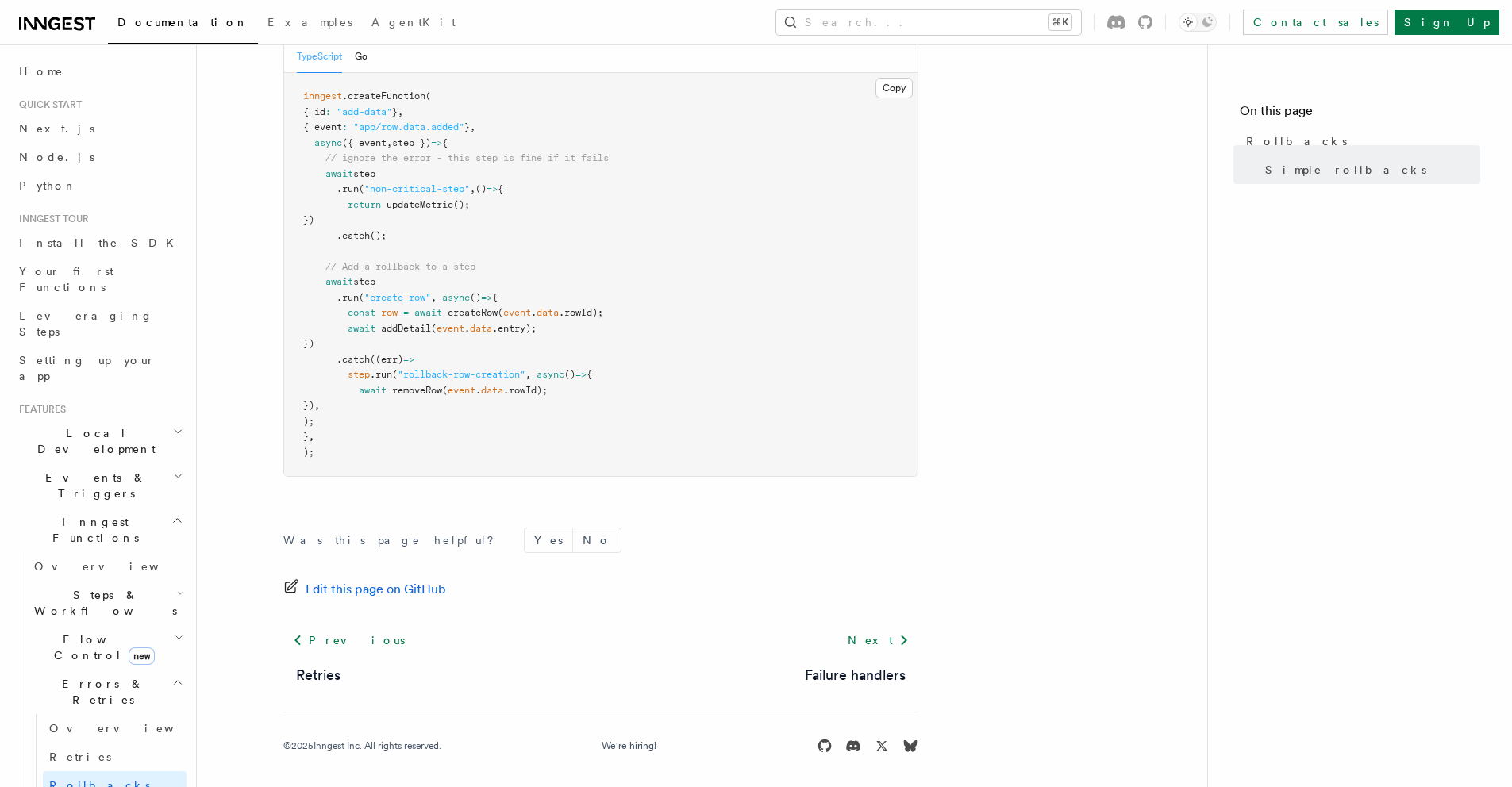
scroll to position [953, 0]
click at [908, 649] on link "Next" at bounding box center [877, 635] width 80 height 29
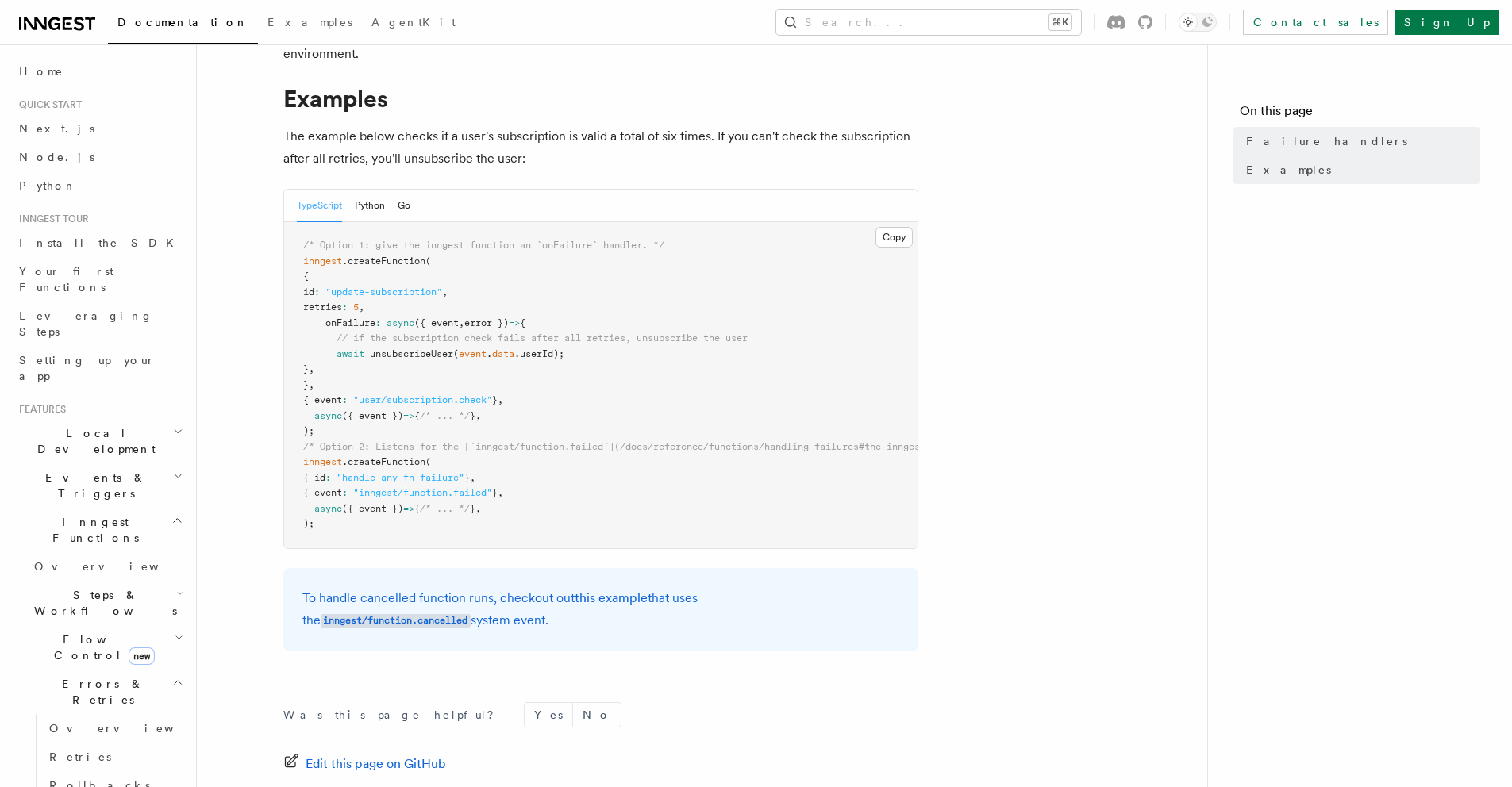
scroll to position [224, 0]
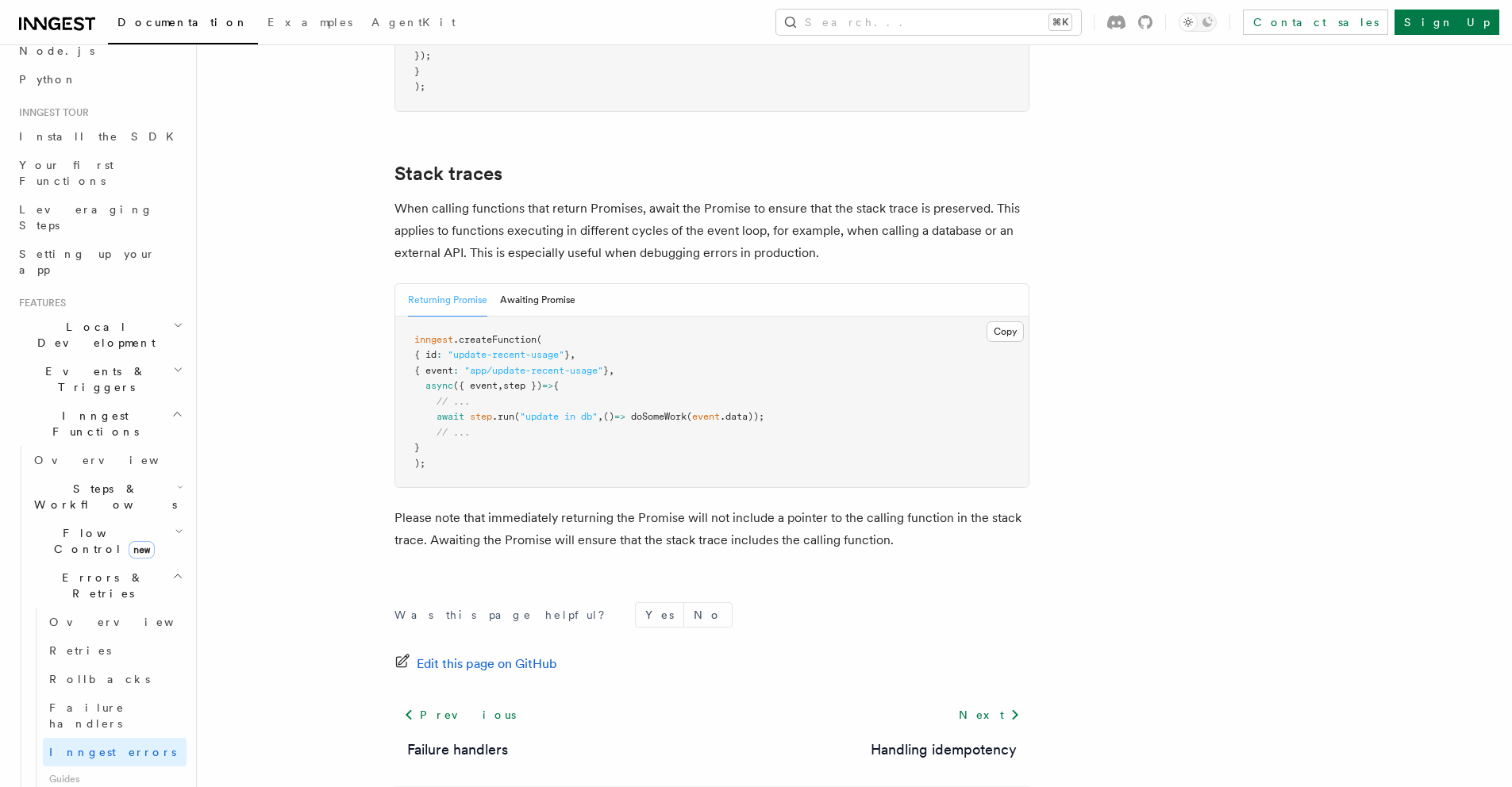
scroll to position [179, 0]
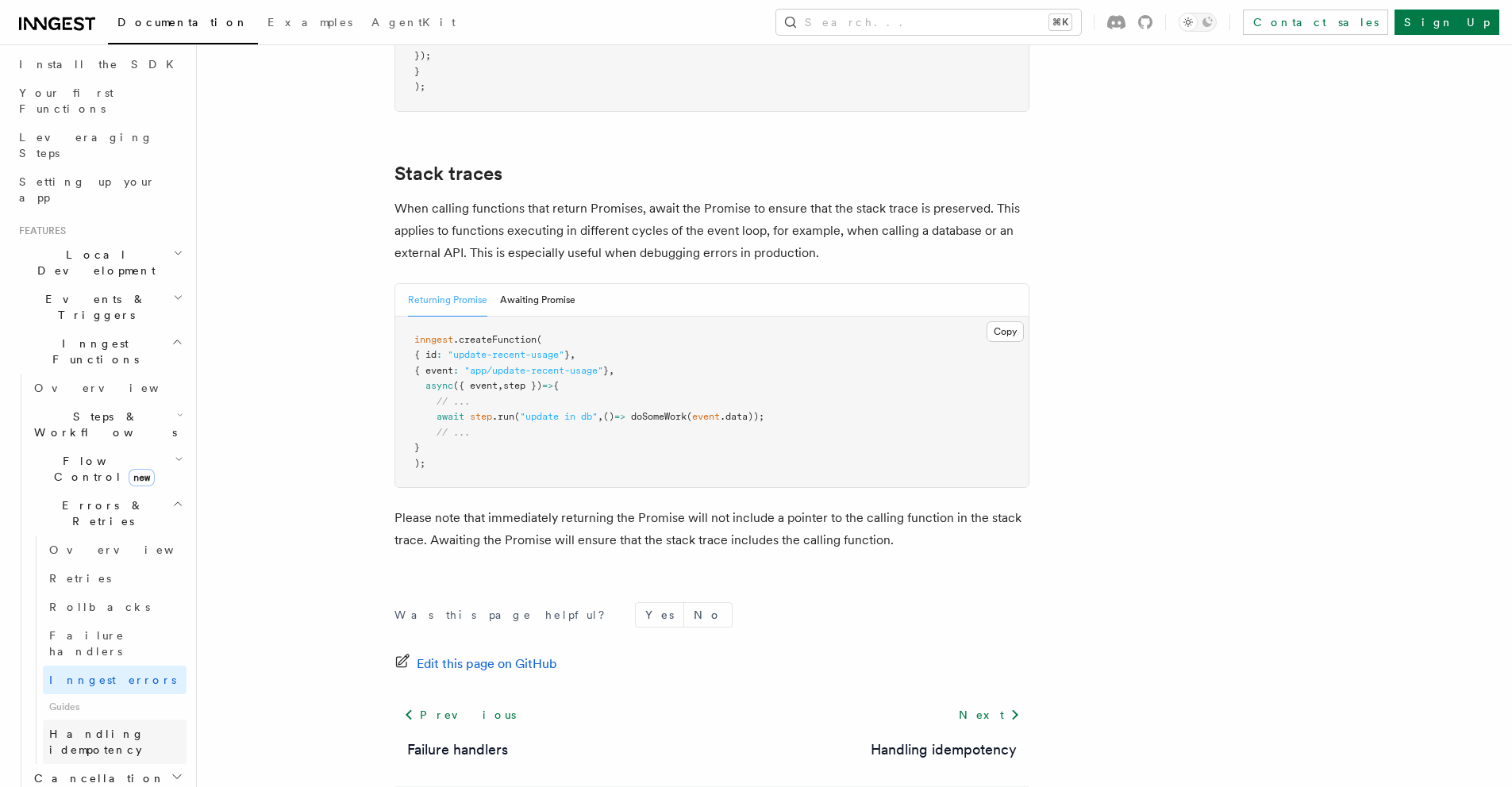
click at [68, 727] on span "Handling idempotency" at bounding box center [97, 742] width 95 height 29
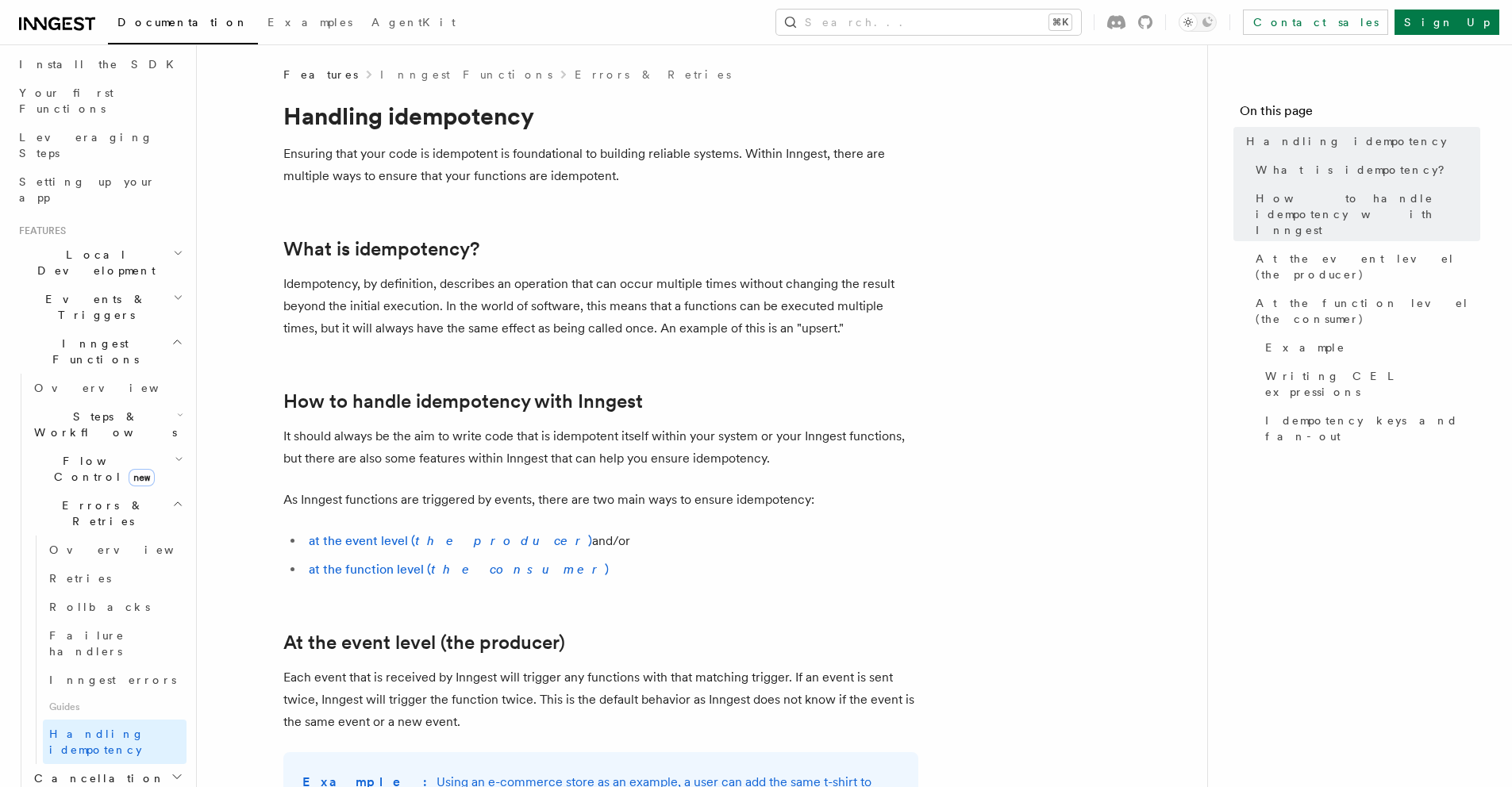
click at [493, 578] on li "at the function level ( the consumer )" at bounding box center [610, 569] width 614 height 22
click at [489, 568] on em "the consumer" at bounding box center [519, 569] width 174 height 15
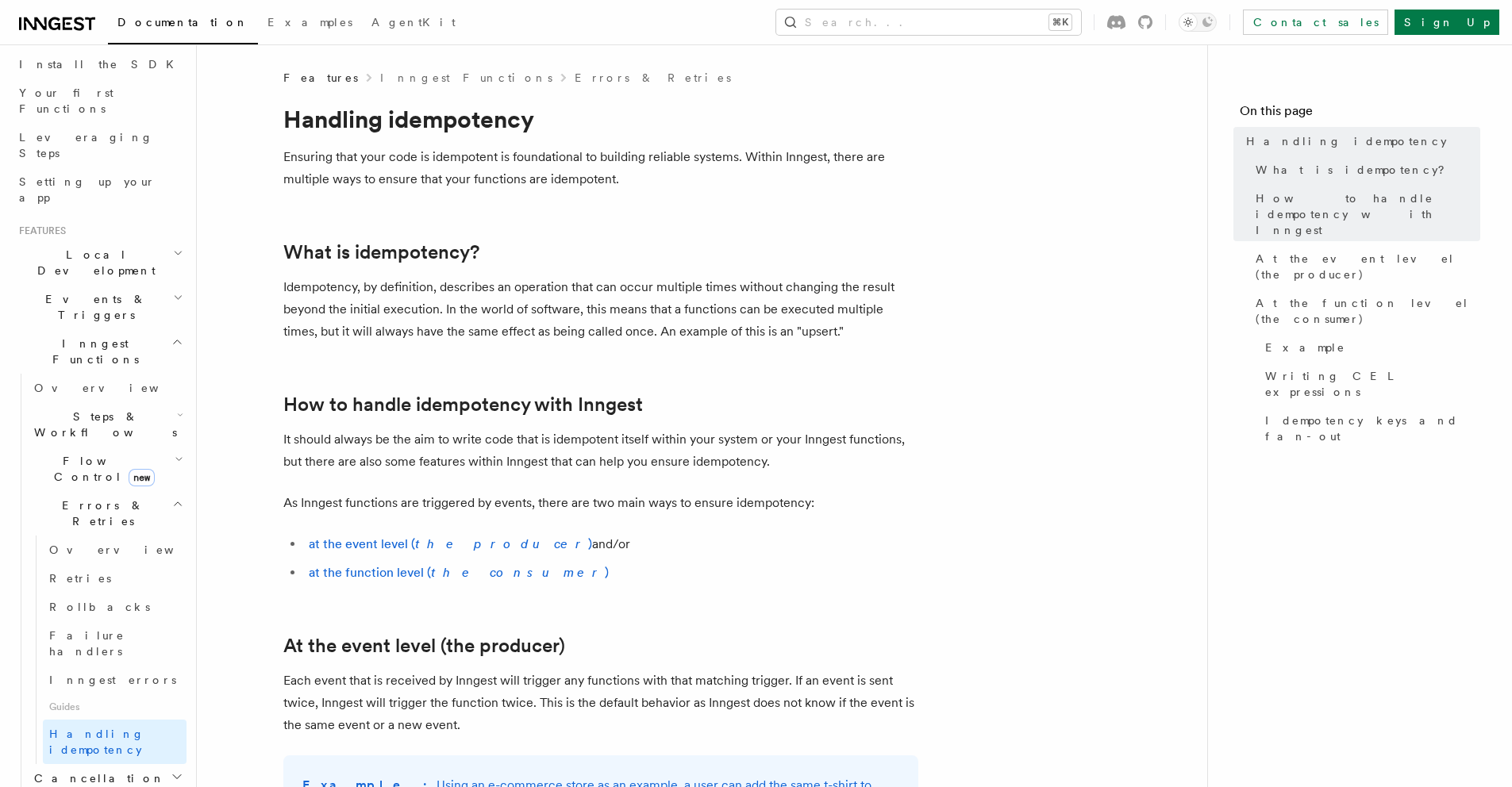
click at [107, 764] on h2 "Cancellation" at bounding box center [107, 778] width 159 height 29
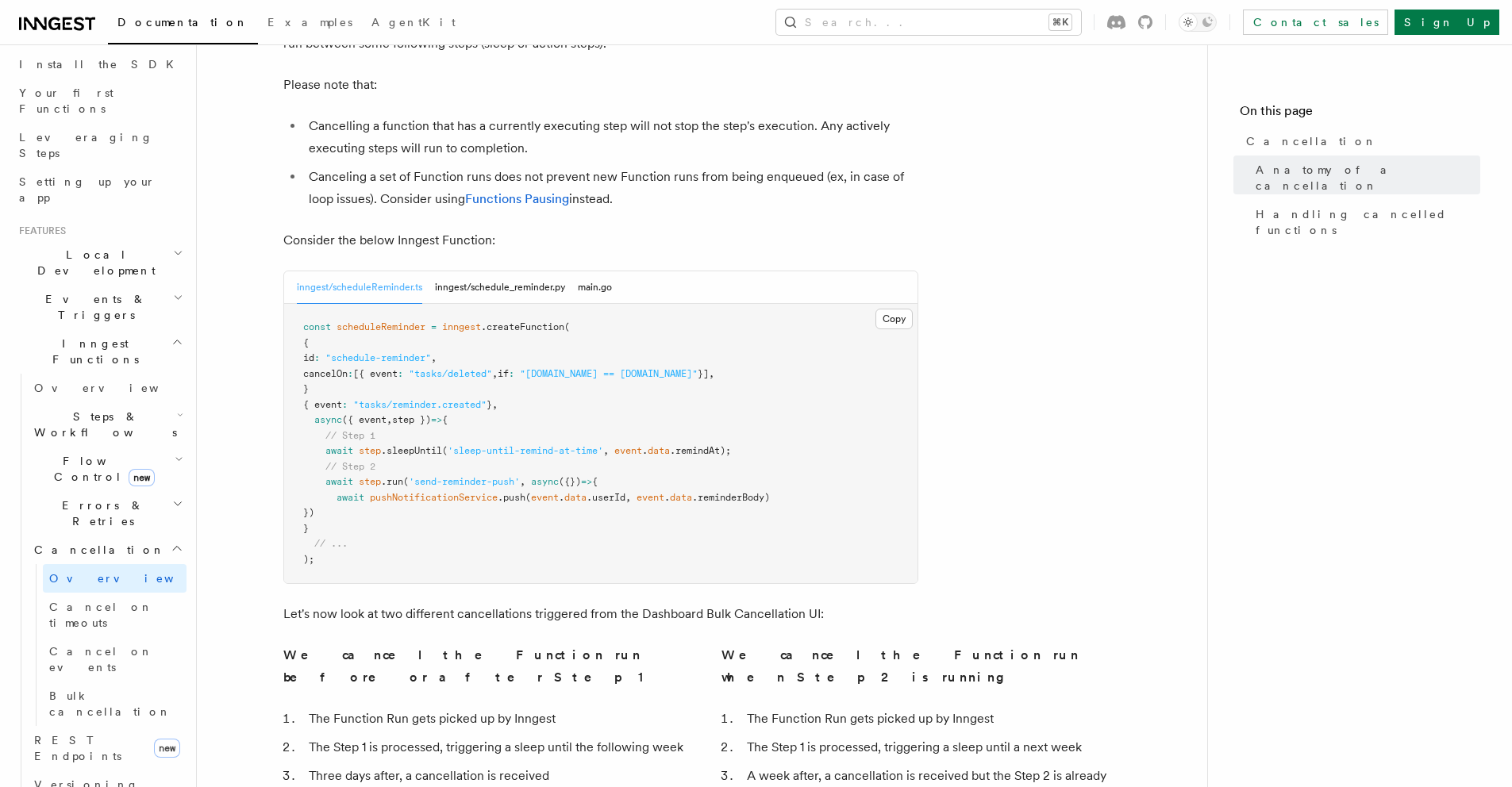
scroll to position [642, 0]
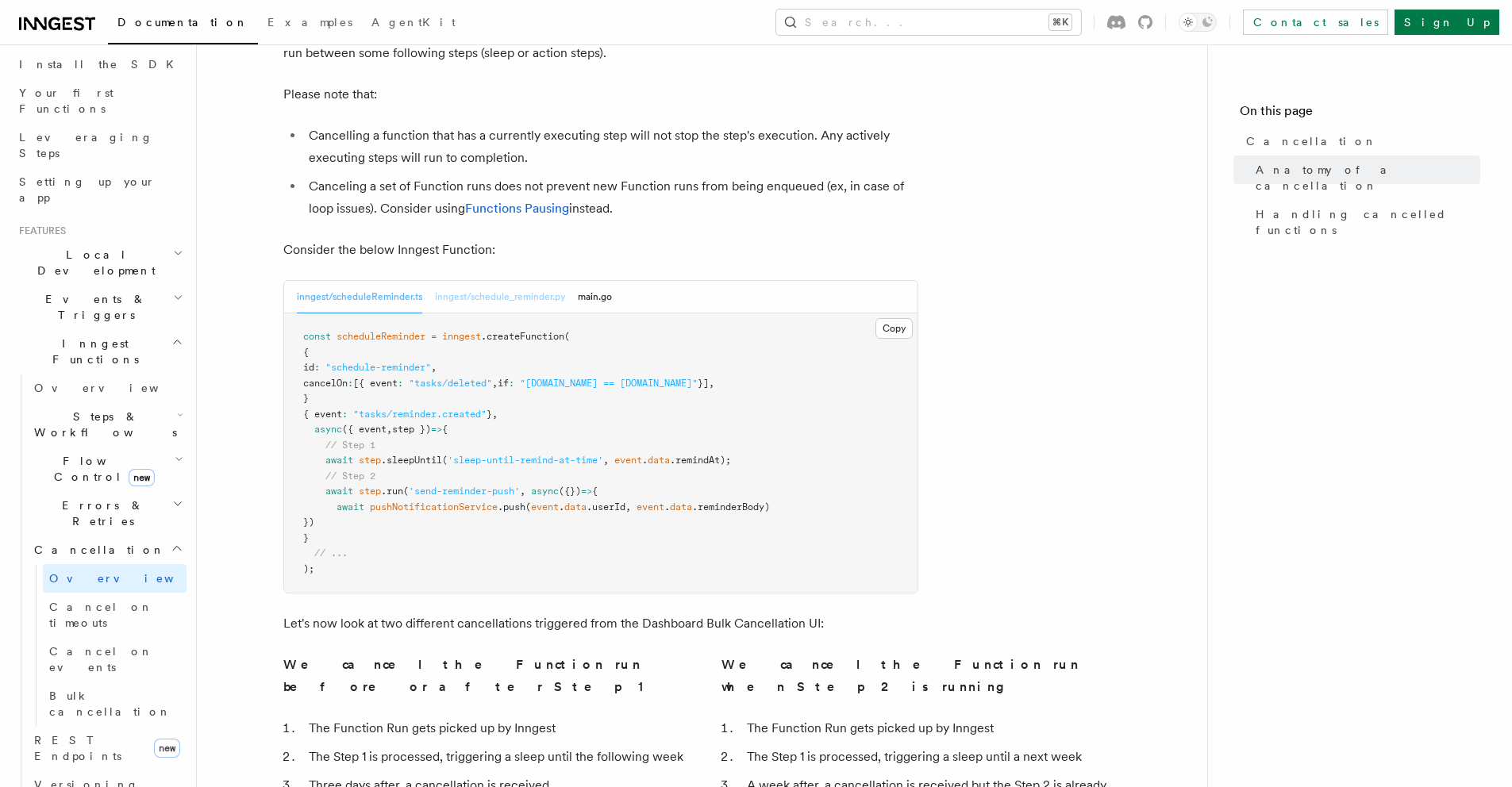
click at [488, 280] on button "inngest/schedule_reminder.py" at bounding box center [500, 297] width 131 height 33
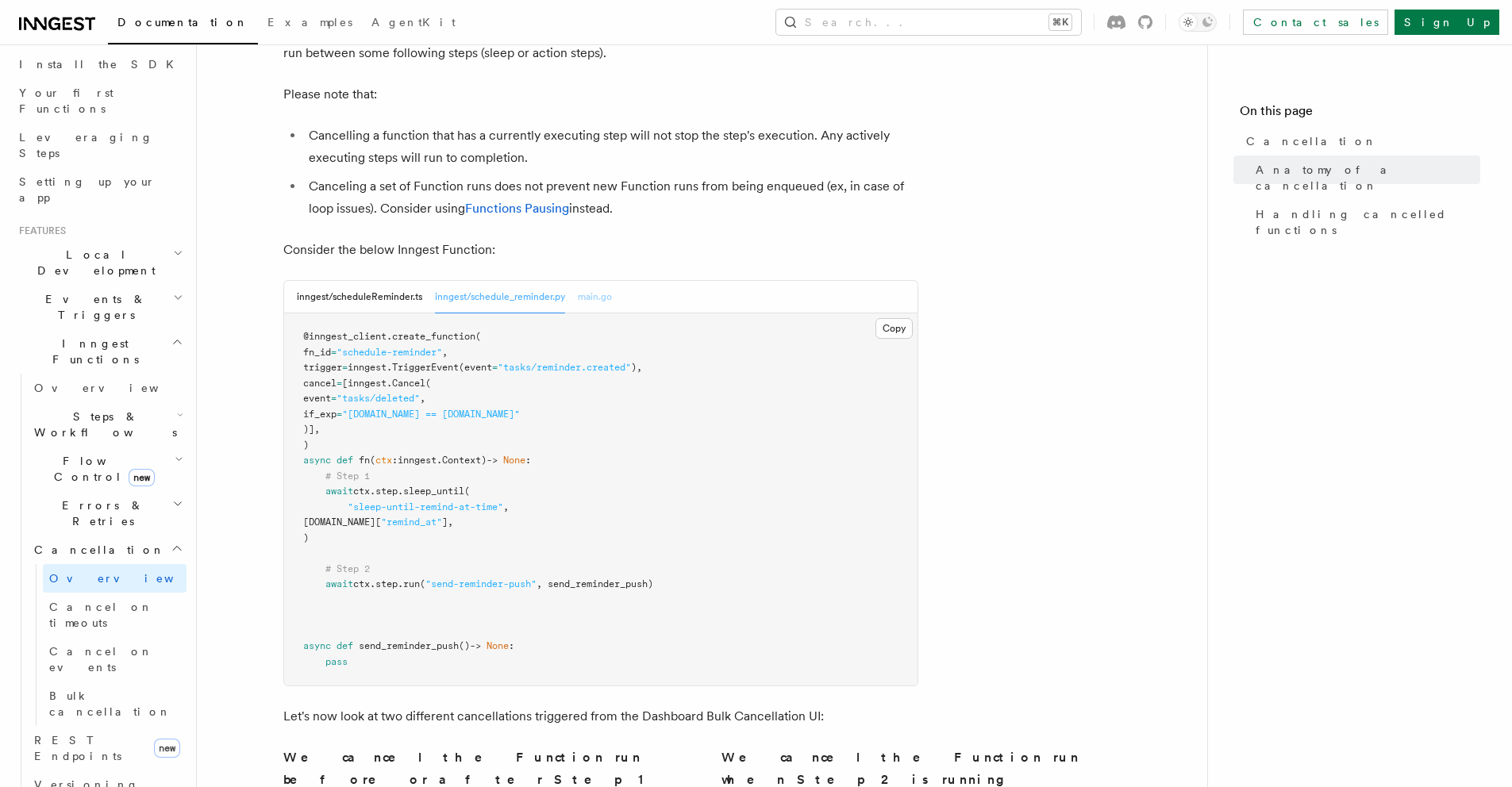
click at [592, 280] on button "main.go" at bounding box center [594, 297] width 34 height 33
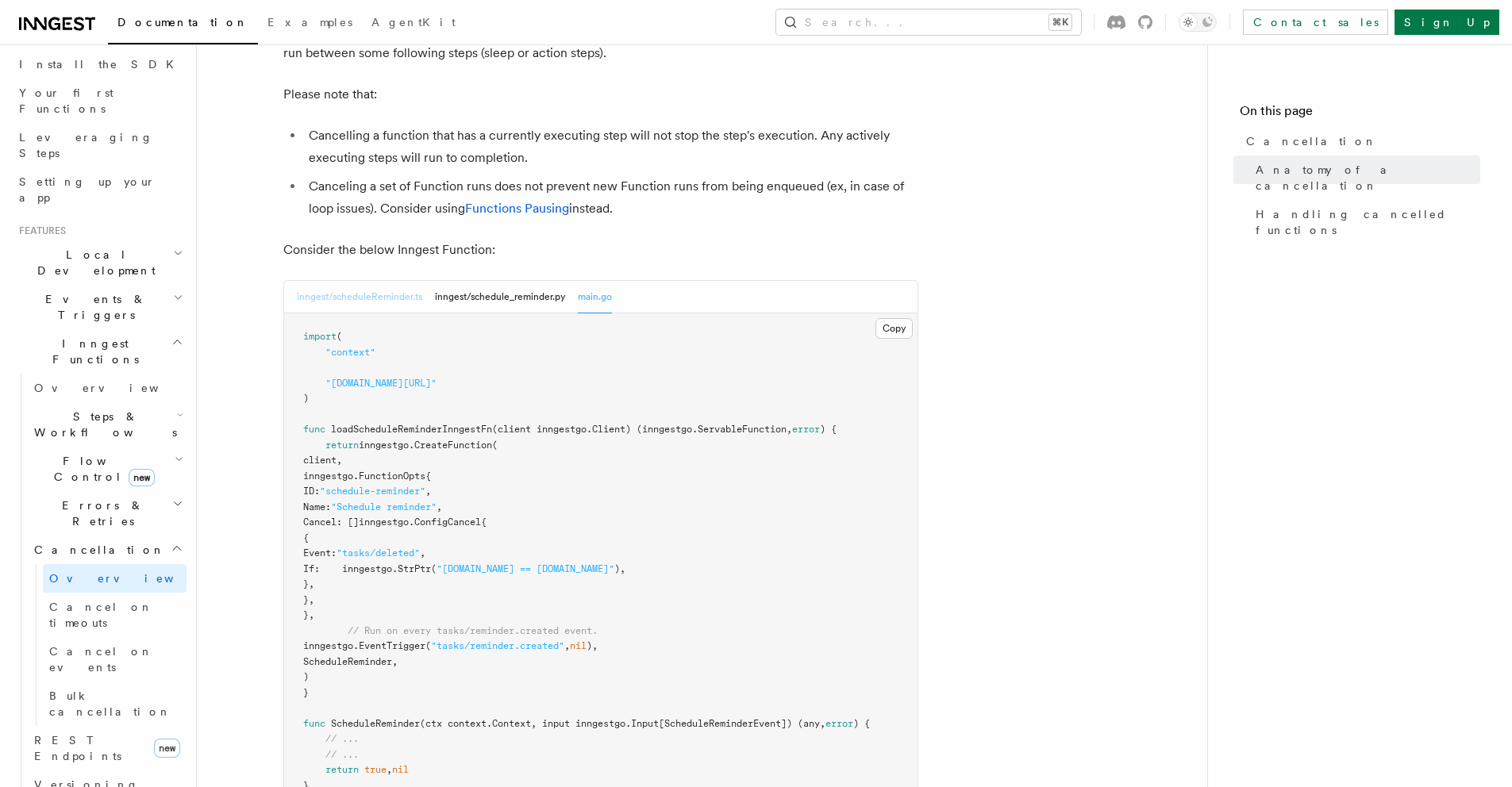
click at [352, 280] on button "inngest/scheduleReminder.ts" at bounding box center [360, 297] width 126 height 33
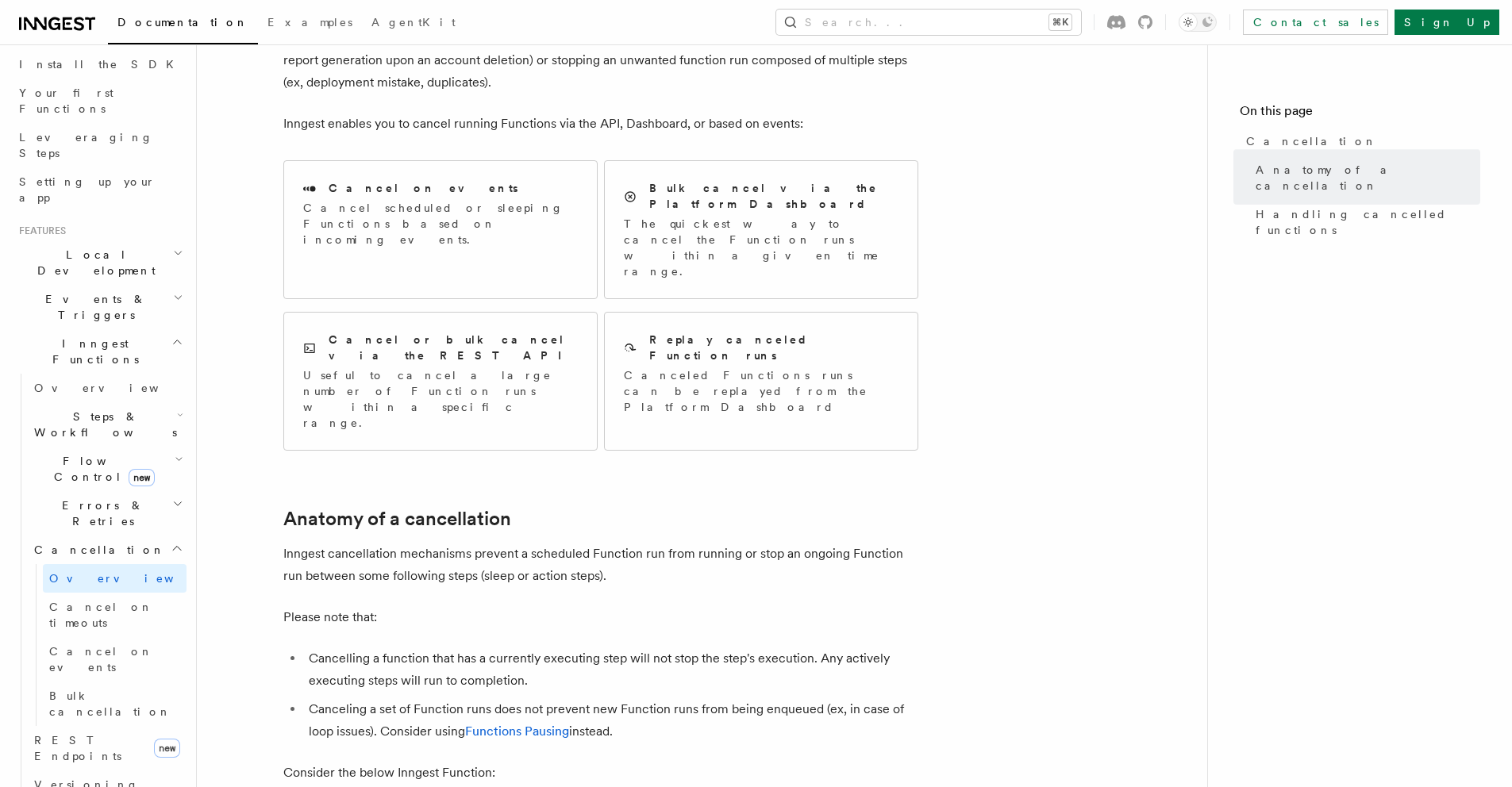
scroll to position [0, 0]
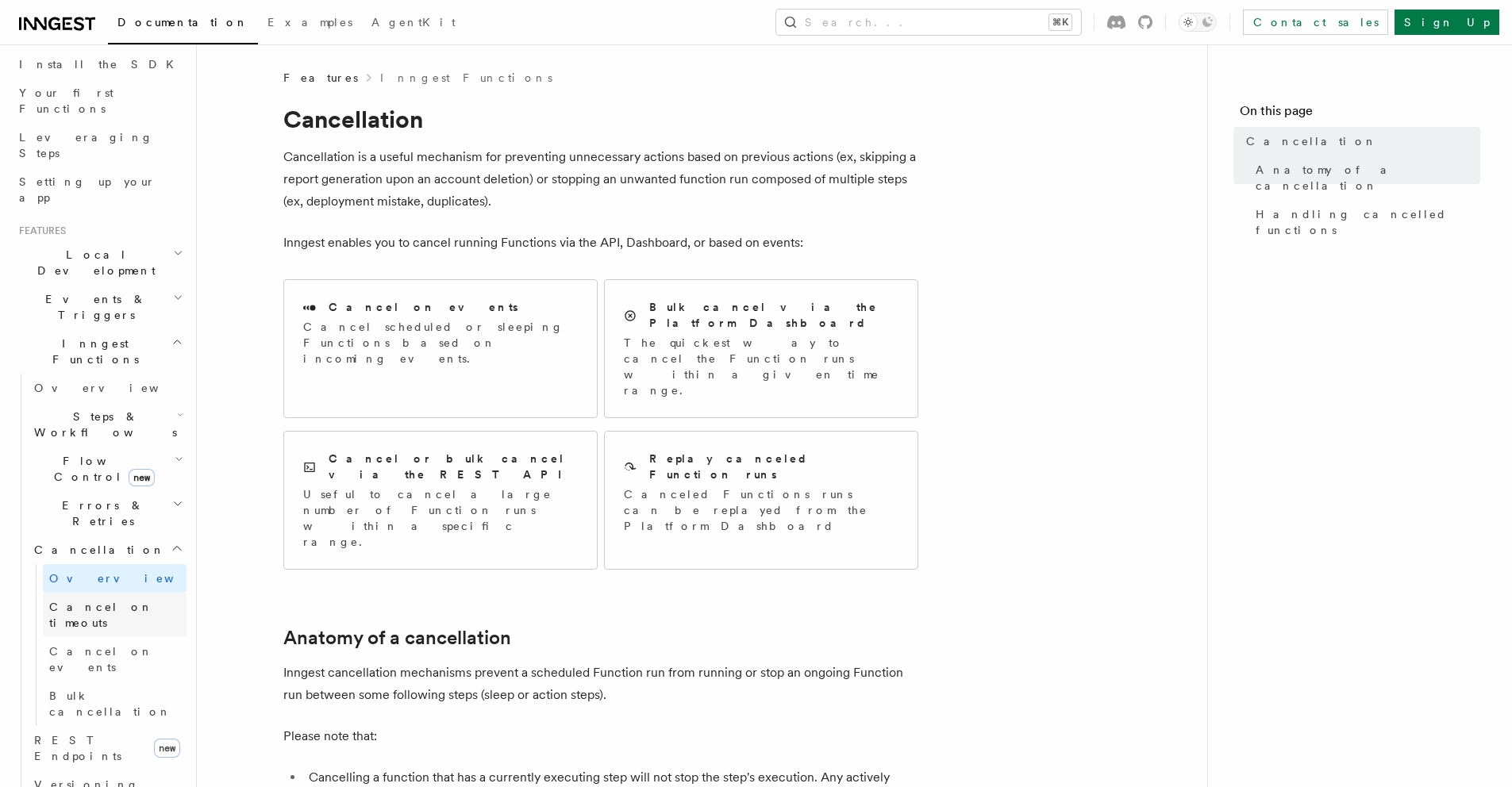
click at [103, 600] on span "Cancel on timeouts" at bounding box center [101, 615] width 104 height 29
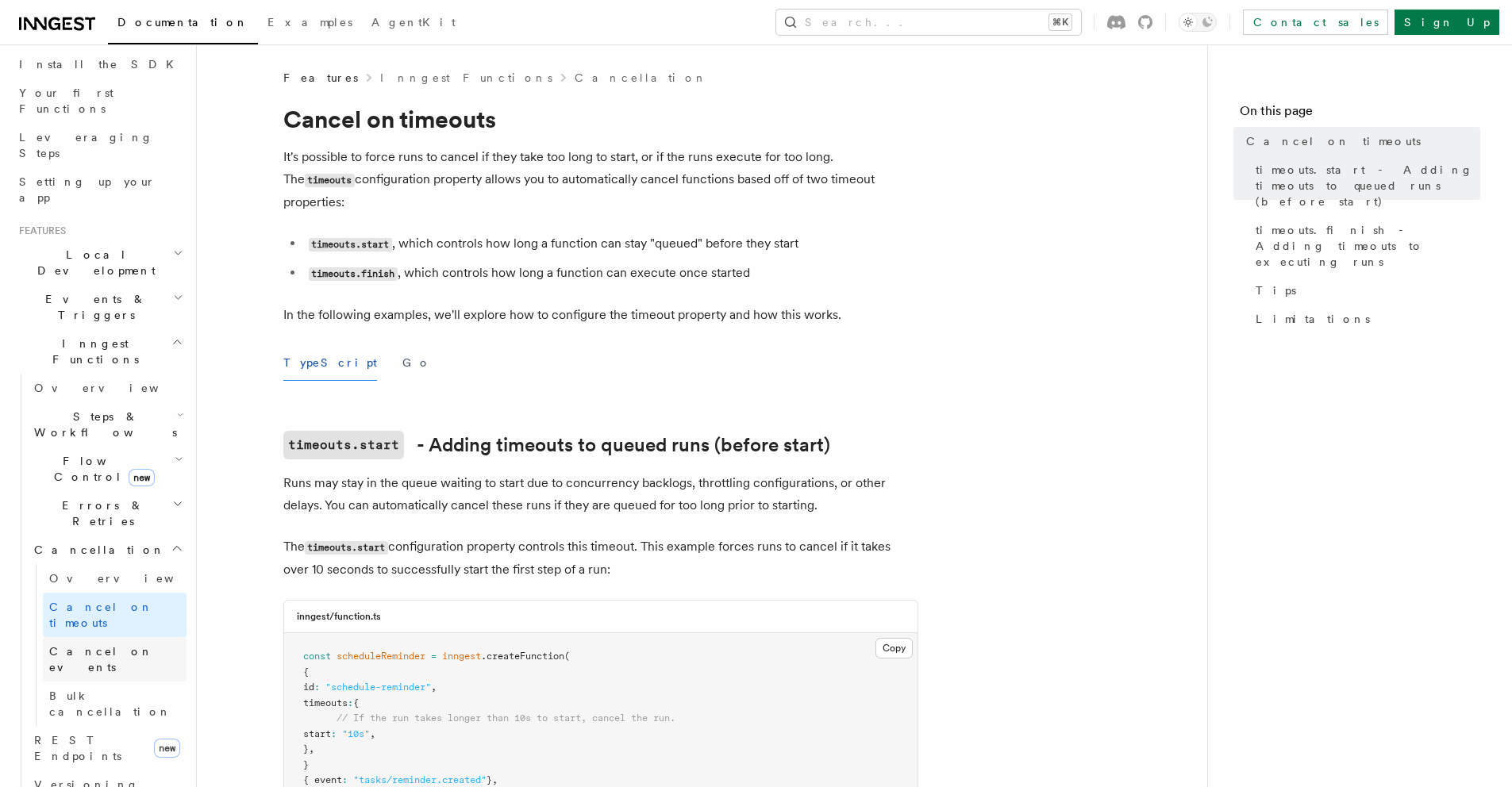
click at [97, 645] on span "Cancel on events" at bounding box center [101, 659] width 104 height 29
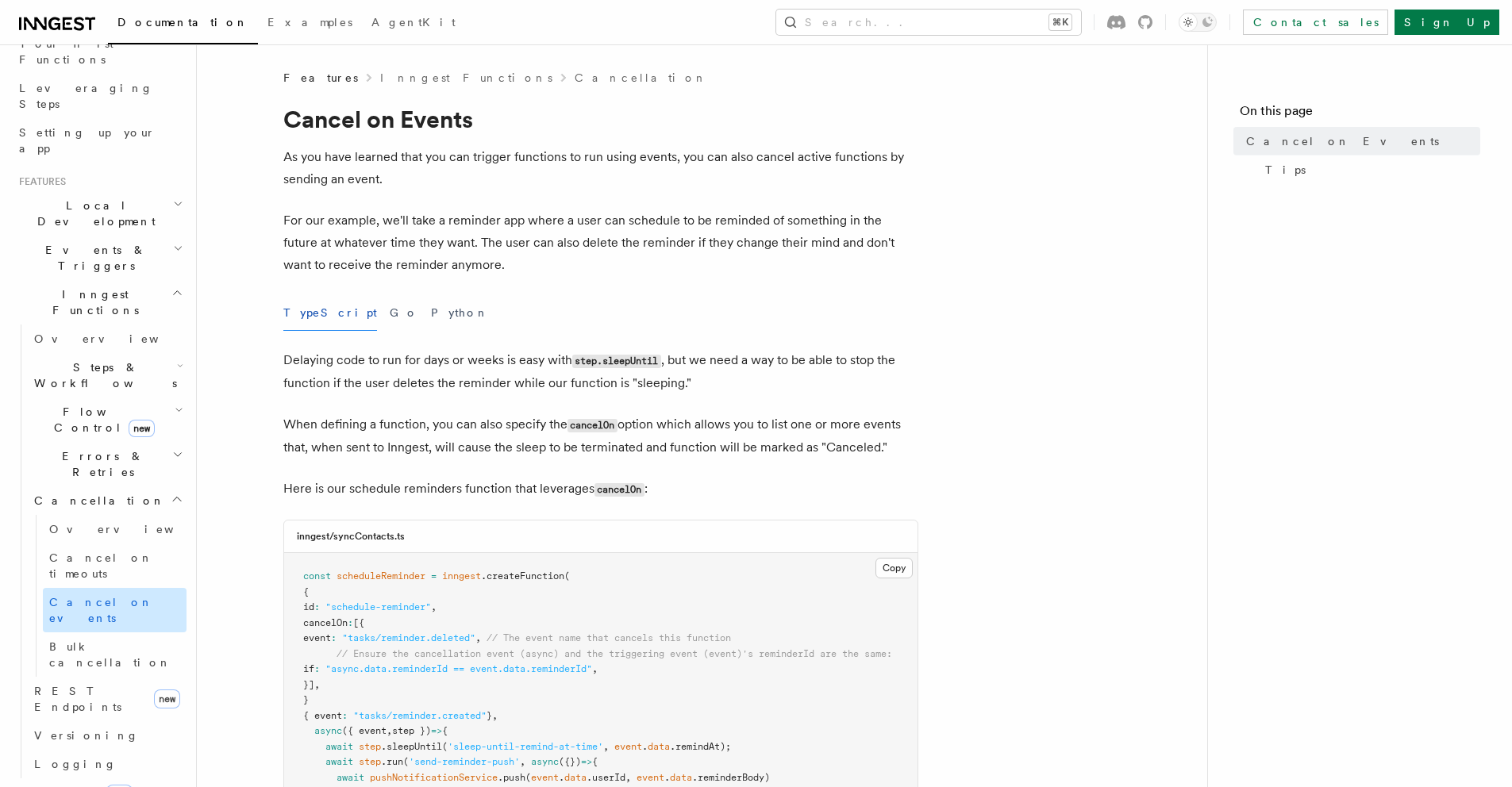
scroll to position [302, 0]
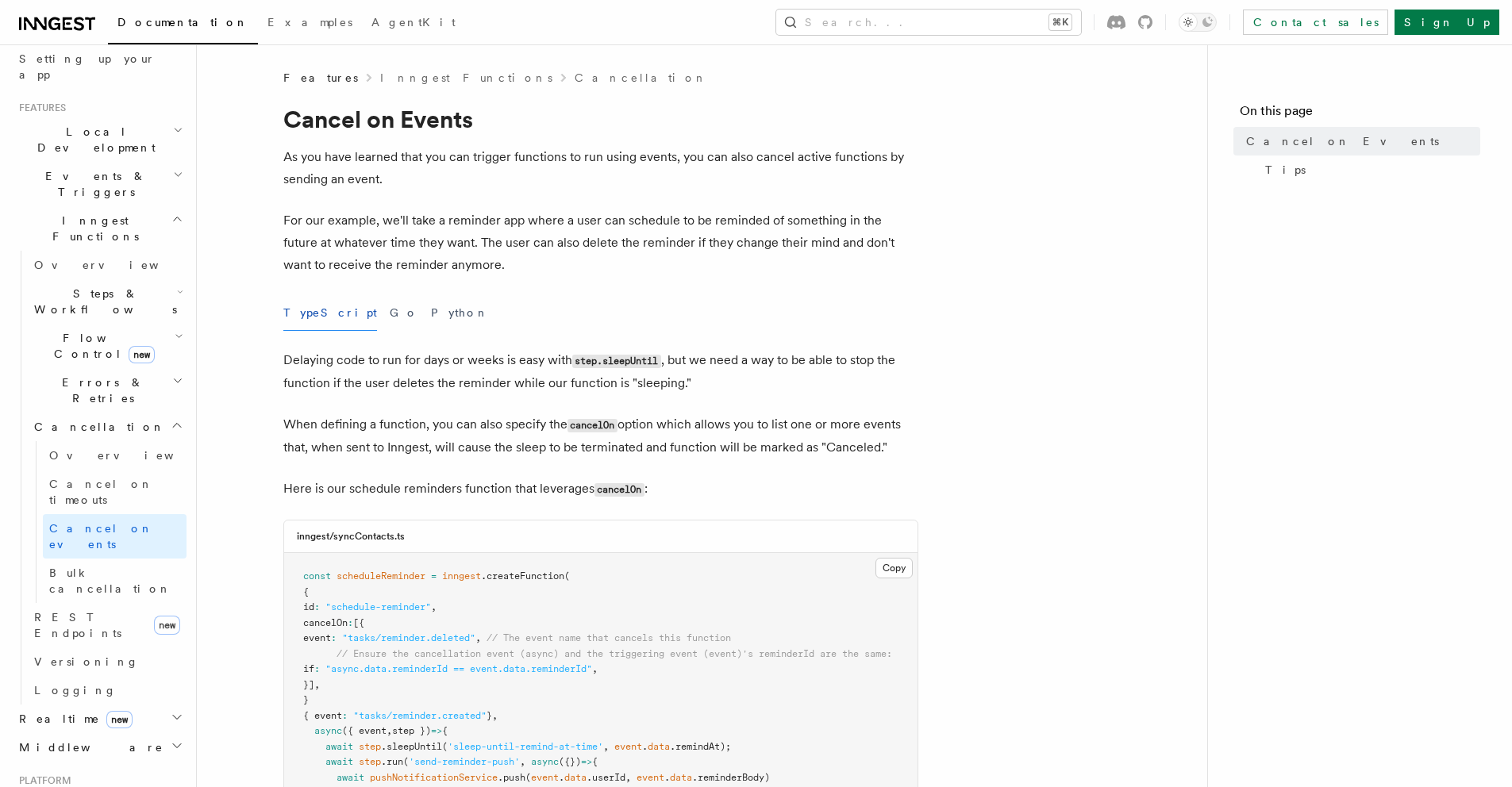
click at [170, 711] on icon "button" at bounding box center [176, 716] width 13 height 13
click at [173, 715] on icon "button" at bounding box center [177, 717] width 8 height 4
click at [170, 740] on icon "button" at bounding box center [176, 745] width 13 height 13
click at [157, 733] on h2 "Middleware" at bounding box center [100, 747] width 174 height 29
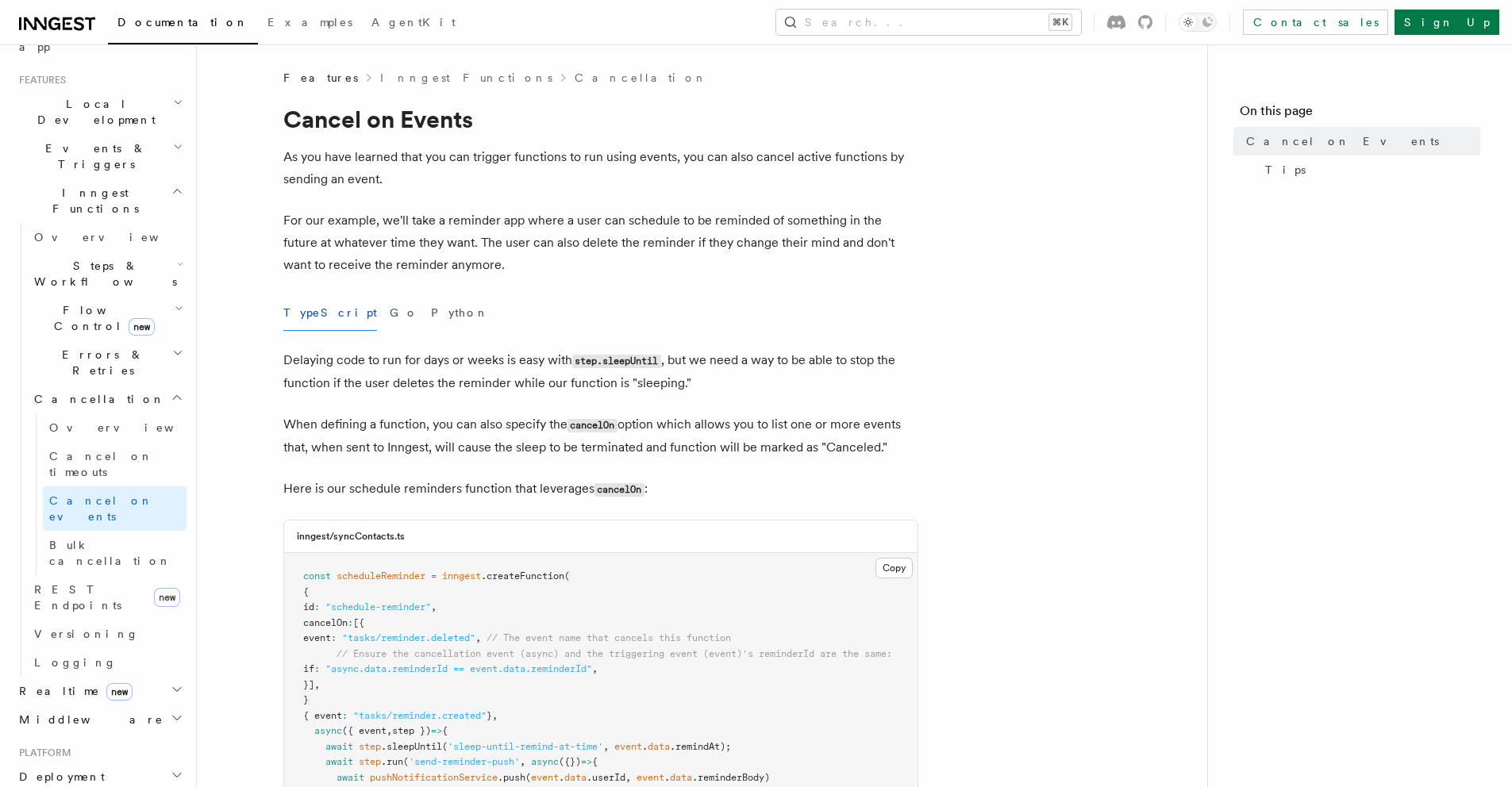
scroll to position [349, 0]
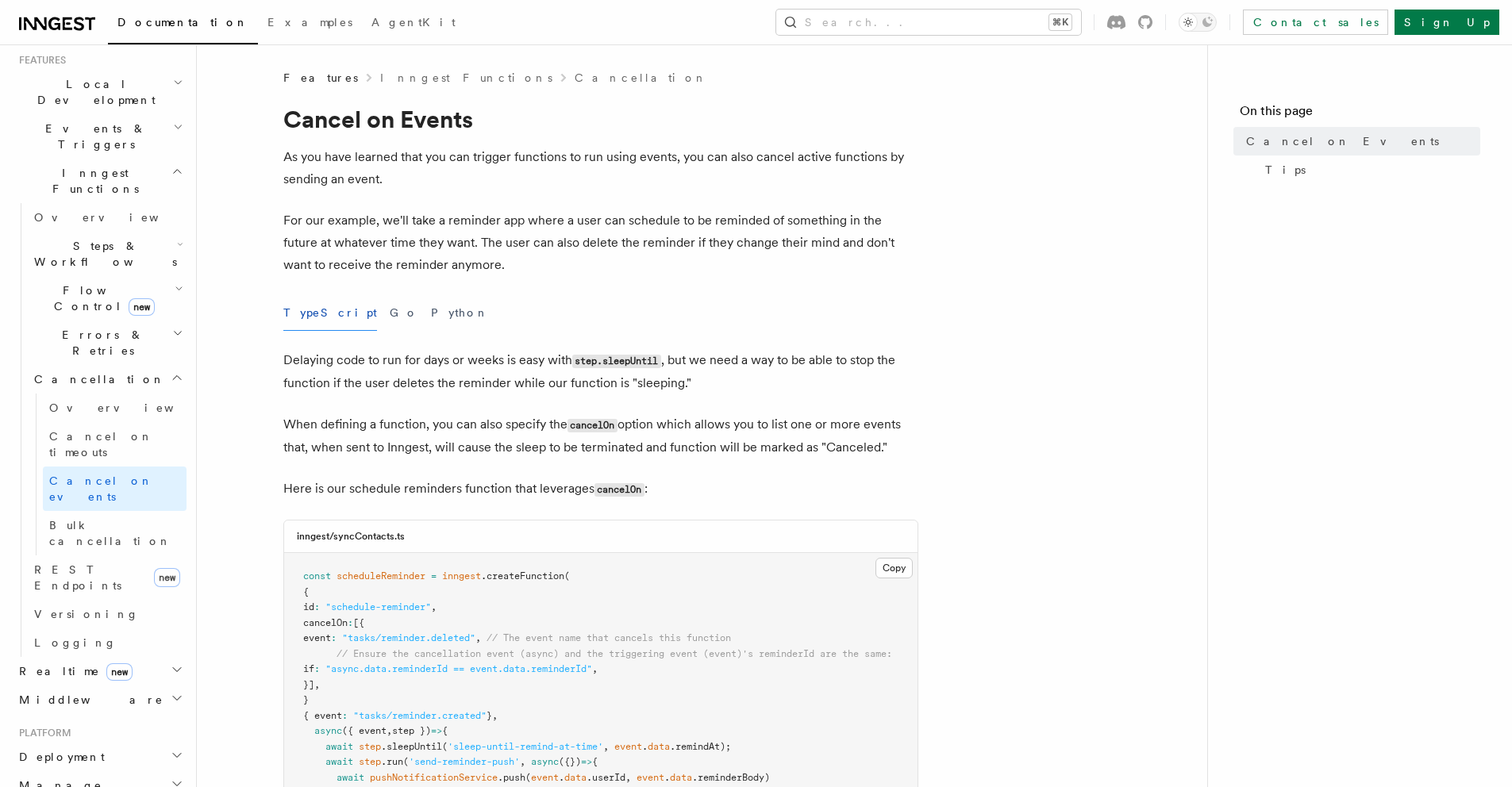
click at [157, 743] on h2 "Deployment" at bounding box center [100, 757] width 174 height 29
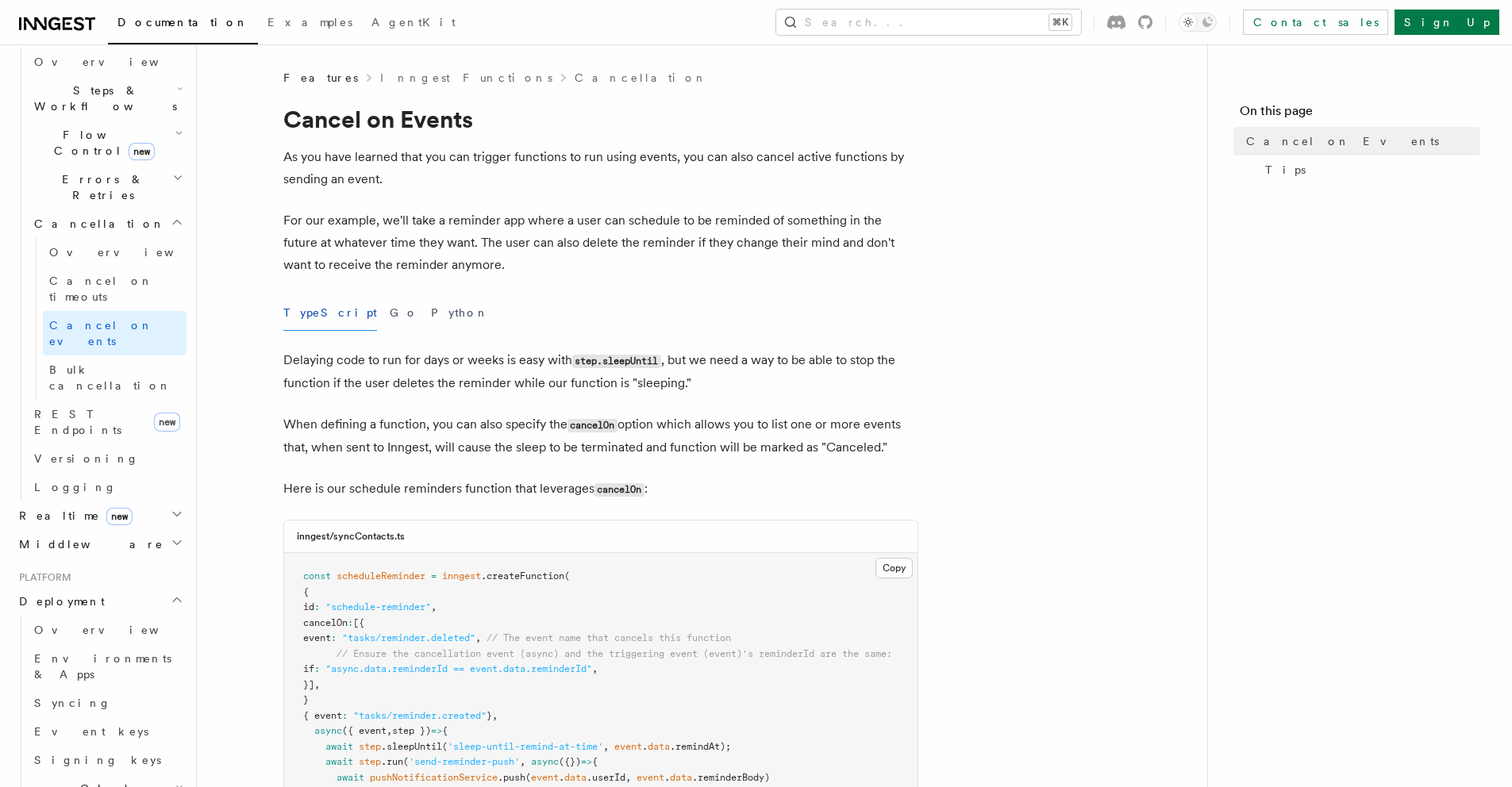
scroll to position [603, 0]
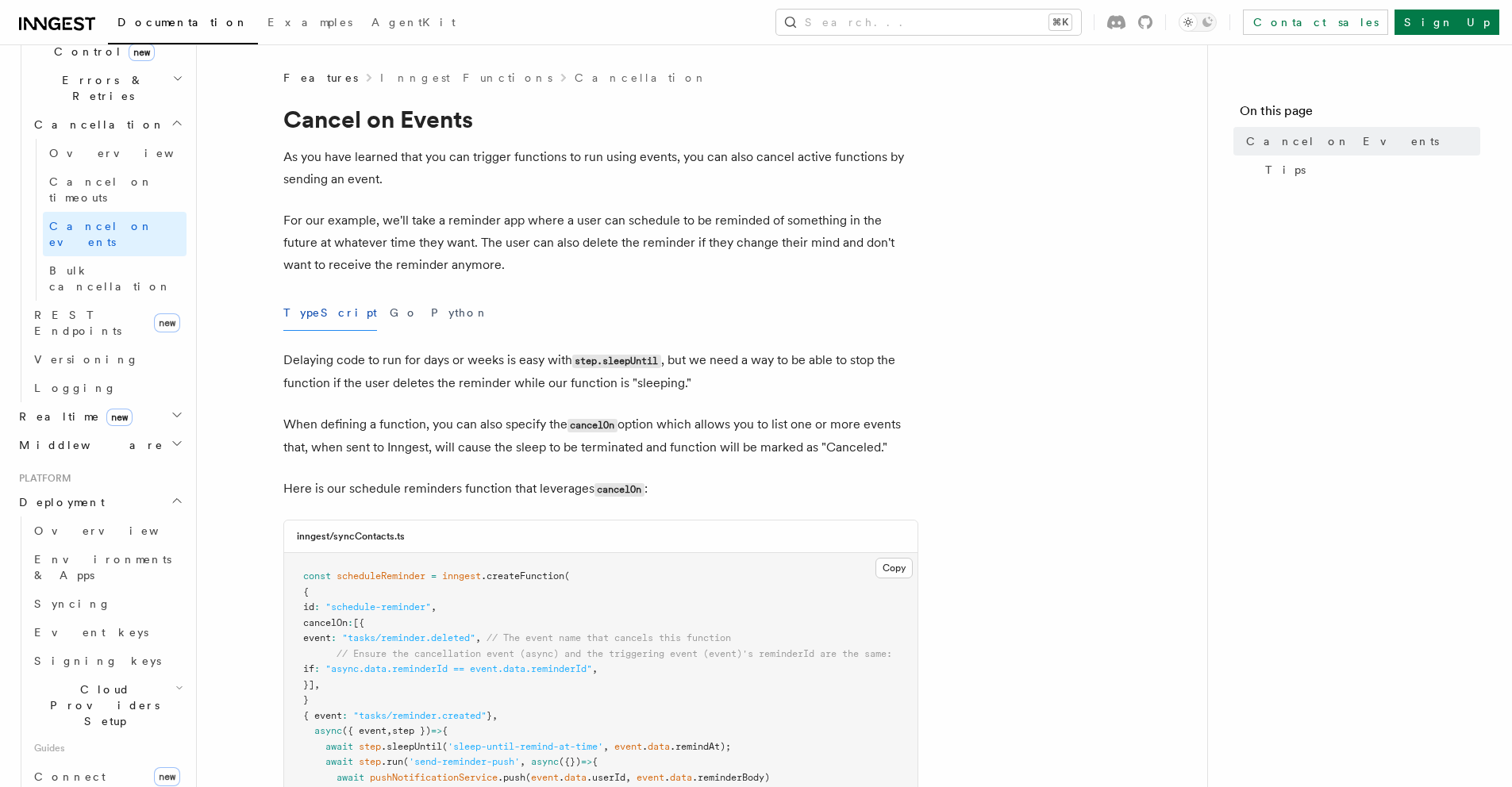
click at [123, 488] on h2 "Deployment" at bounding box center [100, 503] width 174 height 29
click at [127, 516] on h2 "Manage" at bounding box center [100, 531] width 174 height 29
click at [130, 516] on h2 "Manage" at bounding box center [100, 531] width 174 height 29
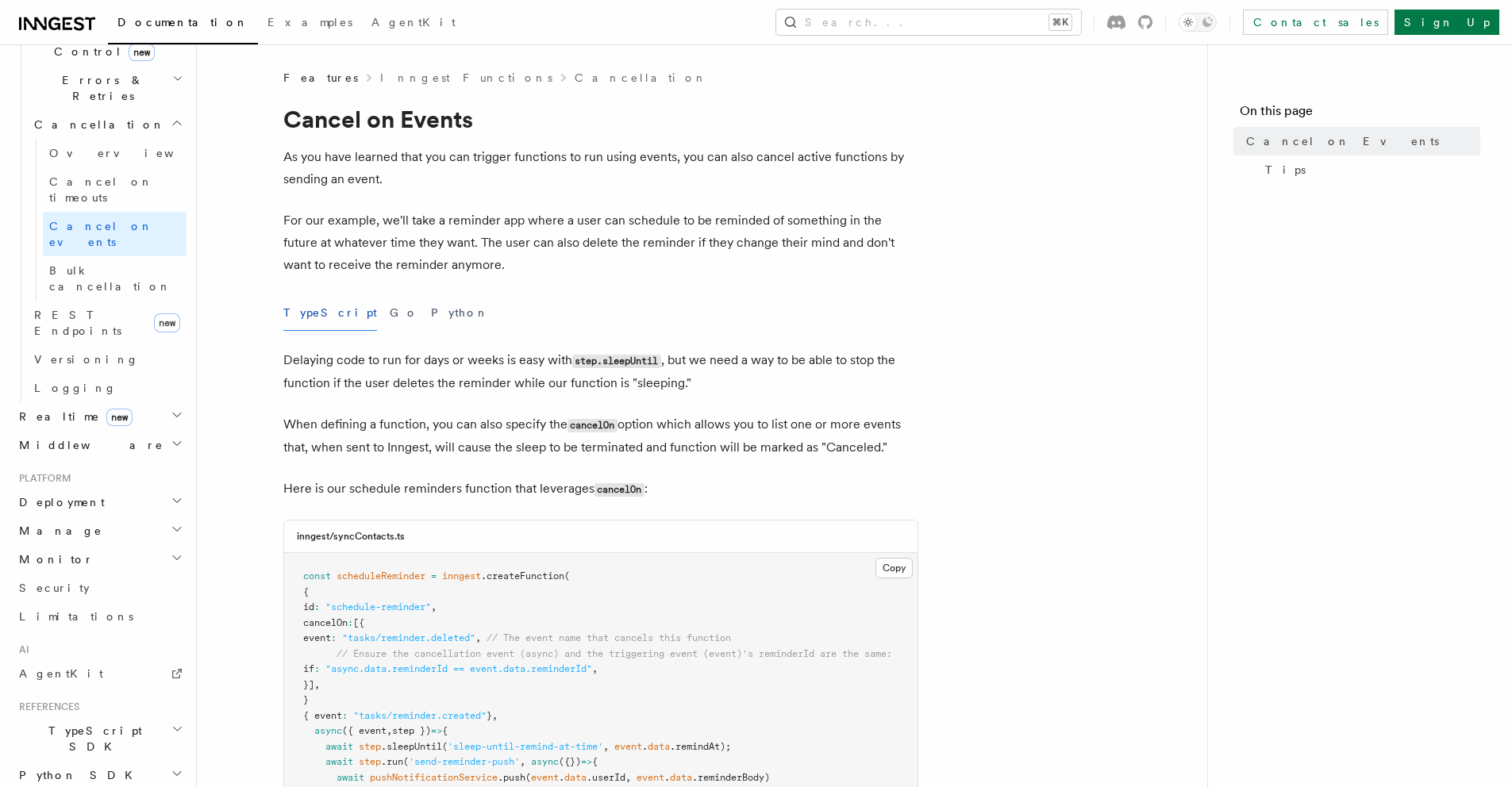
click at [132, 545] on h2 "Monitor" at bounding box center [100, 560] width 174 height 29
click at [138, 545] on h2 "Monitor" at bounding box center [100, 560] width 174 height 29
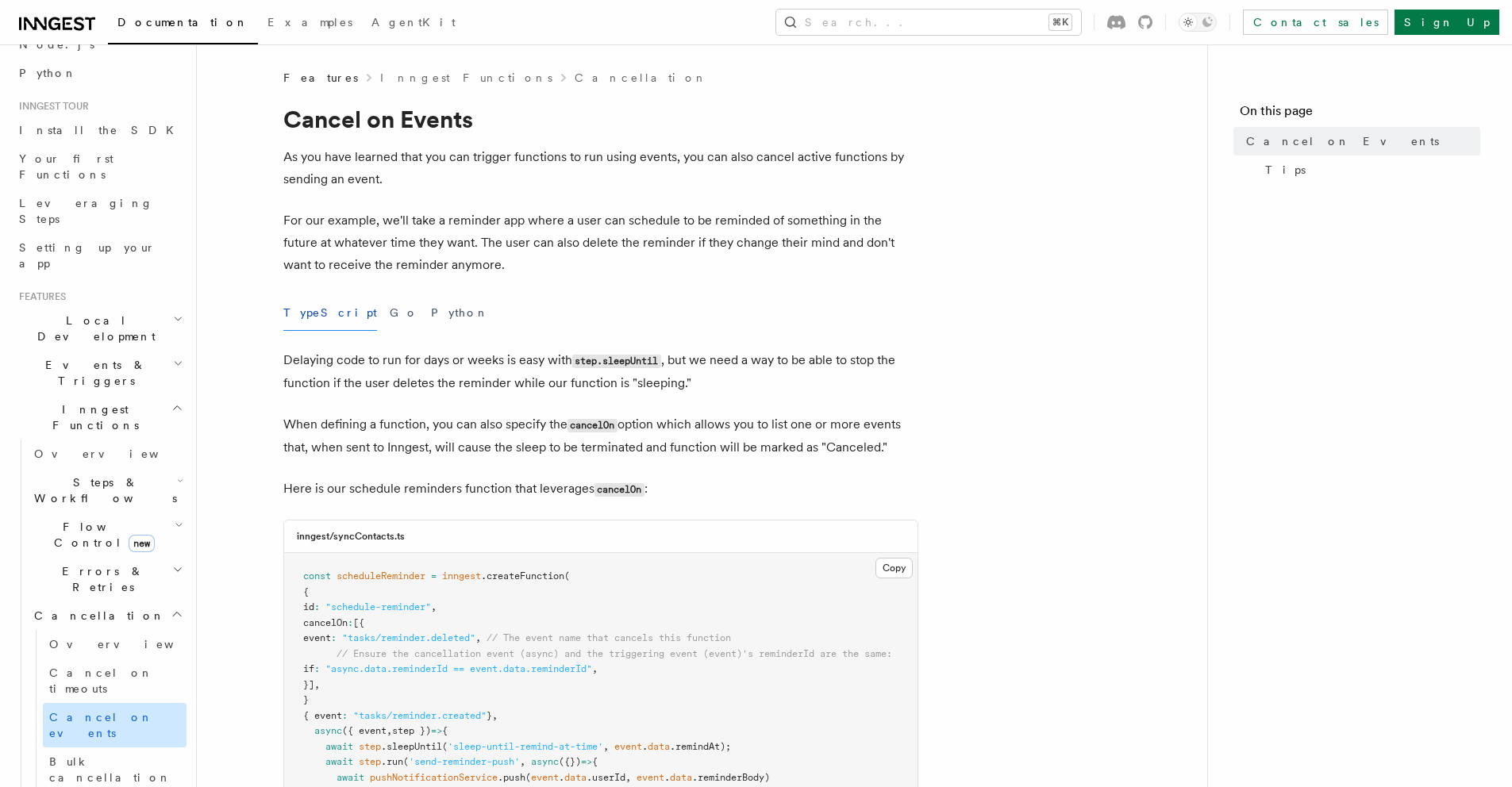
scroll to position [0, 0]
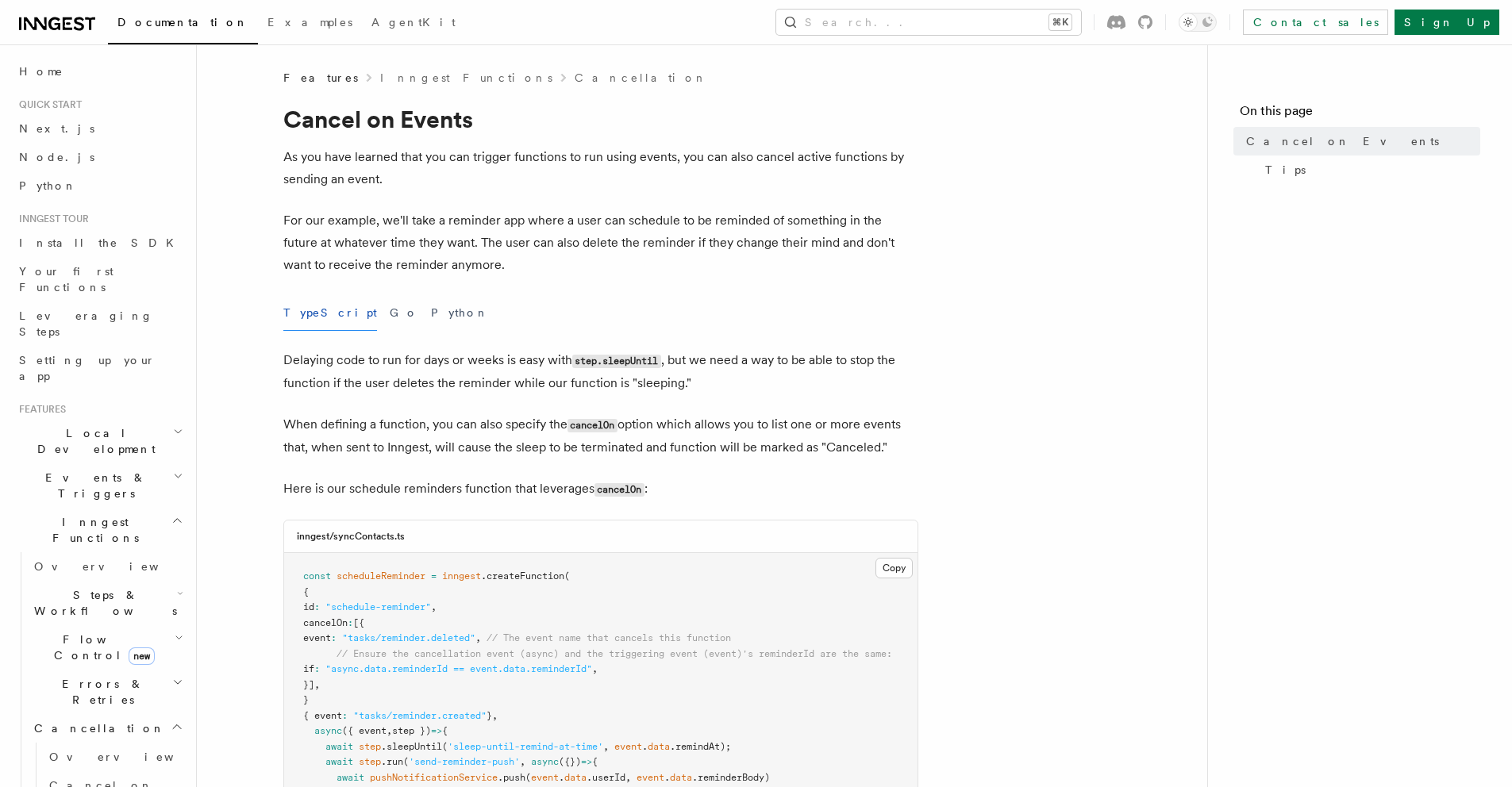
click at [171, 514] on icon "button" at bounding box center [177, 520] width 12 height 13
click at [138, 419] on h2 "Local Development" at bounding box center [100, 441] width 174 height 44
click at [86, 525] on span "Inngest Dev Server" at bounding box center [102, 539] width 135 height 29
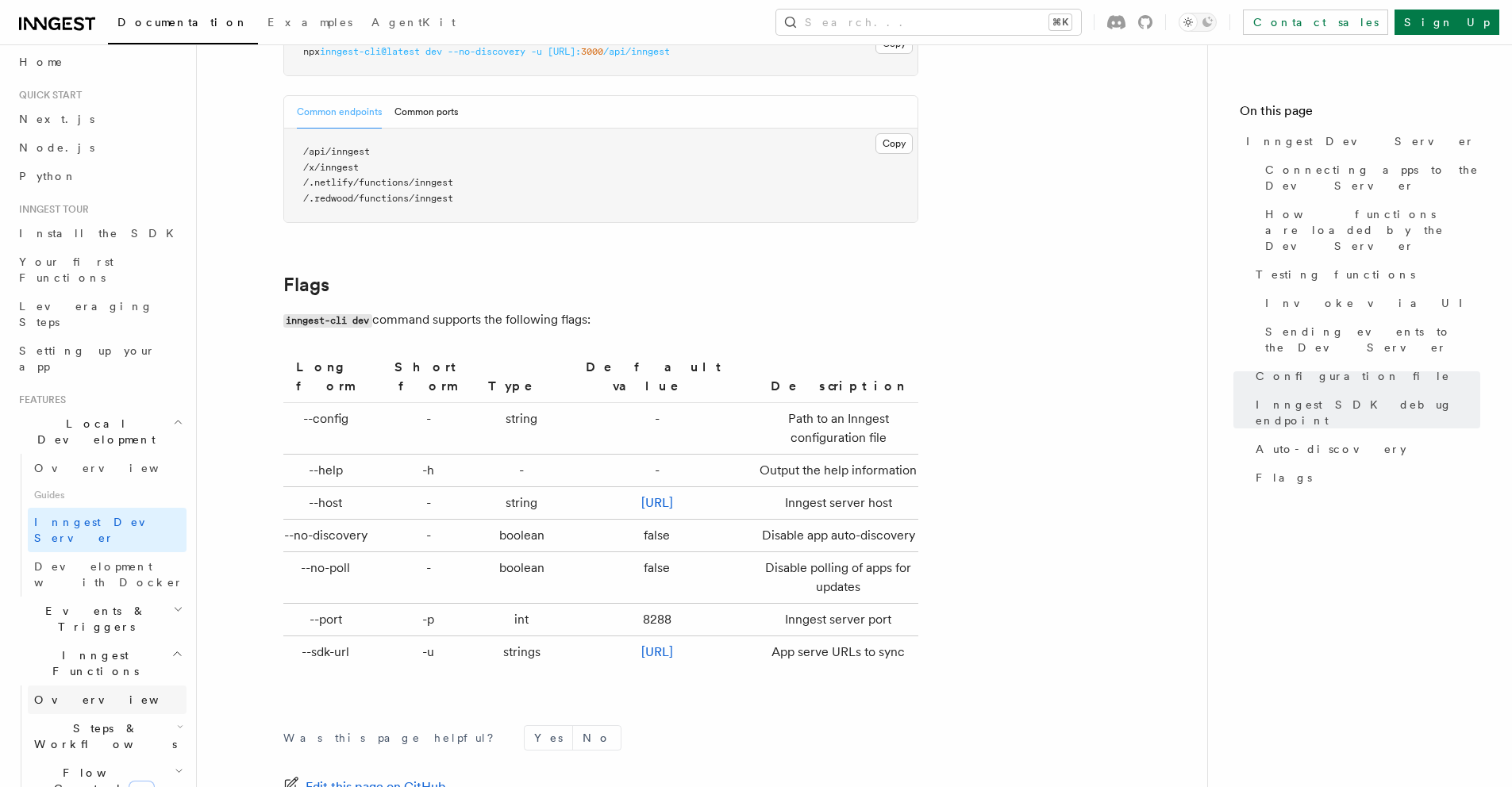
scroll to position [22, 0]
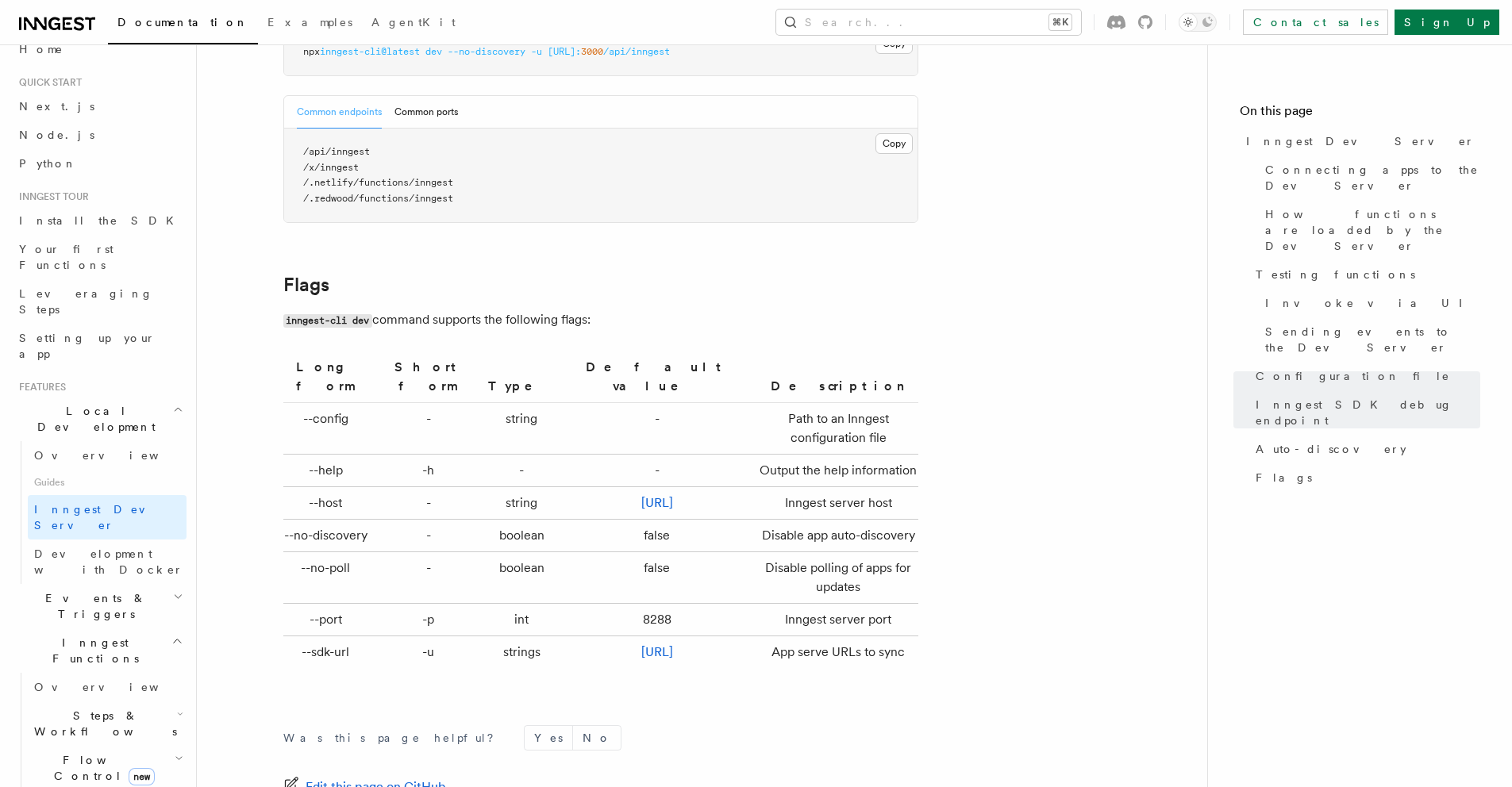
click at [146, 396] on h2 "Local Development" at bounding box center [100, 419] width 174 height 44
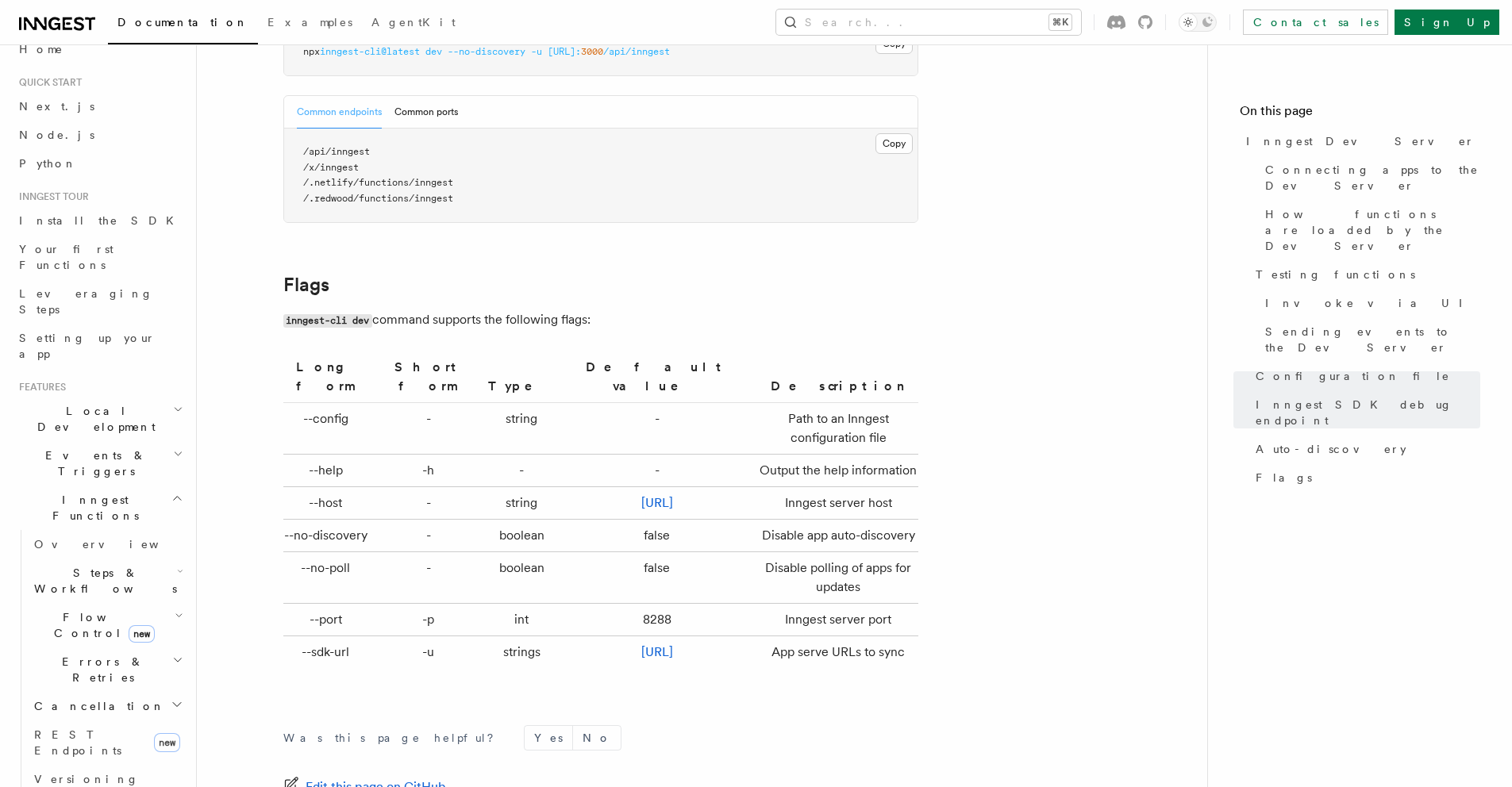
click at [97, 492] on span "Inngest Functions" at bounding box center [92, 508] width 159 height 32
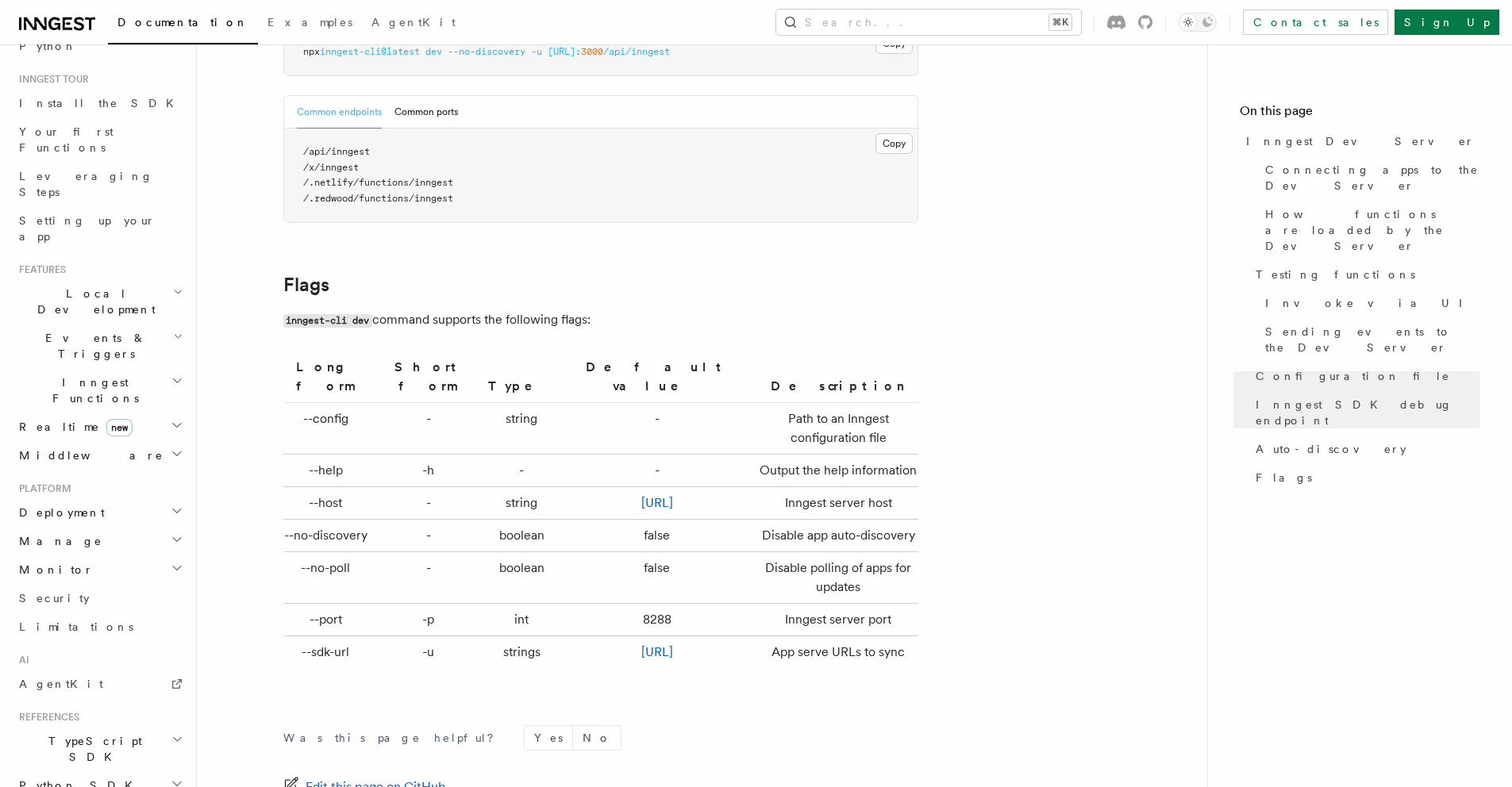
scroll to position [142, 0]
click at [117, 724] on h2 "TypeScript SDK" at bounding box center [100, 746] width 174 height 44
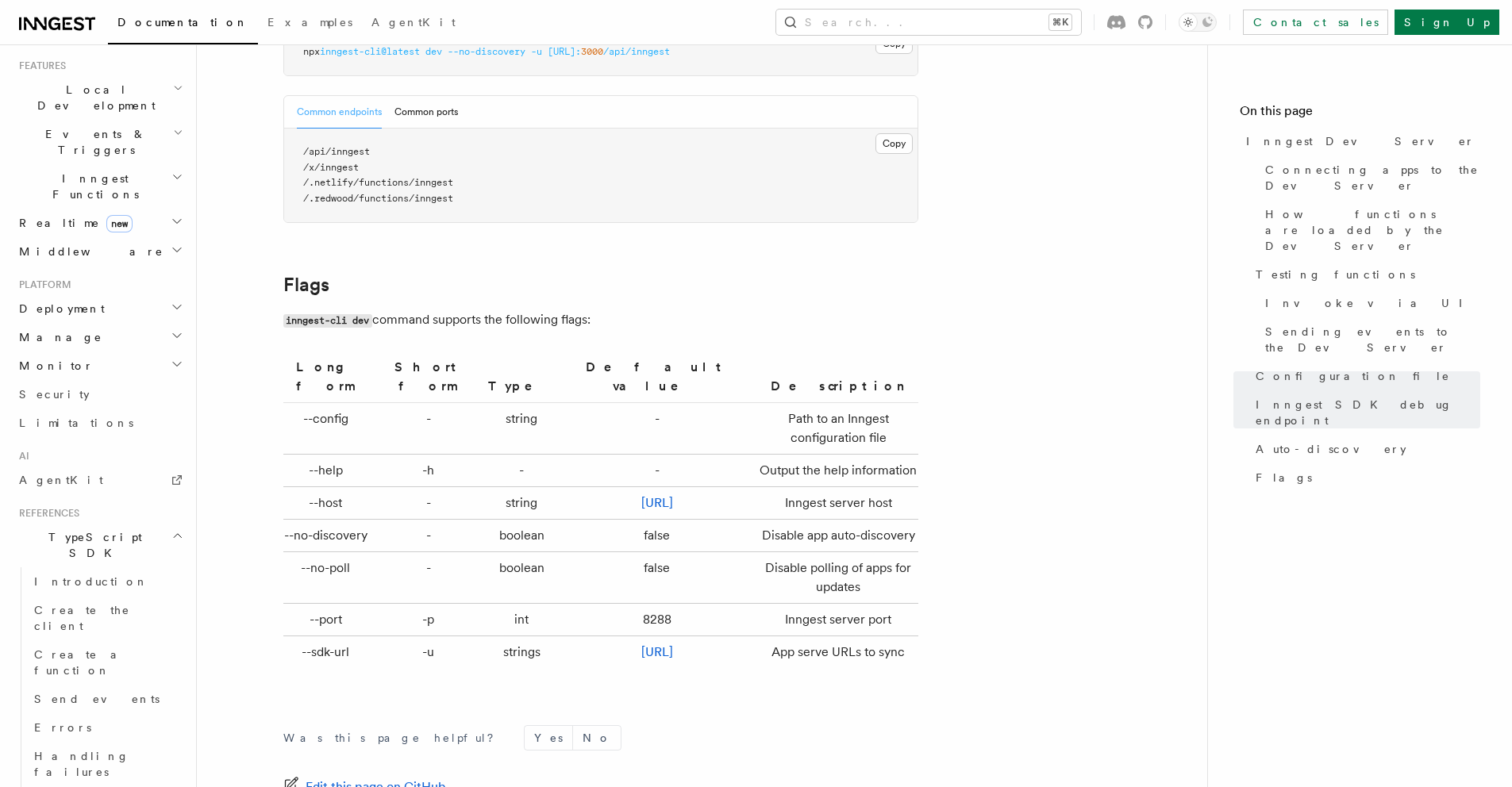
scroll to position [492, 0]
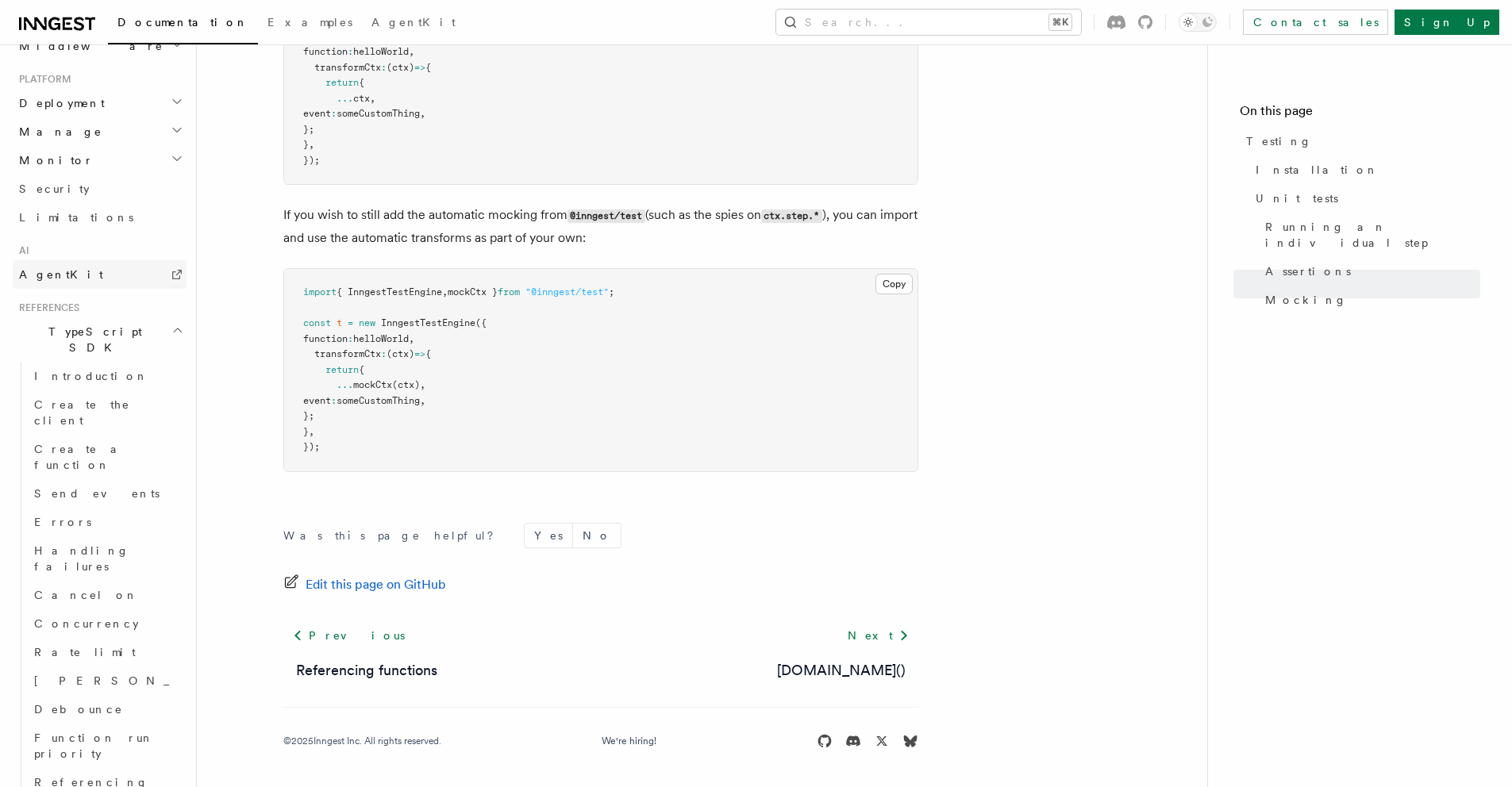
scroll to position [904, 0]
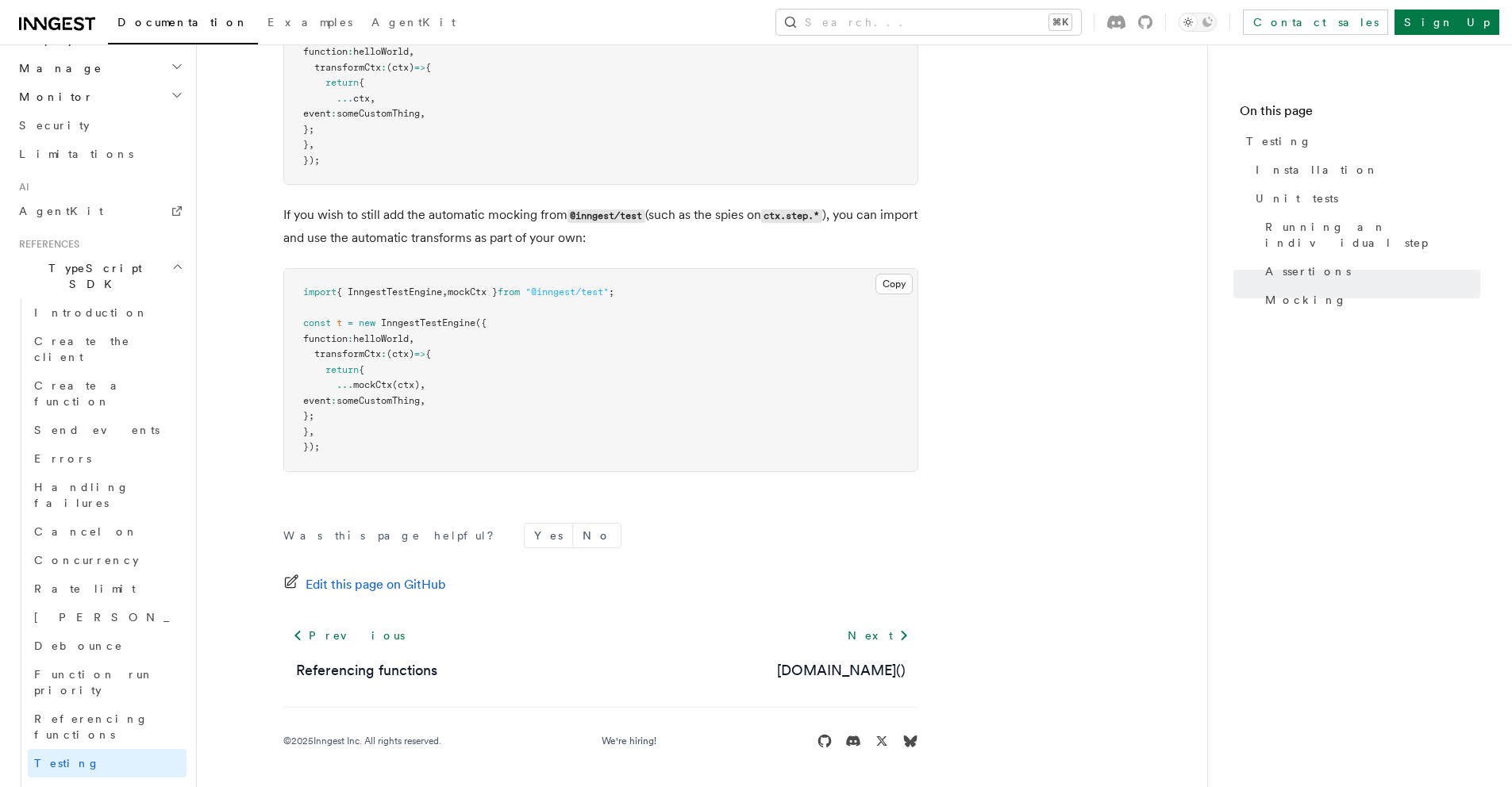
click at [131, 777] on h2 "Steps" at bounding box center [107, 792] width 159 height 29
click at [125, 777] on h2 "Steps" at bounding box center [107, 792] width 159 height 29
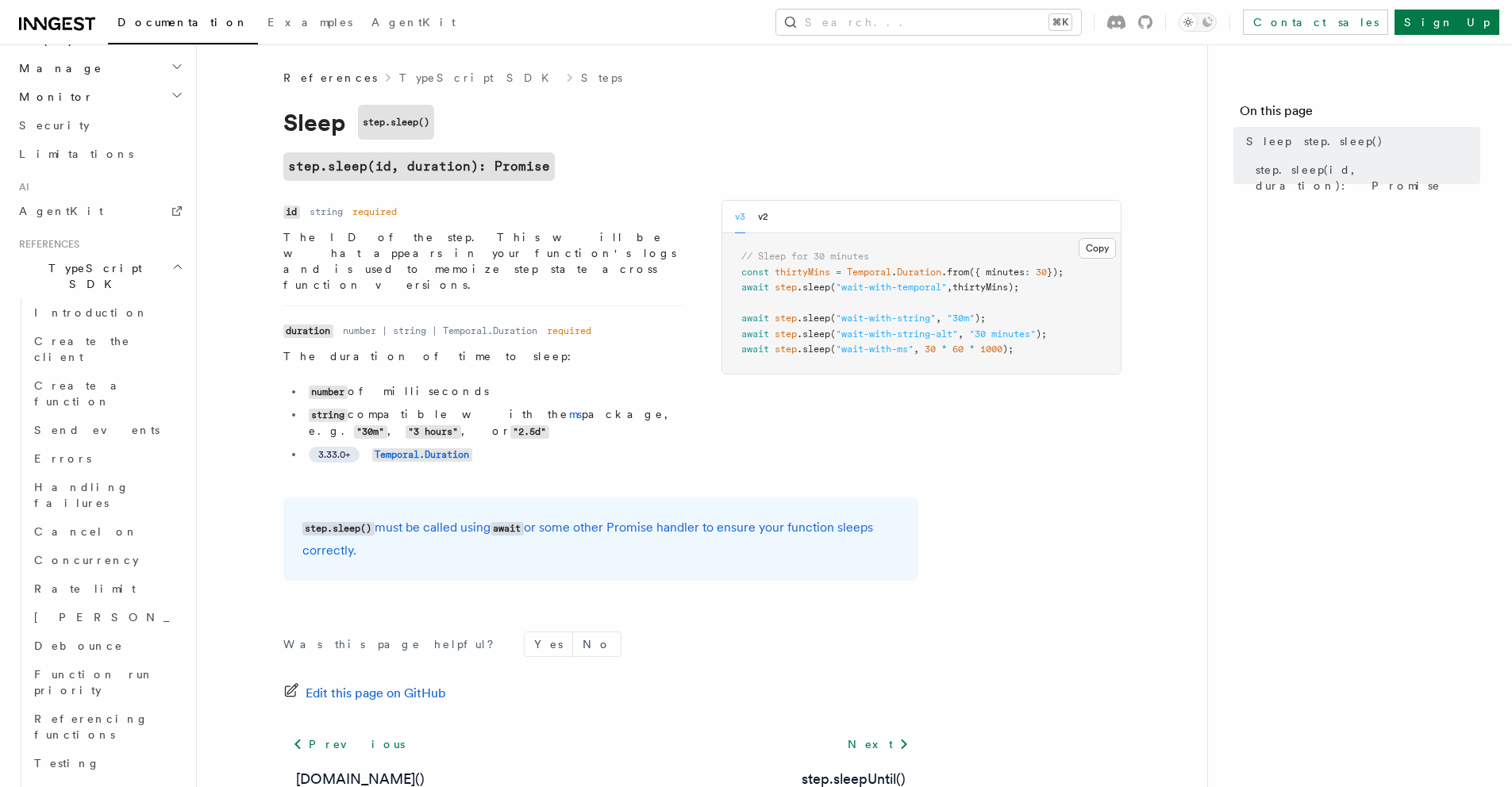
click at [128, 254] on h2 "TypeScript SDK" at bounding box center [100, 277] width 174 height 44
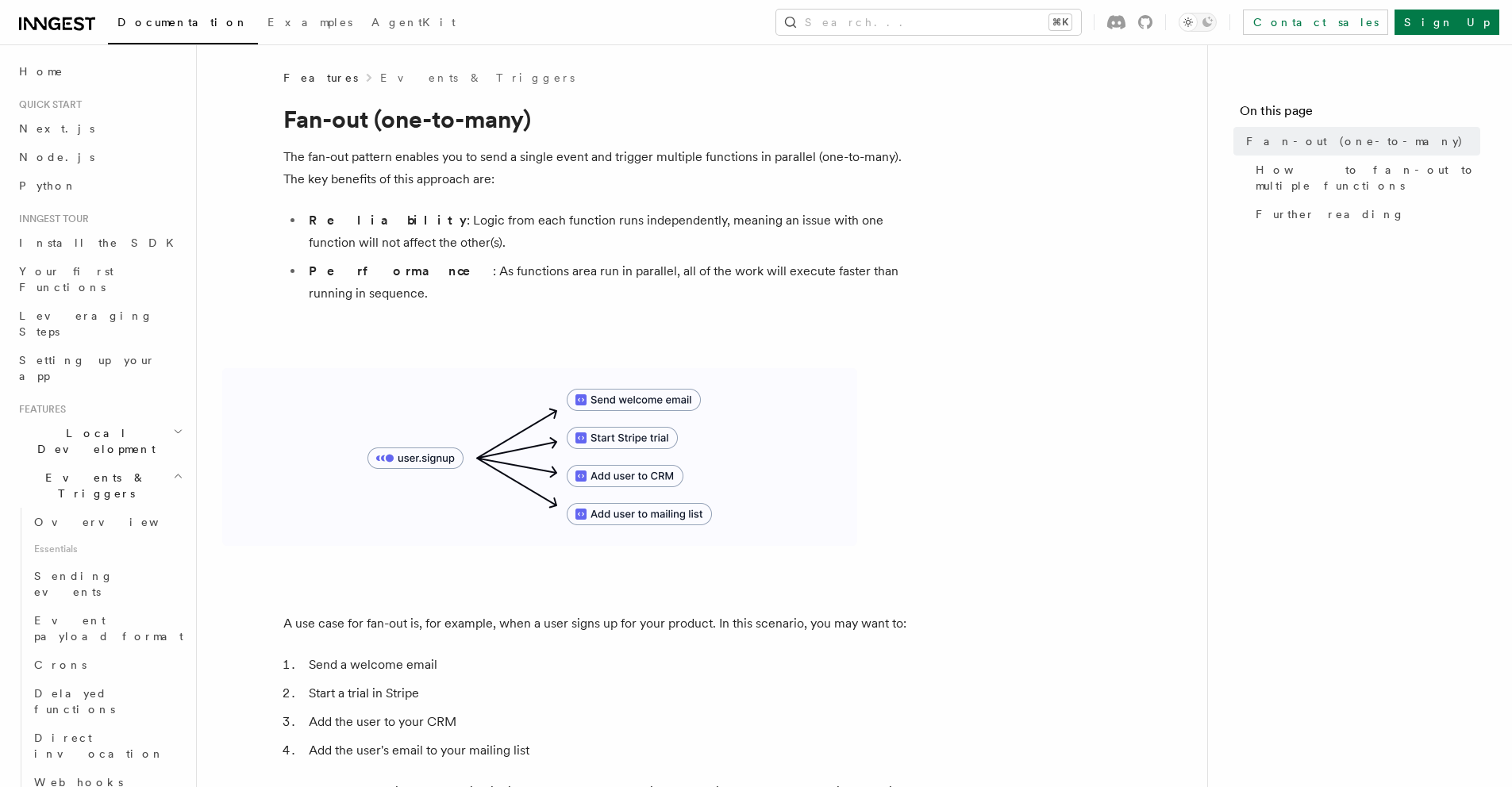
click at [74, 425] on span "Local Development" at bounding box center [93, 441] width 161 height 32
click at [74, 425] on span "Local Development" at bounding box center [93, 441] width 161 height 32
click at [68, 463] on h2 "Events & Triggers" at bounding box center [100, 485] width 174 height 44
click at [69, 631] on span "Flow Control new" at bounding box center [102, 647] width 147 height 32
click at [64, 631] on span "Flow Control new" at bounding box center [102, 647] width 147 height 32
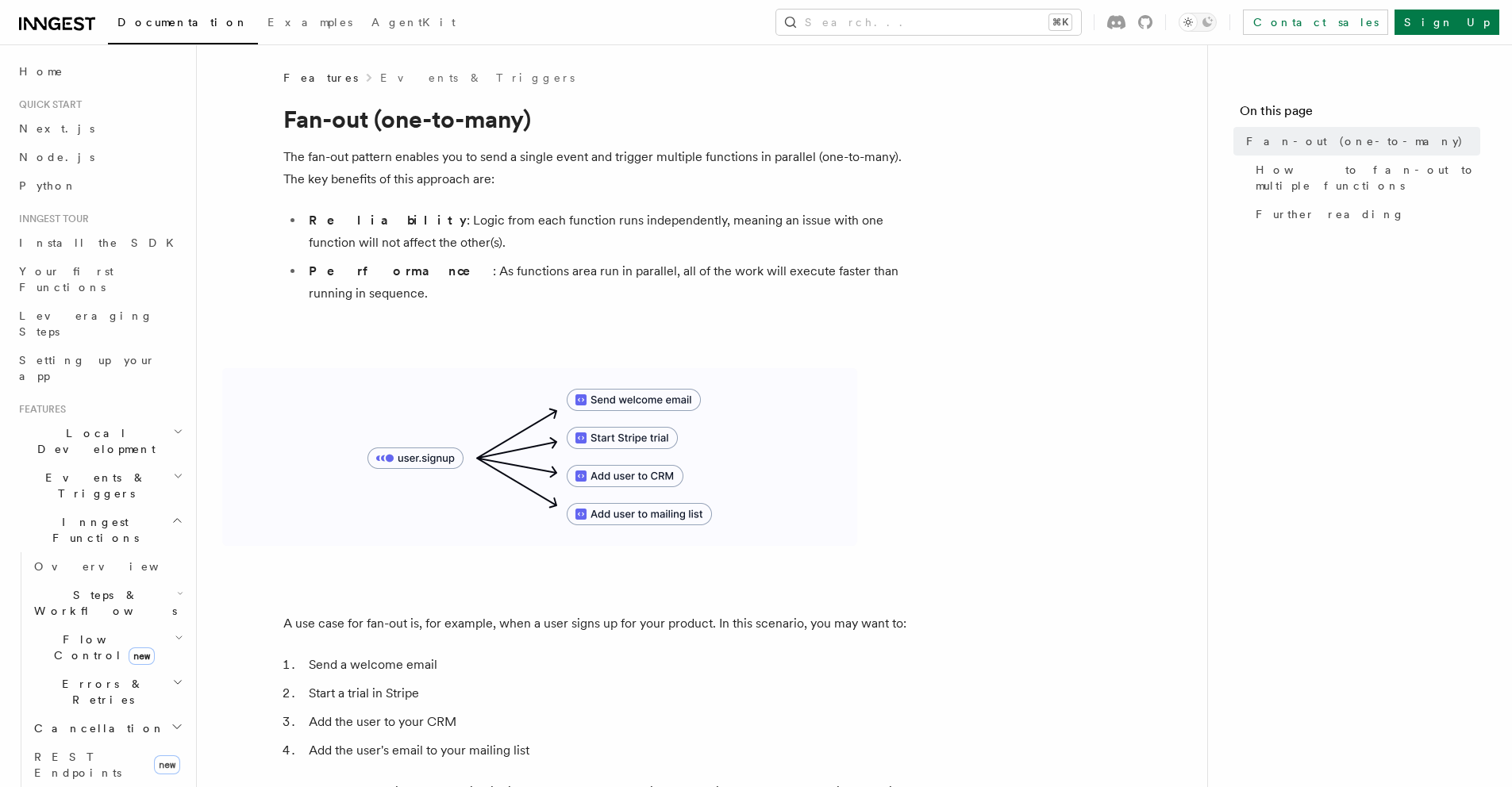
click at [71, 587] on span "Steps & Workflows" at bounding box center [103, 602] width 149 height 32
click at [84, 661] on span "Function steps" at bounding box center [110, 667] width 122 height 13
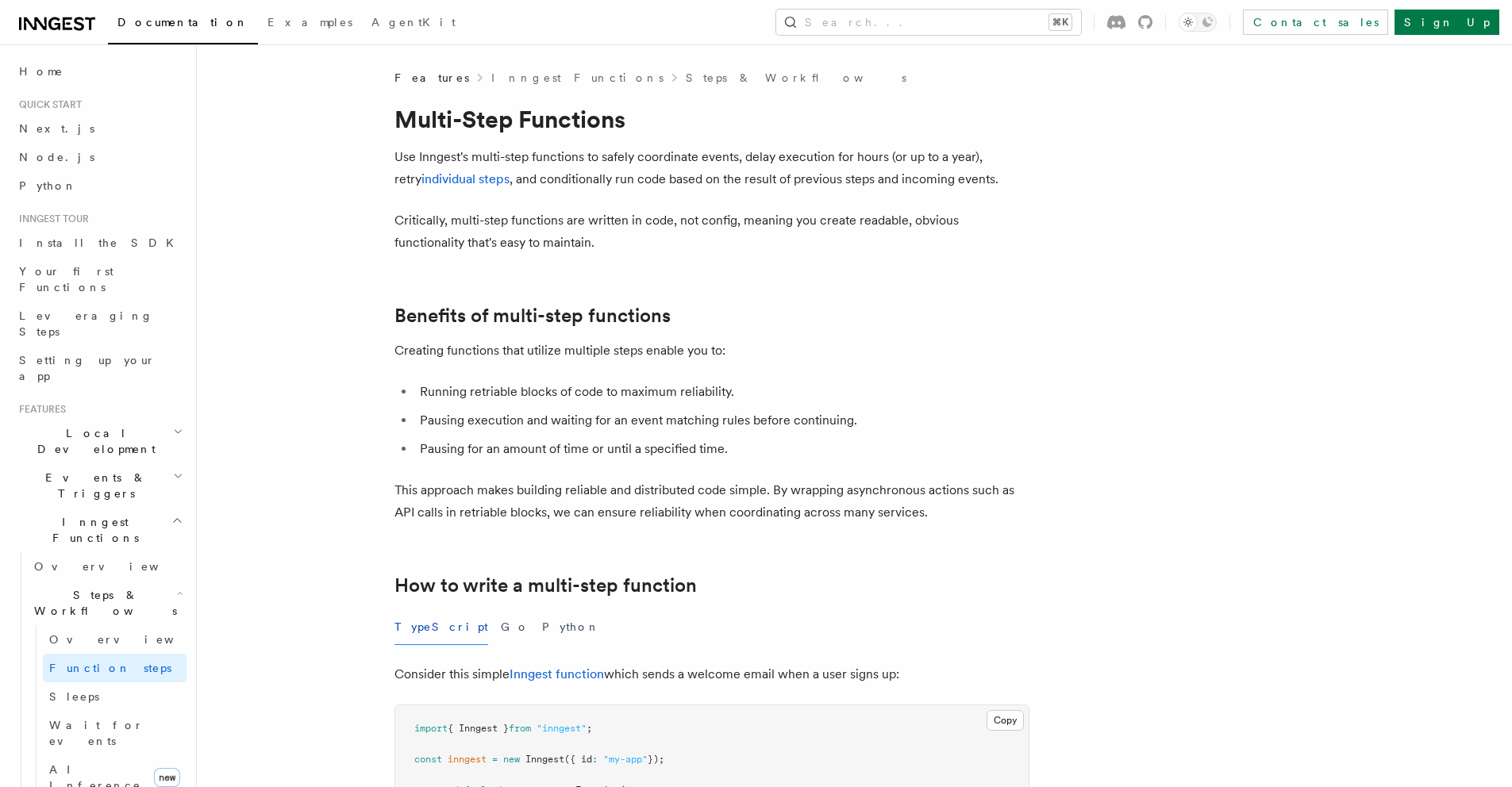
click at [731, 172] on p "Use Inngest's multi-step functions to safely coordinate events, delay execution…" at bounding box center [712, 168] width 635 height 44
click at [459, 179] on link "individual steps" at bounding box center [465, 179] width 88 height 15
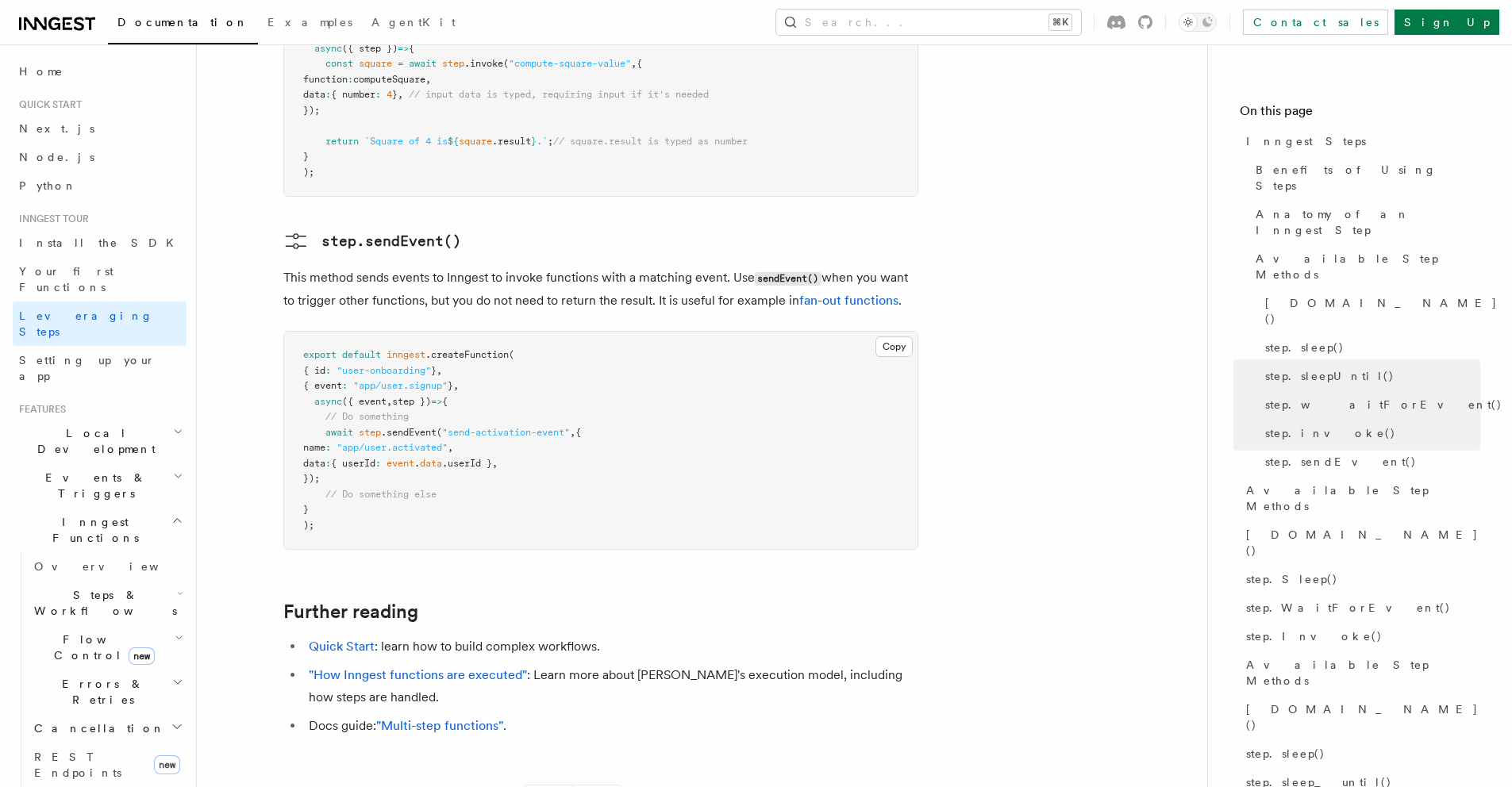
scroll to position [3398, 0]
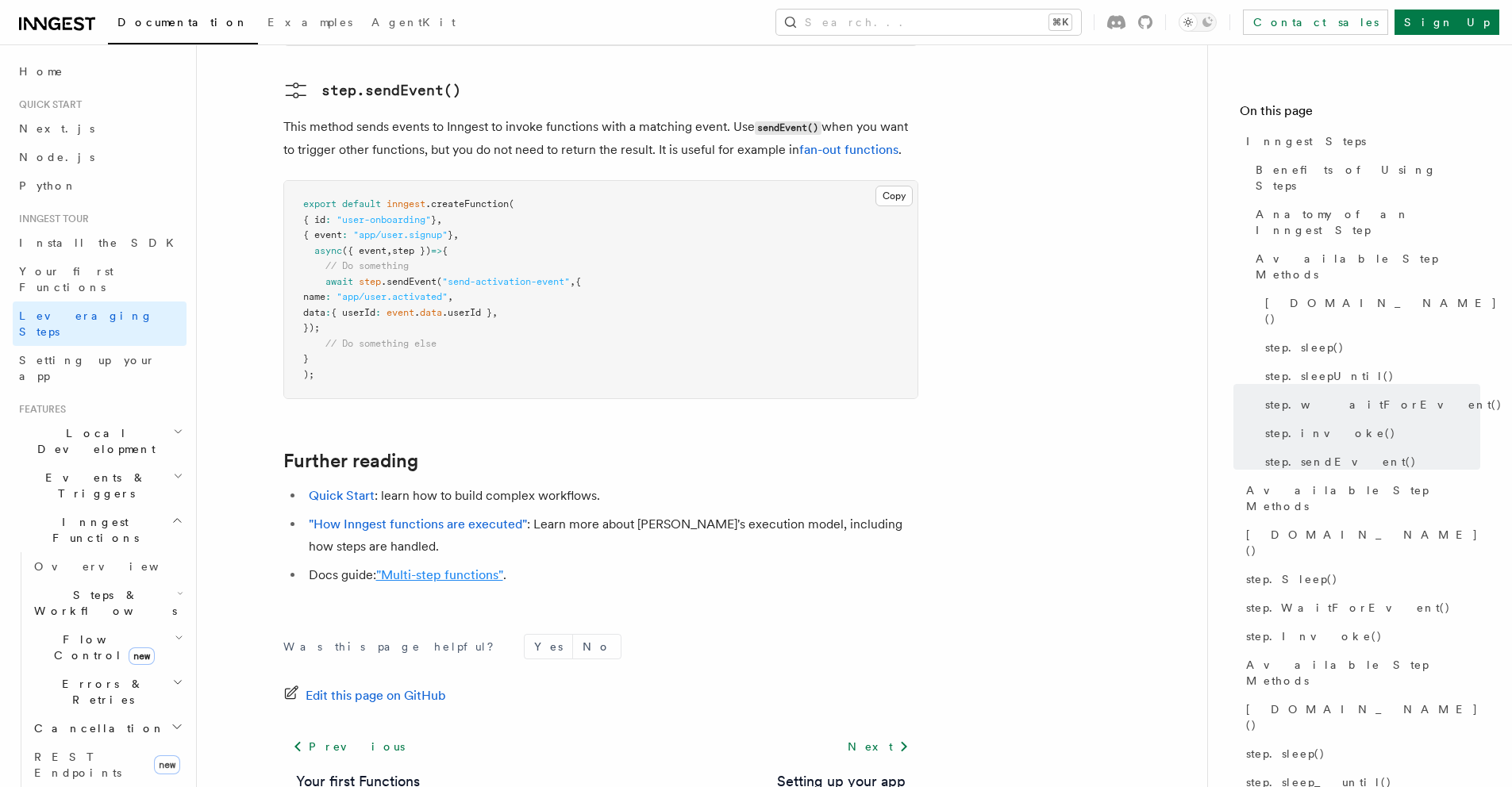
click at [449, 568] on link ""Multi-step functions"" at bounding box center [439, 575] width 127 height 15
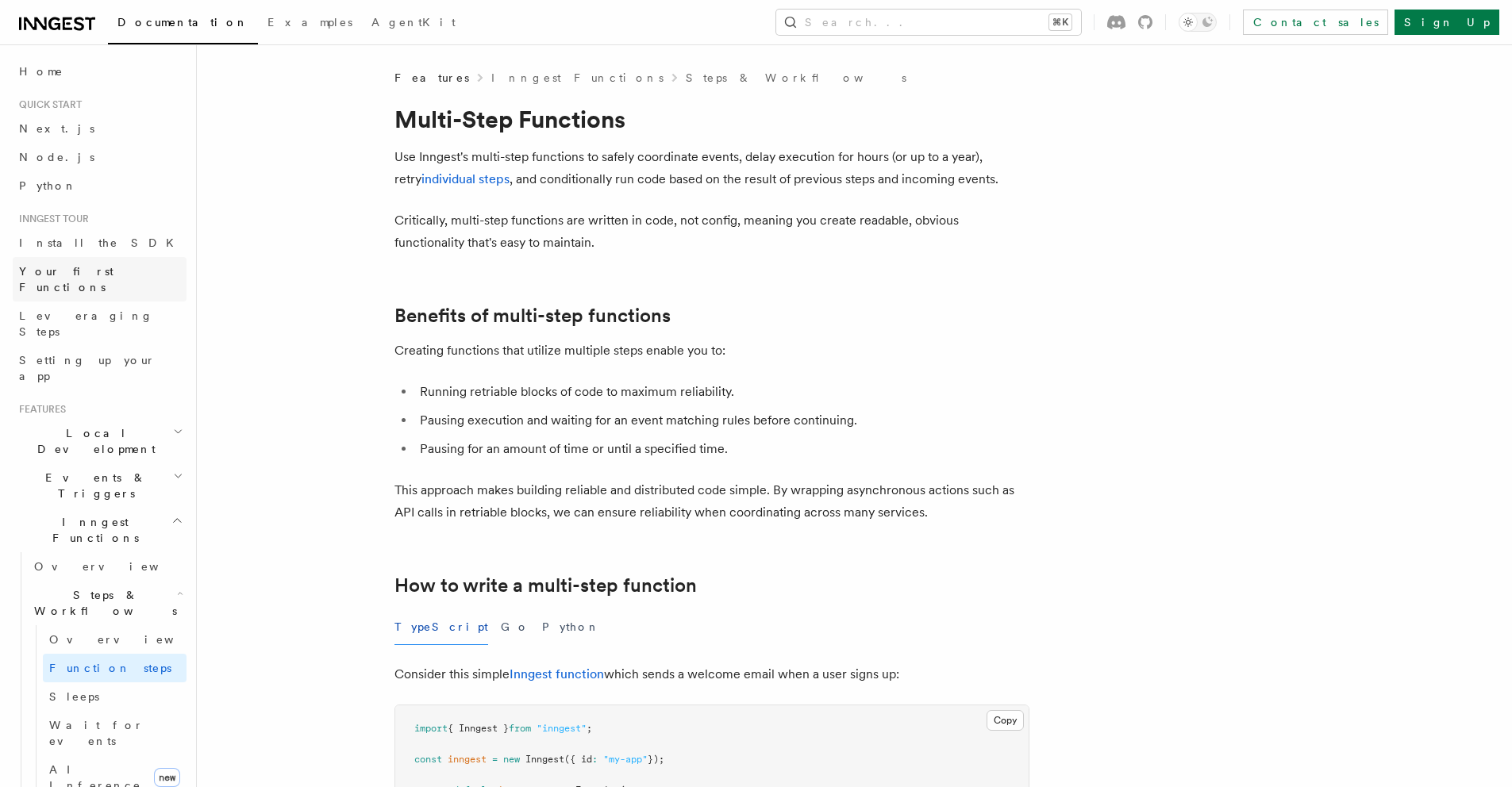
click at [72, 268] on span "Your first Functions" at bounding box center [67, 279] width 95 height 29
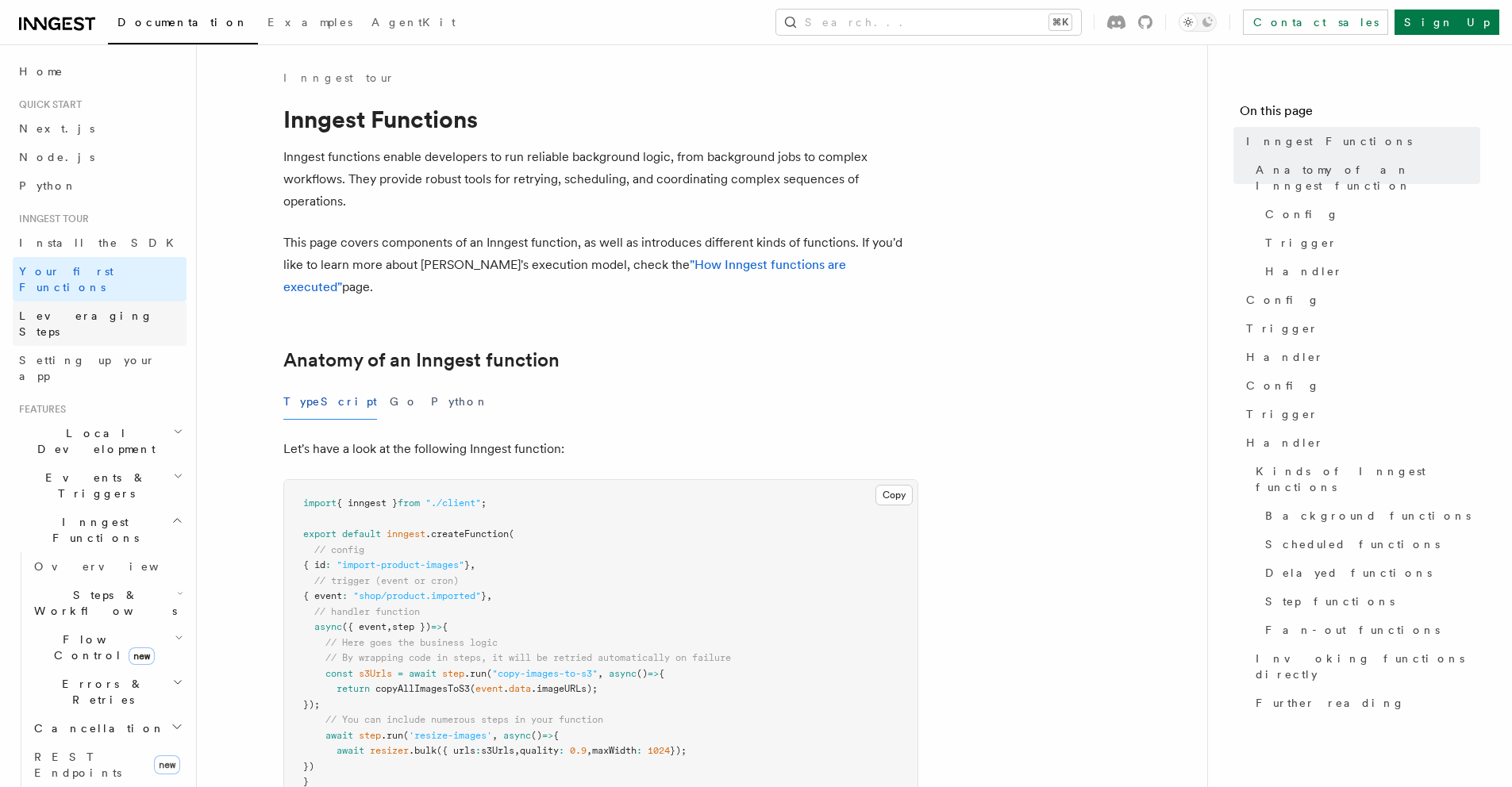
click at [73, 309] on span "Leveraging Steps" at bounding box center [86, 324] width 134 height 29
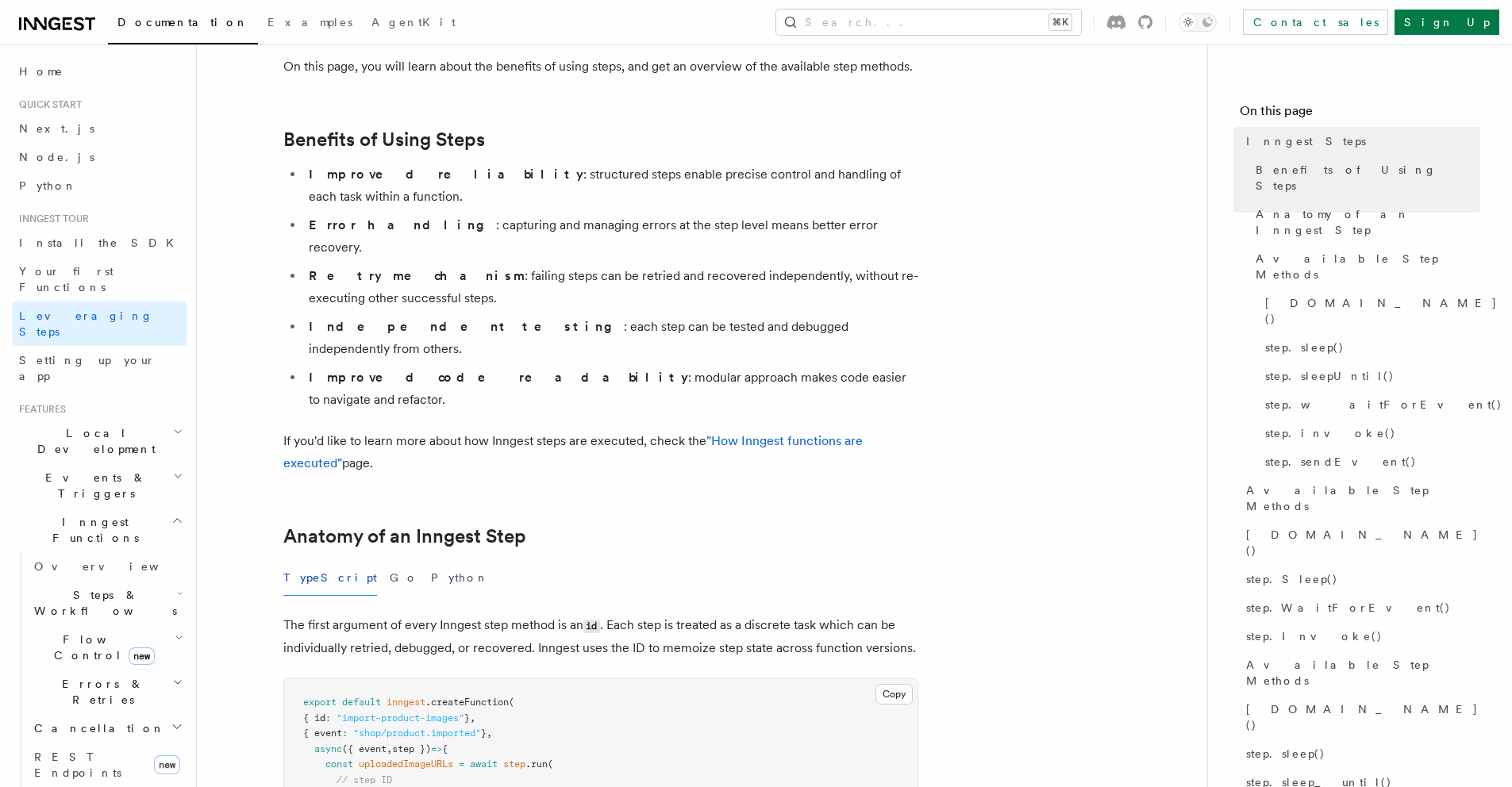
scroll to position [247, 0]
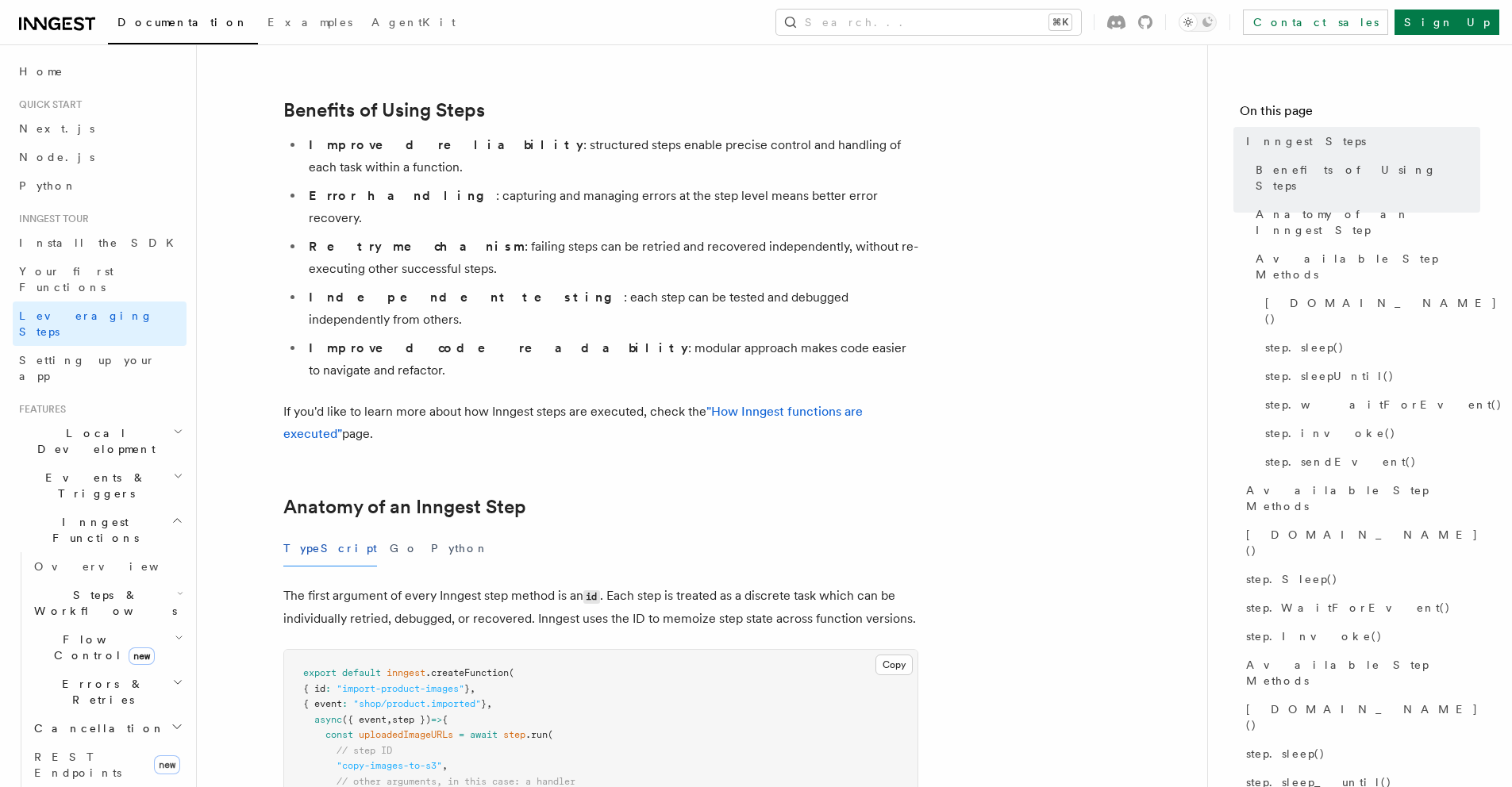
click at [80, 631] on span "Flow Control new" at bounding box center [102, 647] width 147 height 32
click at [87, 631] on span "Flow Control new" at bounding box center [102, 647] width 147 height 32
click at [87, 587] on span "Steps & Workflows" at bounding box center [103, 602] width 149 height 32
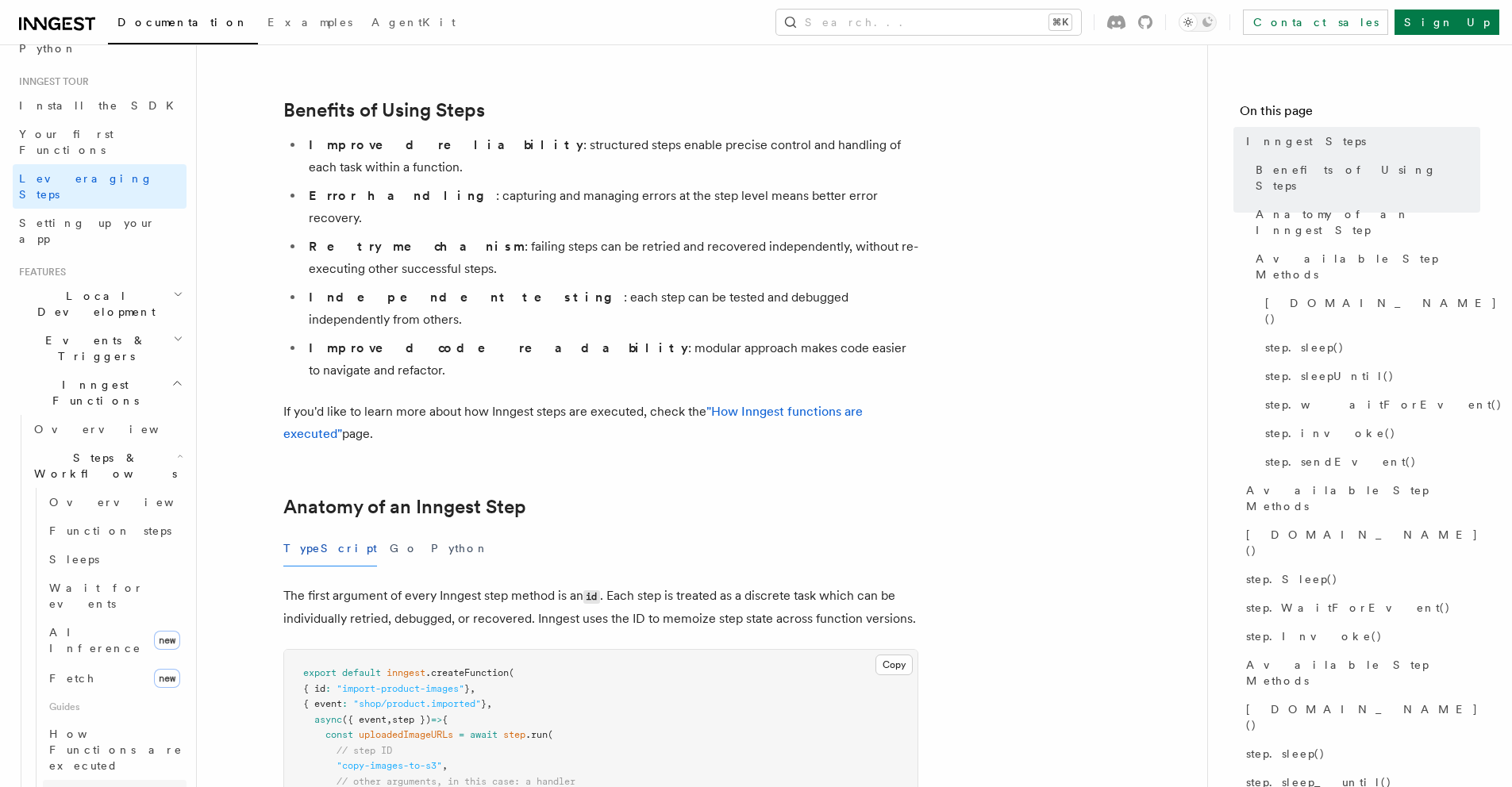
scroll to position [145, 0]
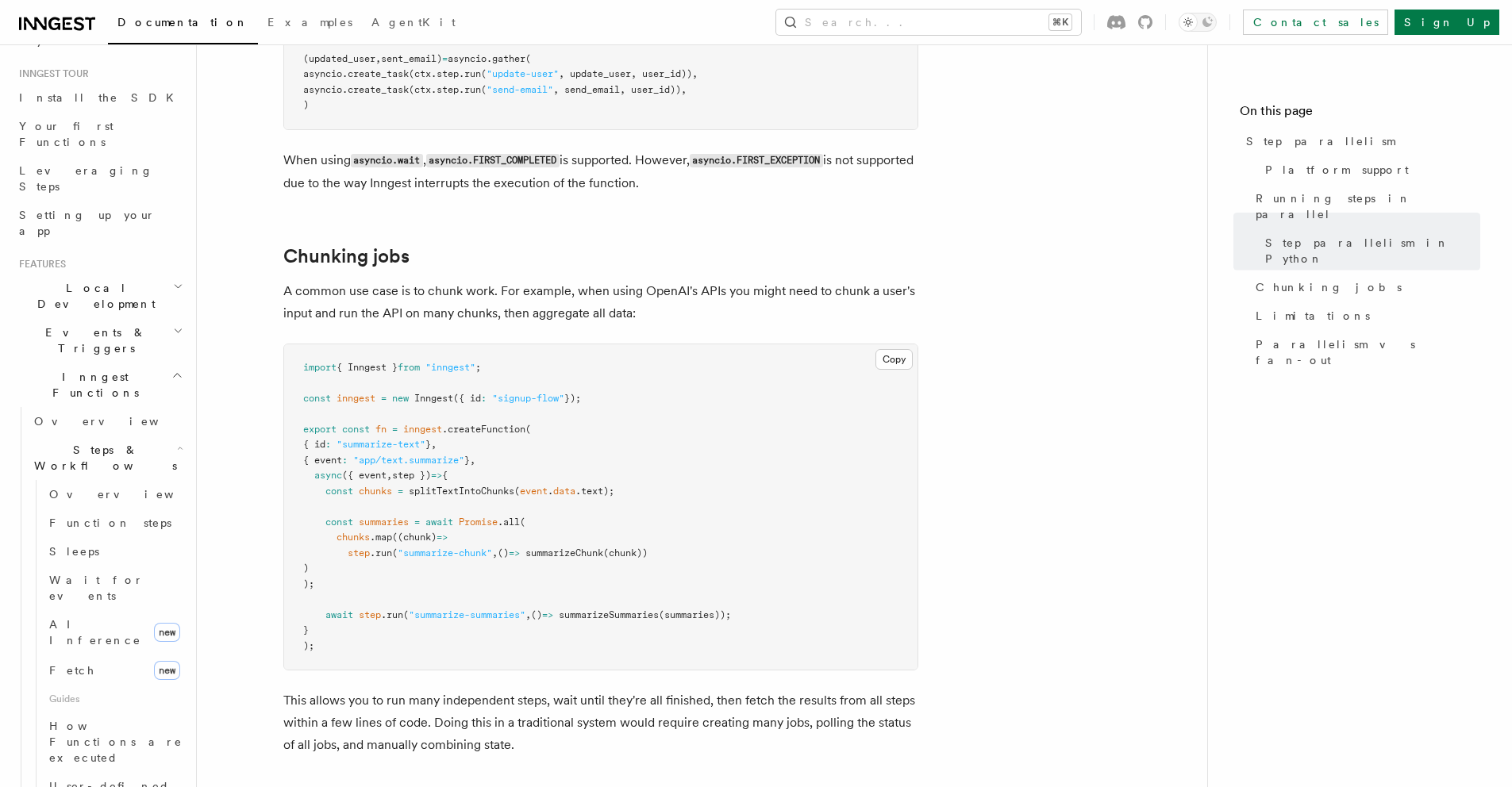
scroll to position [2057, 0]
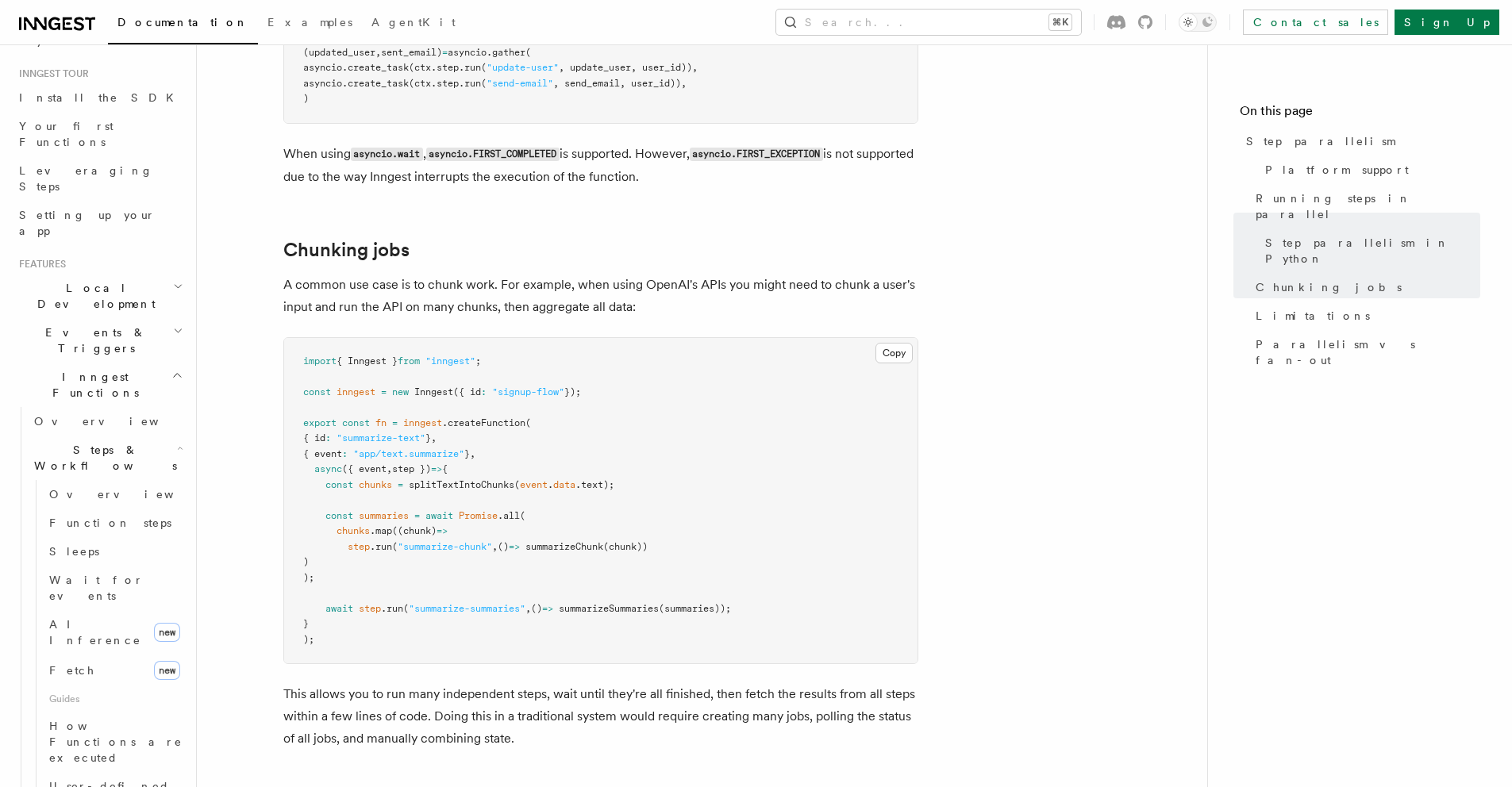
click at [387, 510] on span "summaries" at bounding box center [384, 515] width 50 height 11
click at [442, 510] on span "await" at bounding box center [439, 515] width 28 height 11
drag, startPoint x: 442, startPoint y: 496, endPoint x: 462, endPoint y: 537, distance: 45.6
click at [462, 537] on pre "import { Inngest } from "inngest" ; const inngest = new Inngest ({ id : "signup…" at bounding box center [601, 501] width 634 height 326
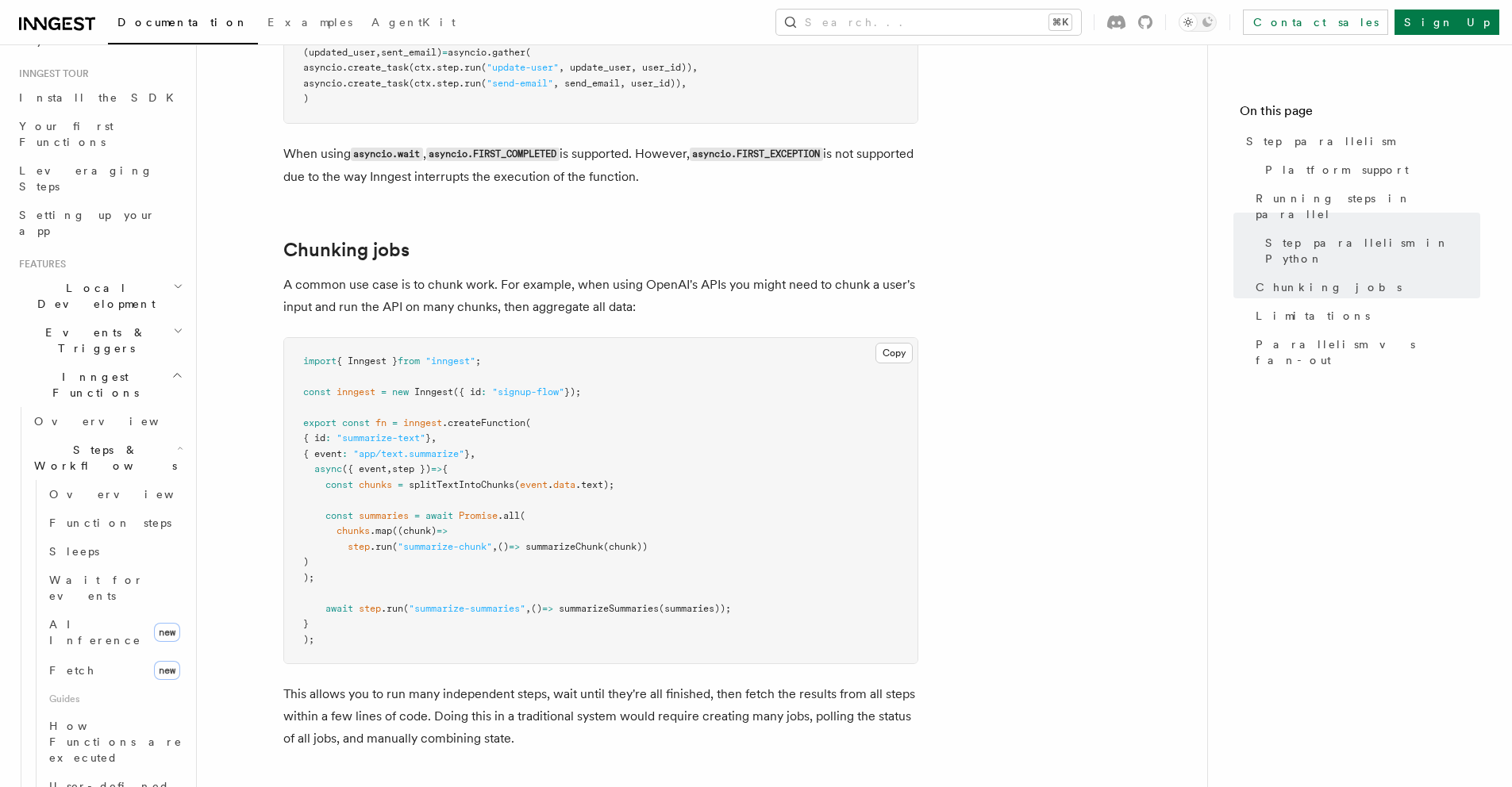
click at [382, 510] on span "summaries" at bounding box center [384, 515] width 50 height 11
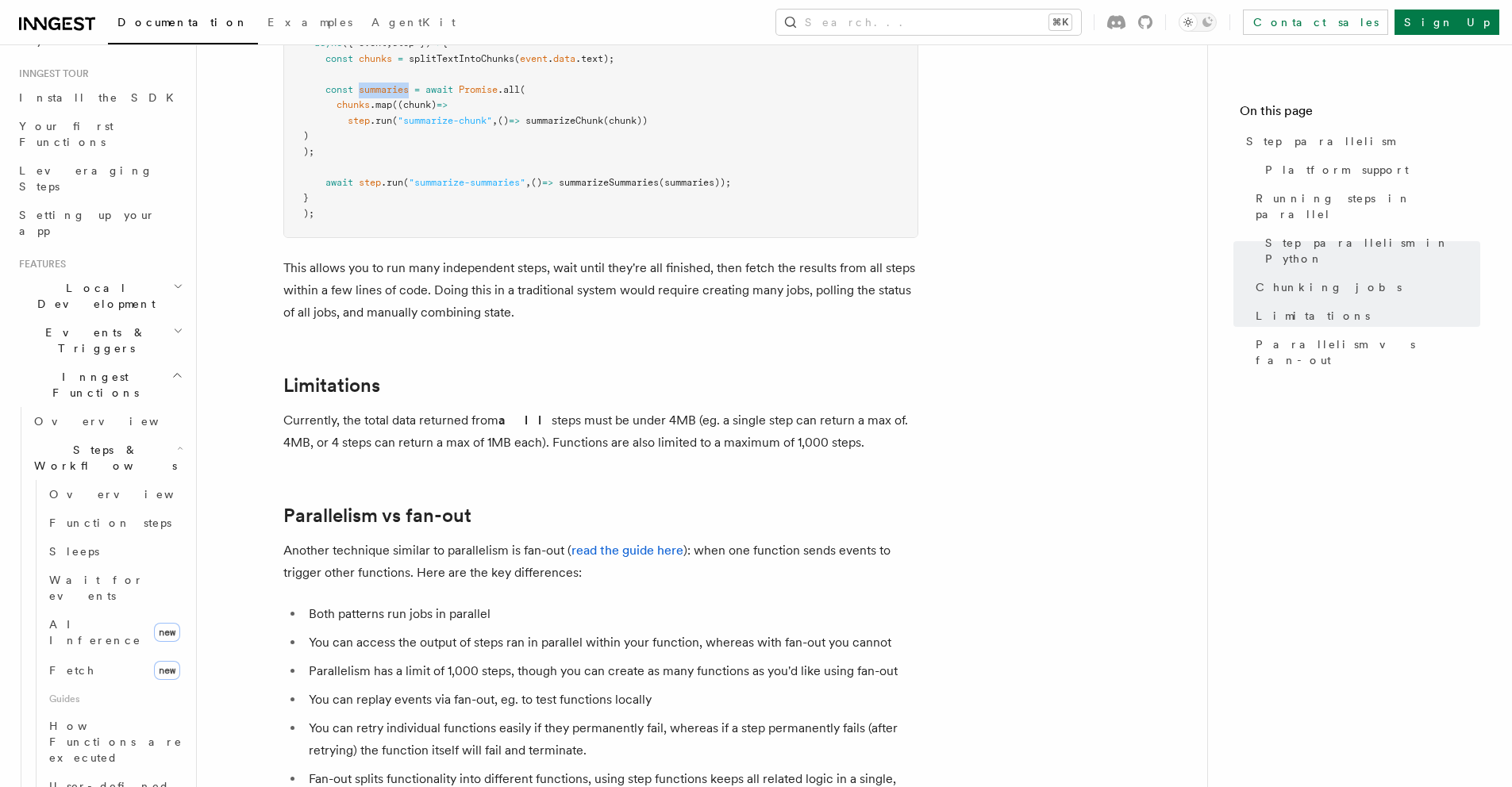
scroll to position [2486, 0]
click at [325, 600] on li "Both patterns run jobs in parallel" at bounding box center [610, 611] width 614 height 22
drag, startPoint x: 325, startPoint y: 590, endPoint x: 453, endPoint y: 587, distance: 128.0
click at [452, 600] on li "Both patterns run jobs in parallel" at bounding box center [610, 611] width 614 height 22
drag, startPoint x: 329, startPoint y: 685, endPoint x: 595, endPoint y: 677, distance: 266.1
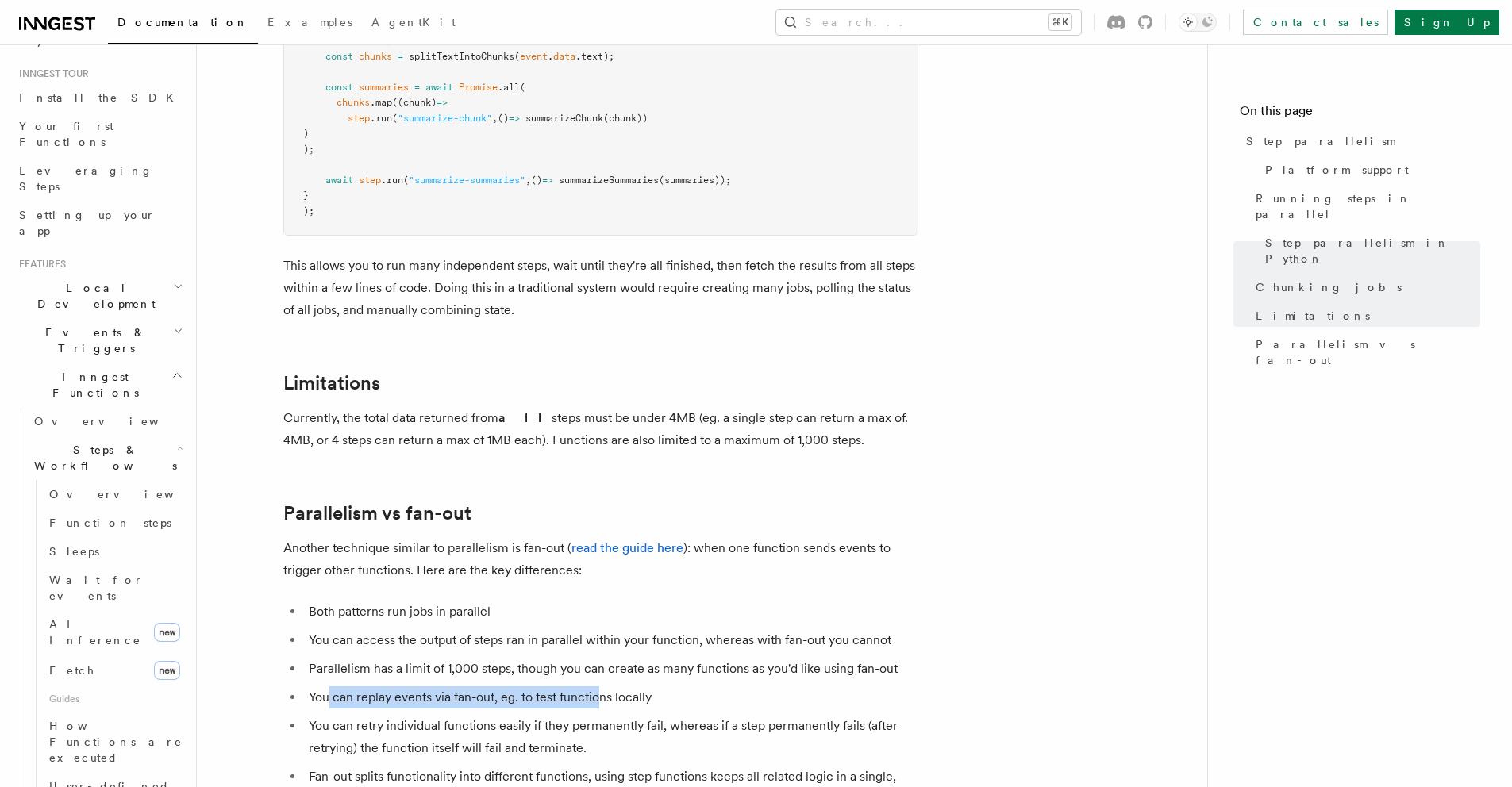
click at [595, 686] on li "You can replay events via fan-out, eg. to test functions locally" at bounding box center [610, 697] width 614 height 22
click at [330, 714] on li "You can retry individual functions easily if they permanently fail, whereas if …" at bounding box center [610, 737] width 614 height 44
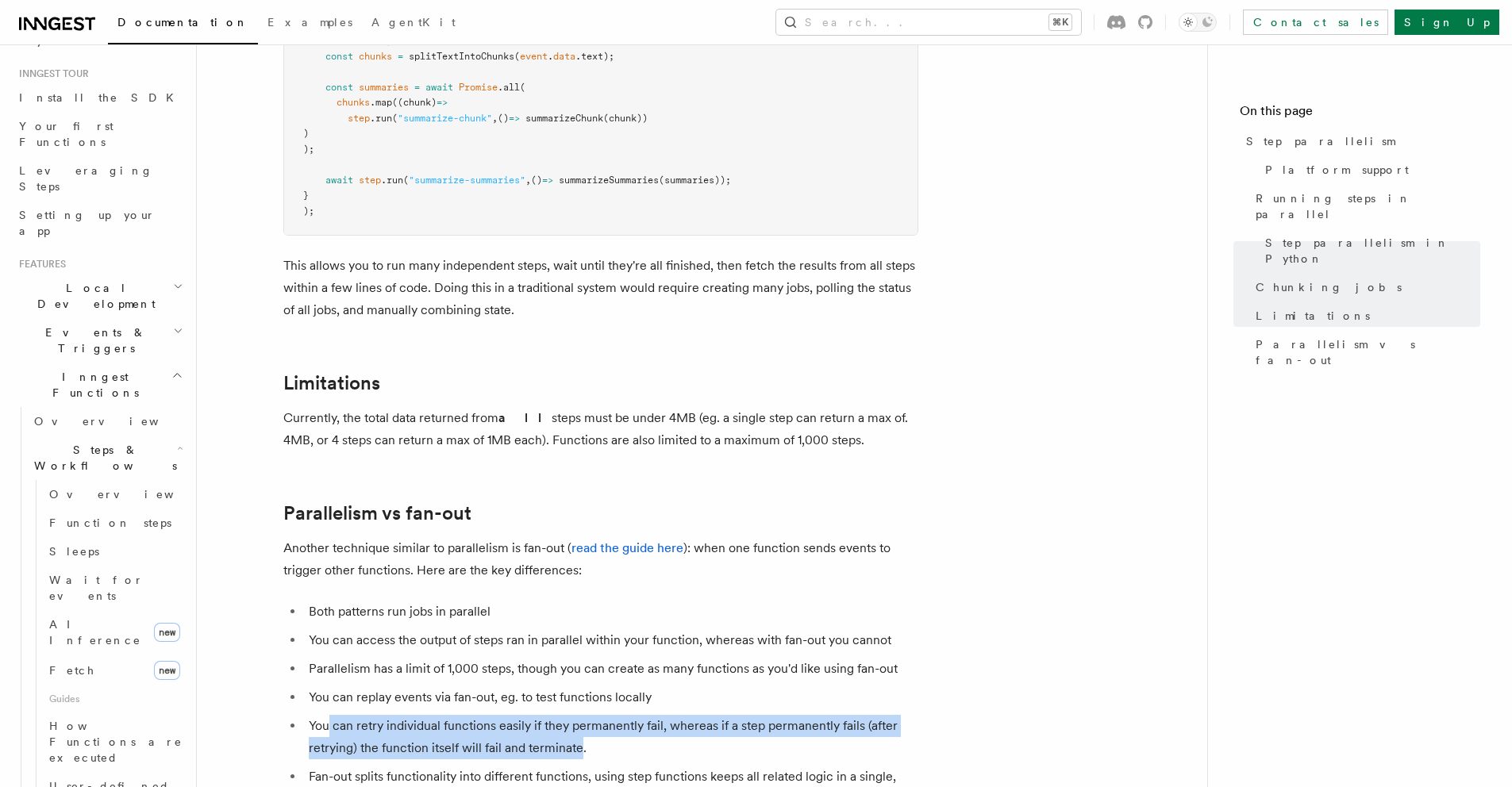
drag, startPoint x: 330, startPoint y: 710, endPoint x: 554, endPoint y: 721, distance: 224.3
click at [552, 723] on li "You can retry individual functions easily if they permanently fail, whereas if …" at bounding box center [610, 737] width 614 height 44
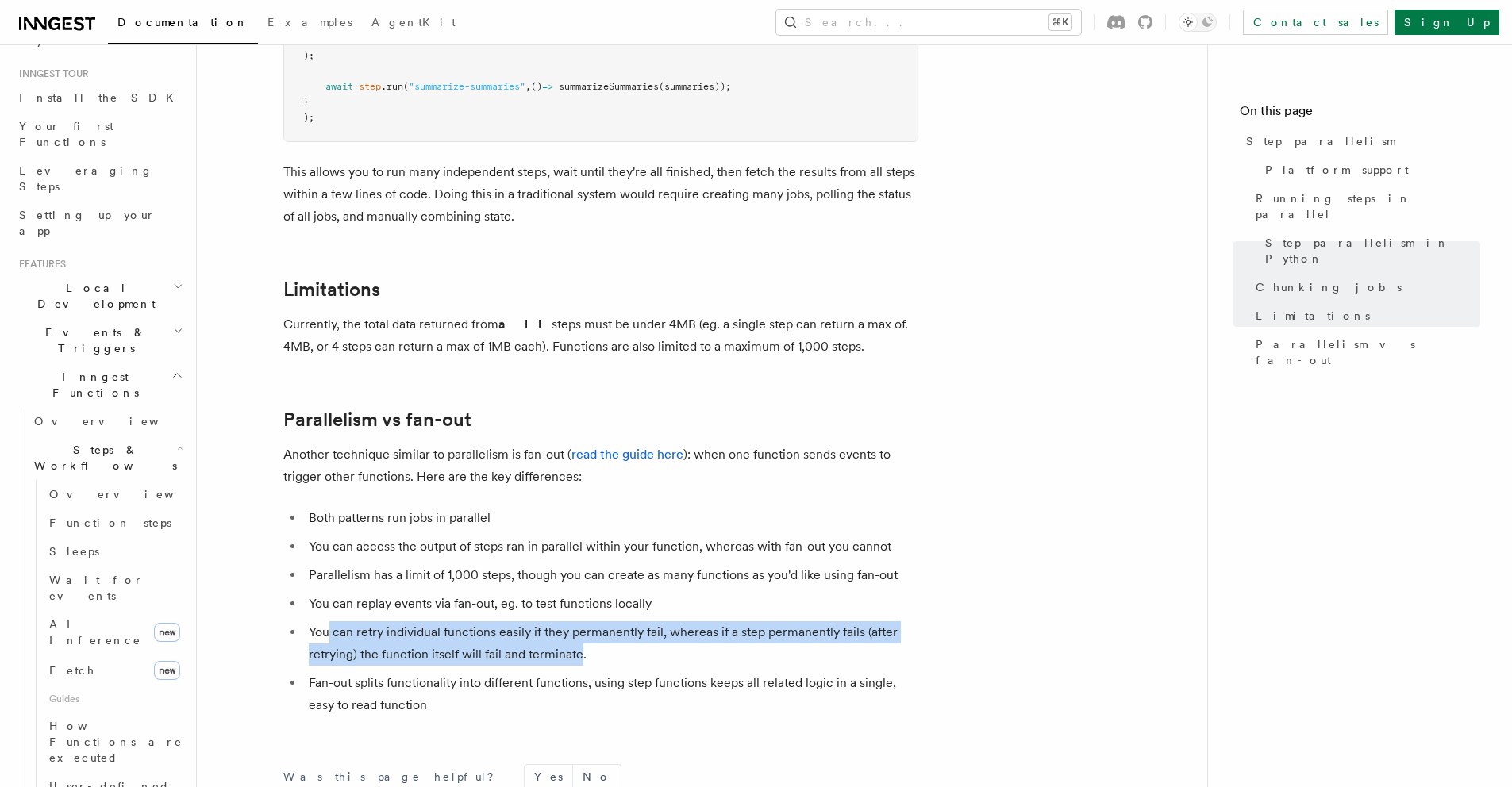
scroll to position [2591, 0]
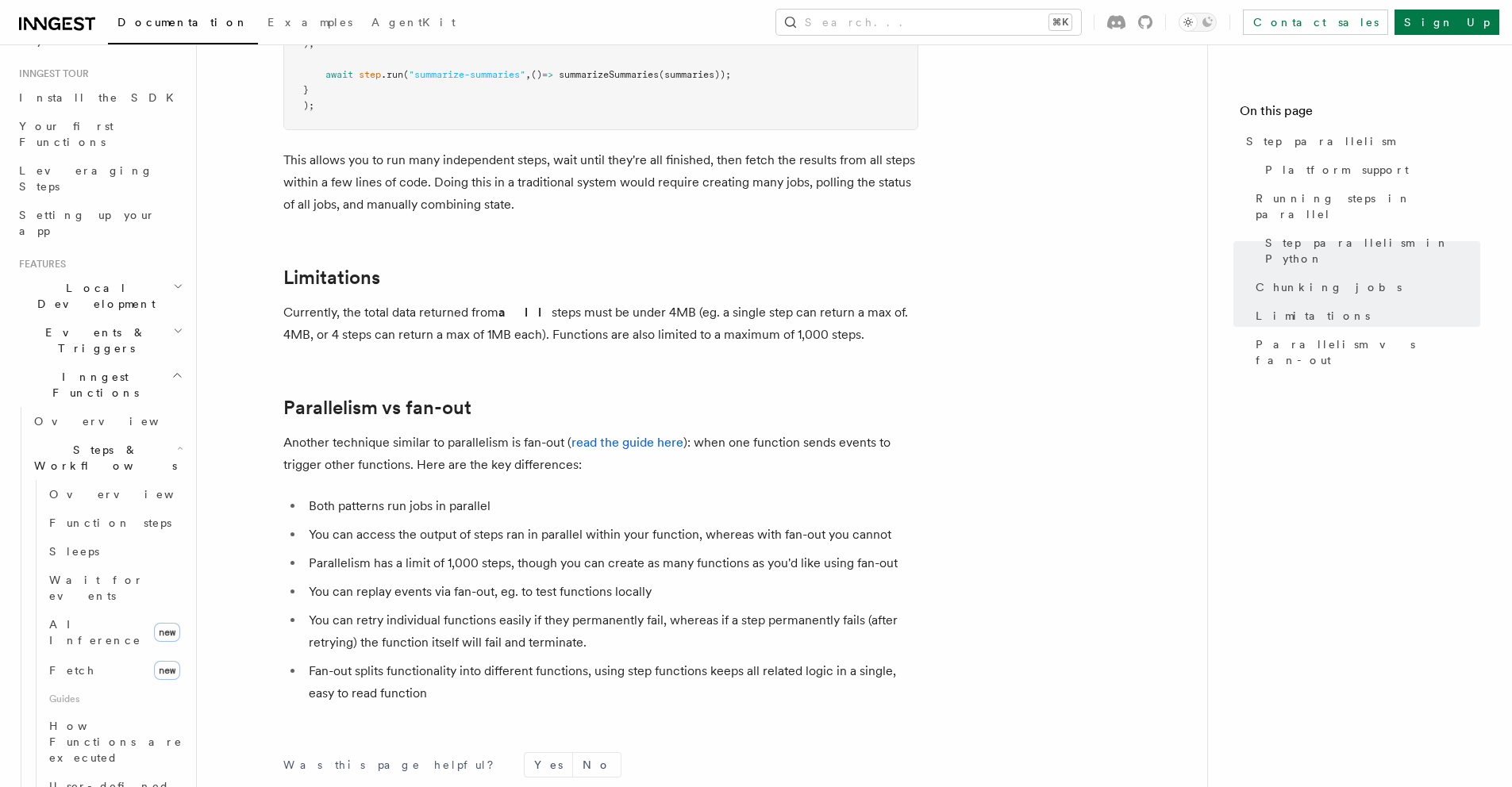
click at [520, 660] on li "Fan-out splits functionality into different functions, using step functions kee…" at bounding box center [610, 683] width 614 height 44
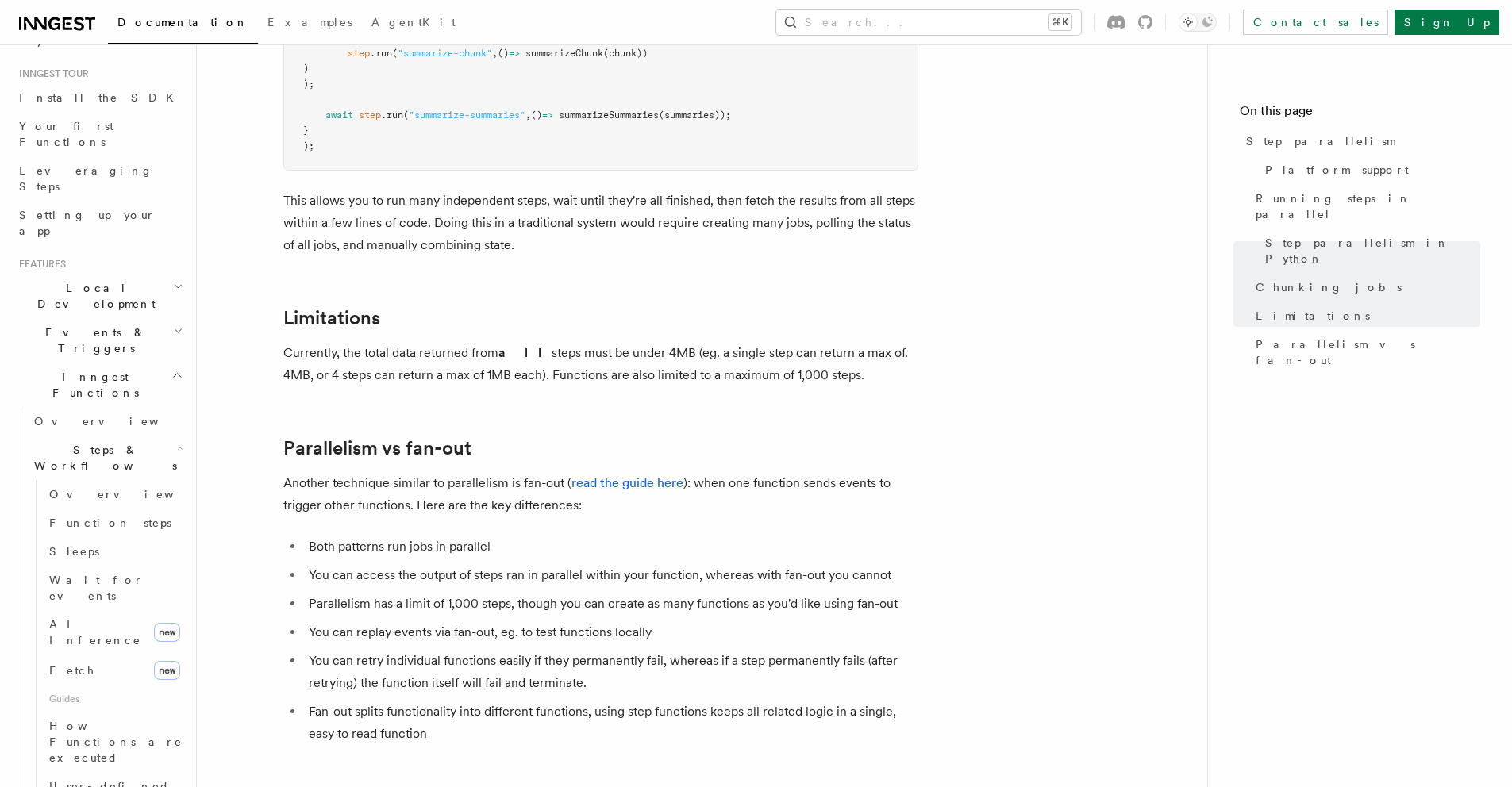
scroll to position [2518, 0]
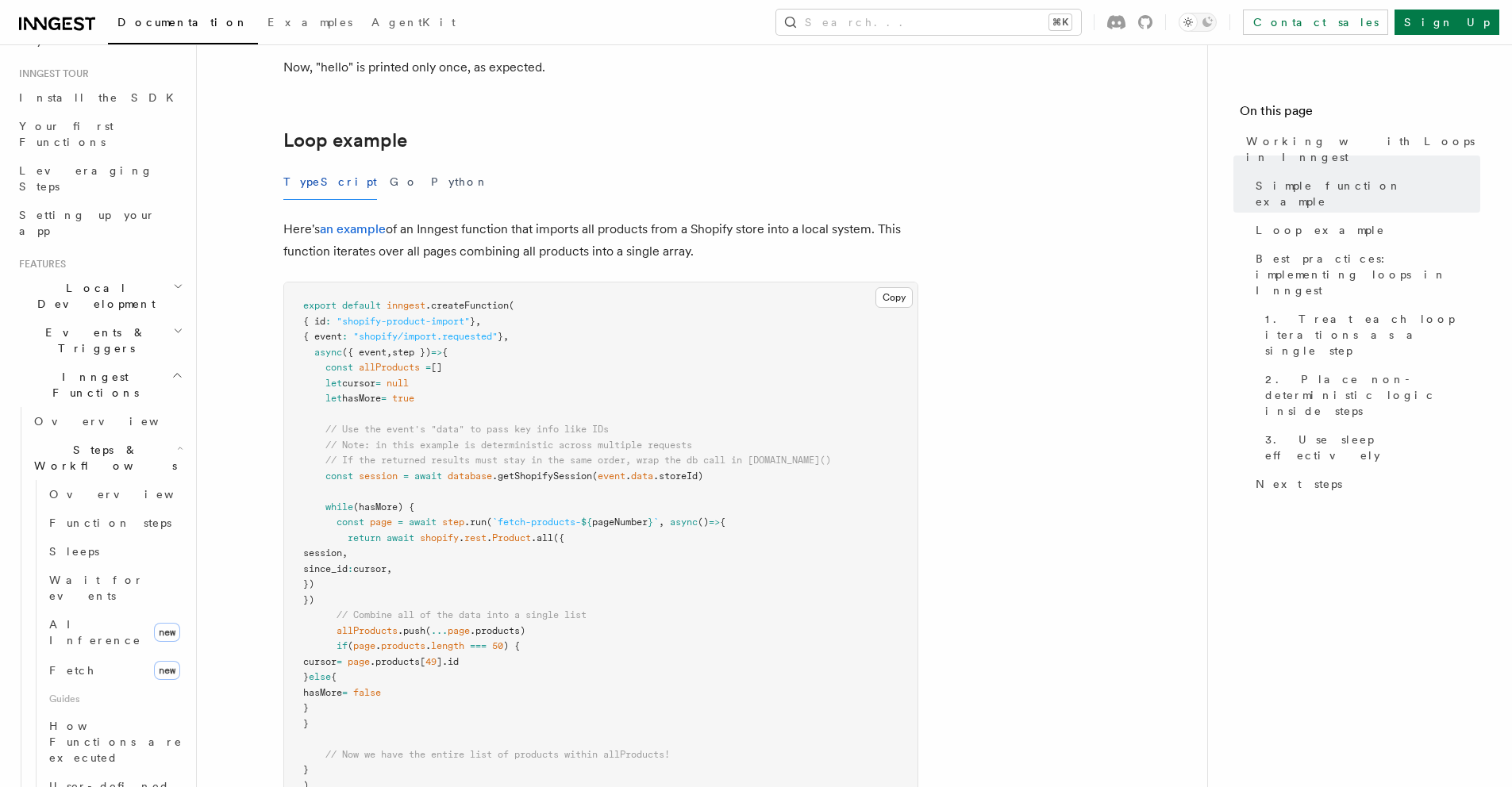
scroll to position [1419, 0]
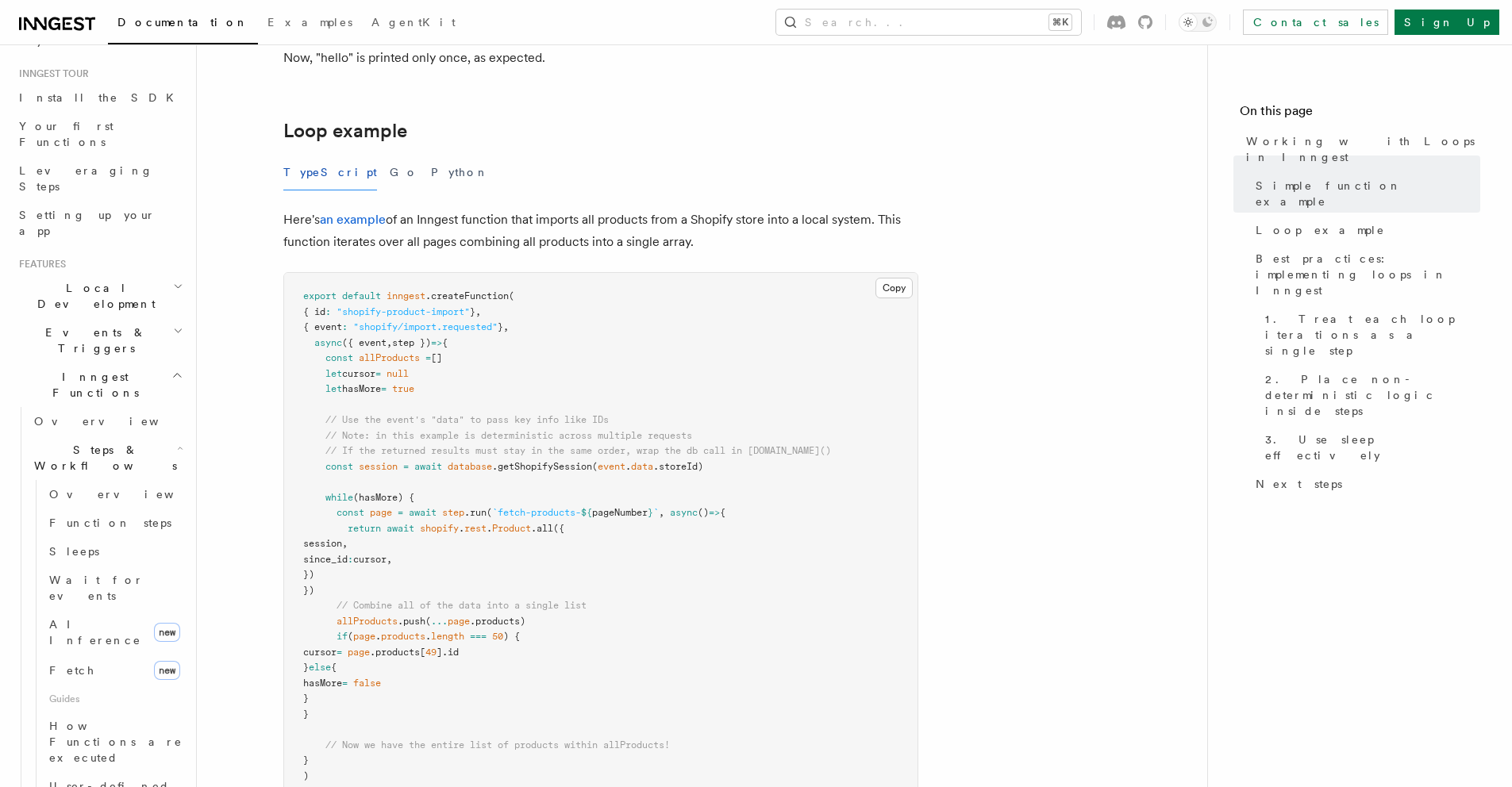
click at [387, 561] on span "cursor" at bounding box center [370, 559] width 33 height 11
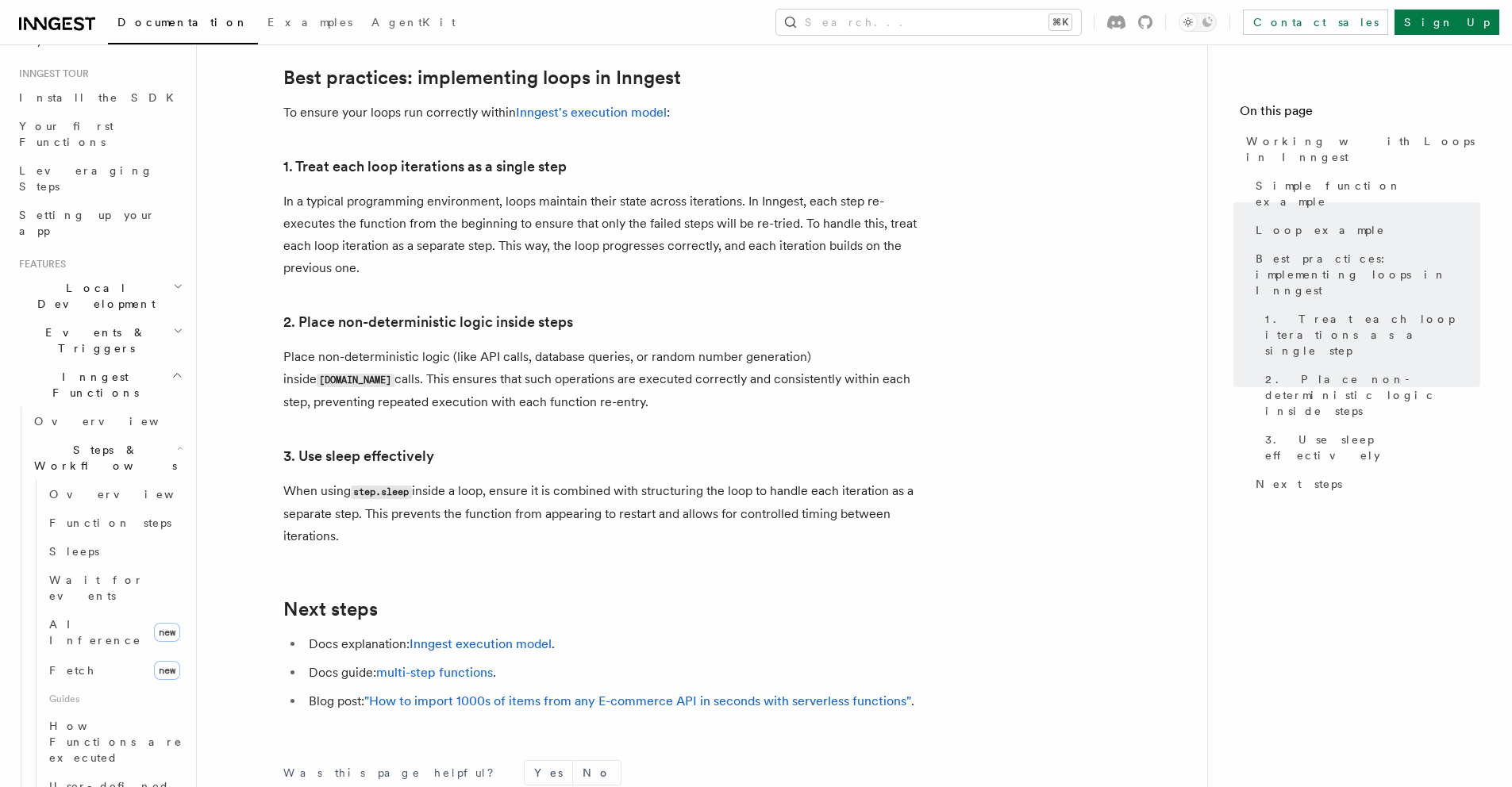
scroll to position [2488, 0]
click at [656, 630] on li "Docs explanation: Inngest execution model ." at bounding box center [610, 641] width 614 height 22
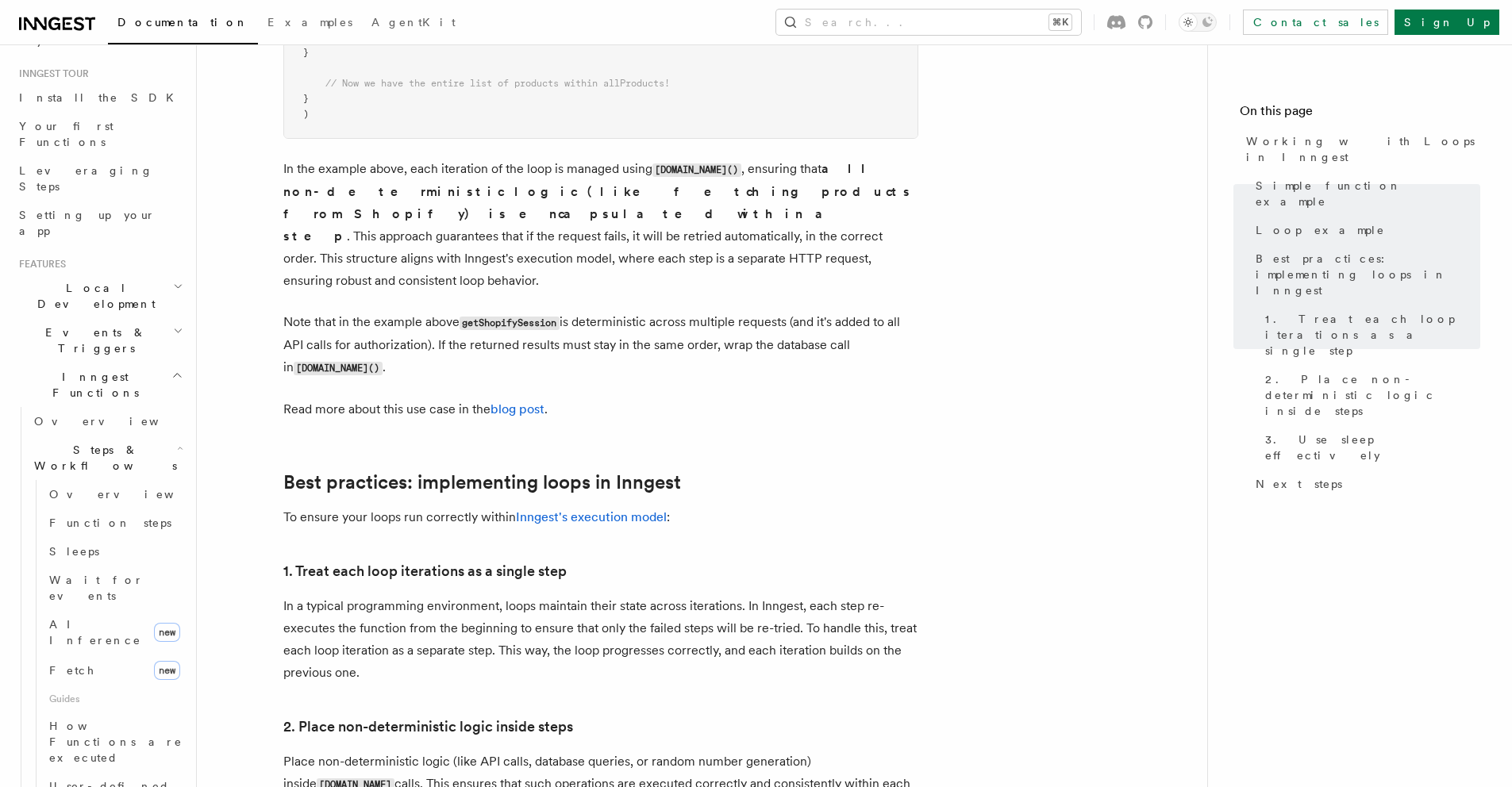
scroll to position [2079, 0]
